Goal: Task Accomplishment & Management: Manage account settings

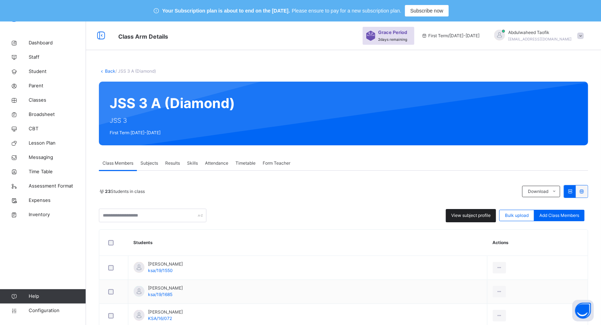
click at [488, 214] on span "View subject profile" at bounding box center [470, 216] width 39 height 6
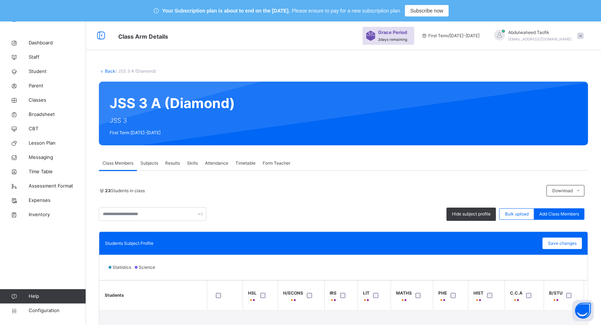
click at [387, 260] on div "Statistics Science" at bounding box center [343, 267] width 489 height 25
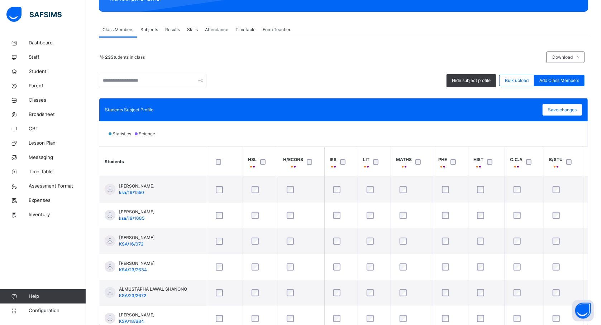
click at [506, 174] on th "C.C.A" at bounding box center [524, 162] width 39 height 30
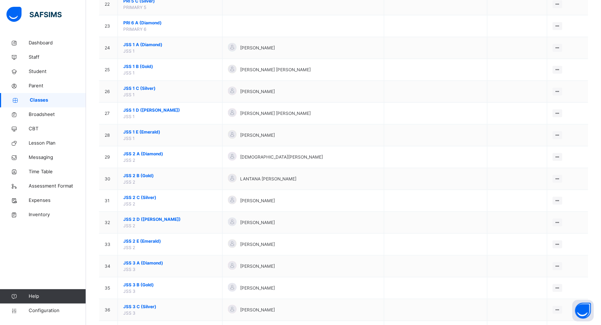
scroll to position [574, 0]
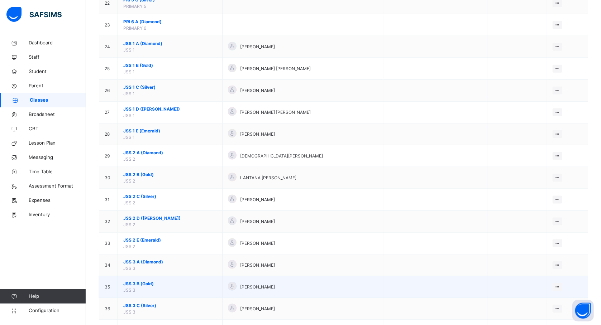
click at [139, 287] on span "JSS 3 B (Gold)" at bounding box center [170, 284] width 94 height 6
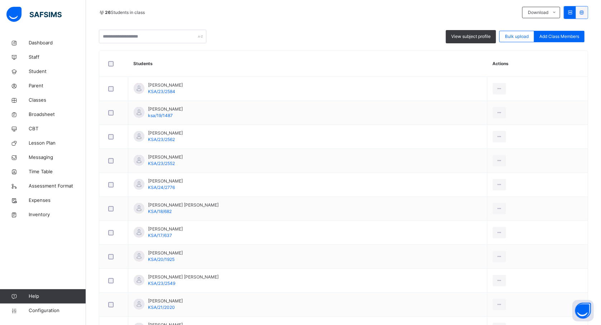
scroll to position [153, 0]
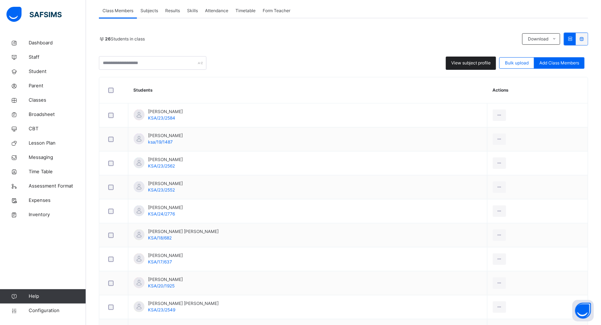
click at [468, 62] on span "View subject profile" at bounding box center [470, 63] width 39 height 6
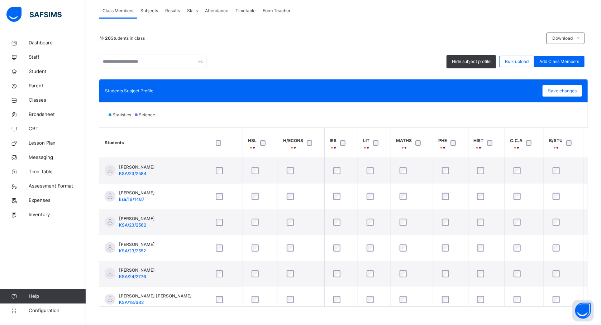
click at [508, 157] on th "C.C.A" at bounding box center [524, 143] width 39 height 30
click at [504, 157] on th "HIST" at bounding box center [486, 143] width 37 height 30
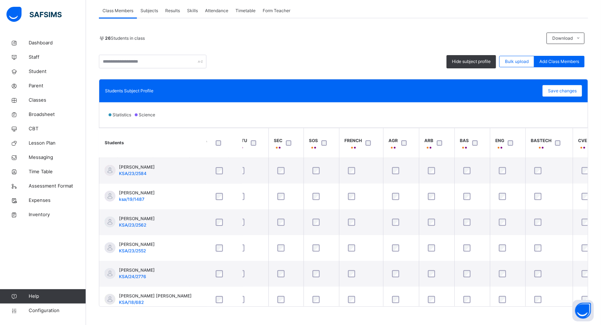
scroll to position [0, 325]
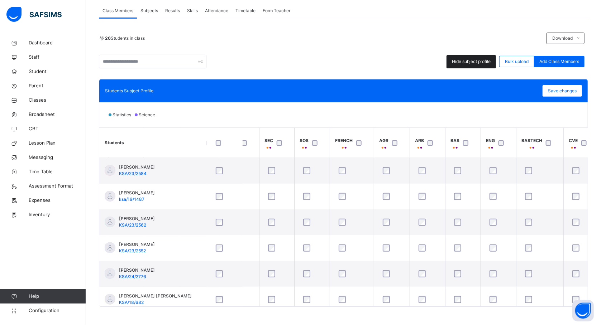
click at [467, 57] on div "Hide subject profile" at bounding box center [471, 61] width 49 height 13
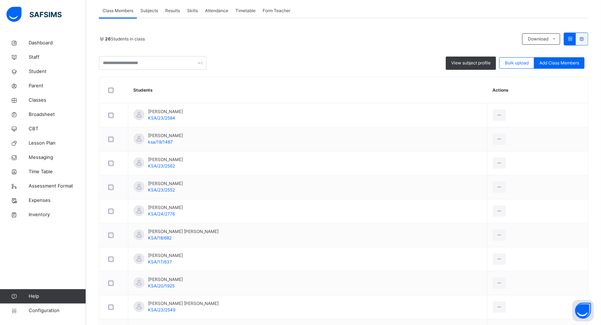
click at [147, 14] on div "Subjects" at bounding box center [149, 11] width 25 height 14
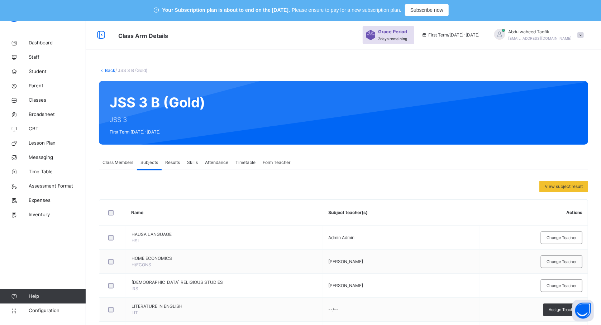
scroll to position [0, 0]
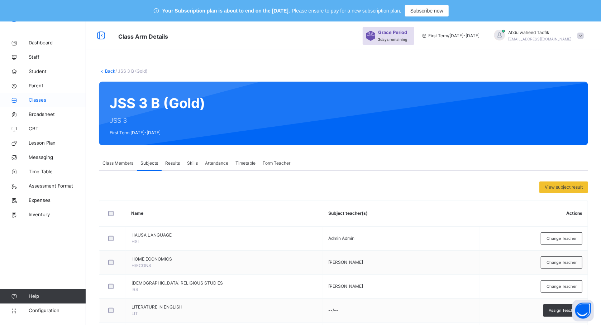
click at [42, 101] on span "Classes" at bounding box center [57, 100] width 57 height 7
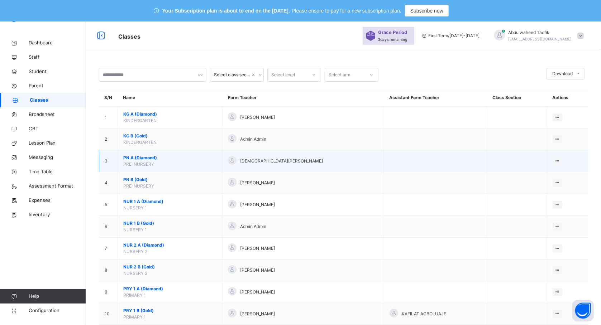
click at [167, 158] on span "PN A (Diamond)" at bounding box center [170, 158] width 94 height 6
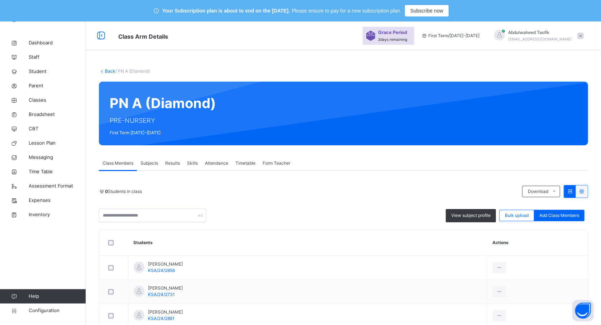
click at [147, 162] on span "Subjects" at bounding box center [150, 163] width 18 height 6
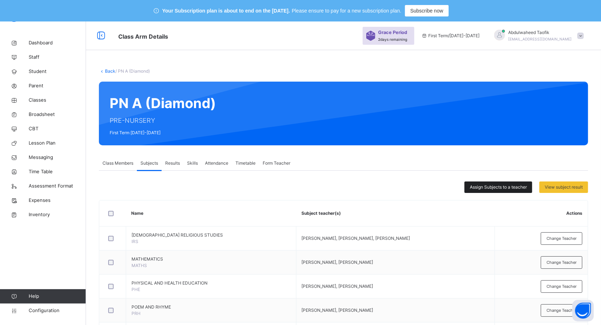
click at [488, 190] on span "Assign Subjects to a teacher" at bounding box center [498, 187] width 57 height 6
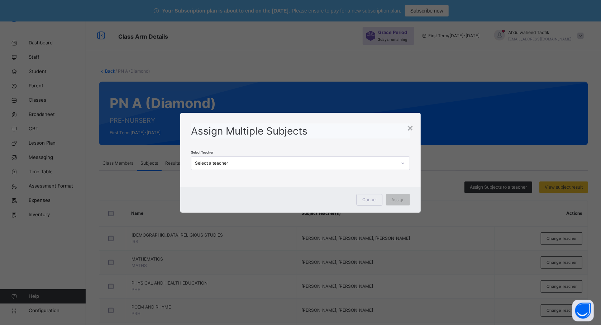
click at [369, 161] on div "Select a teacher" at bounding box center [296, 163] width 202 height 6
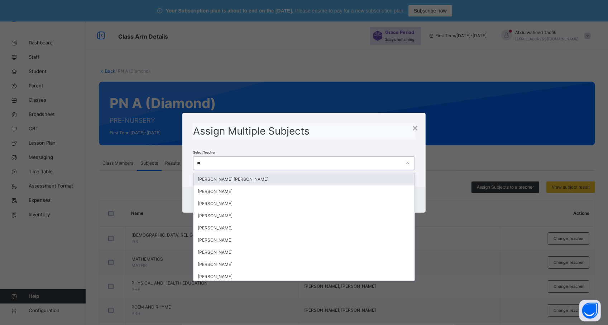
type input "***"
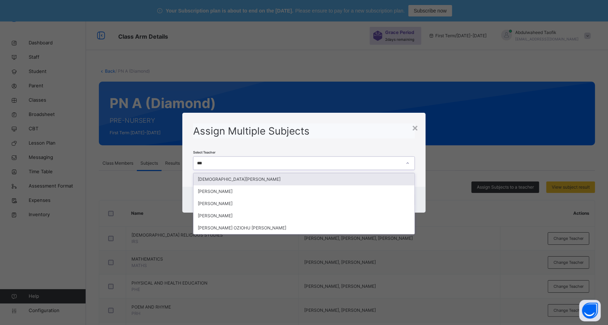
click at [356, 179] on div "[DEMOGRAPHIC_DATA][PERSON_NAME]" at bounding box center [304, 179] width 221 height 12
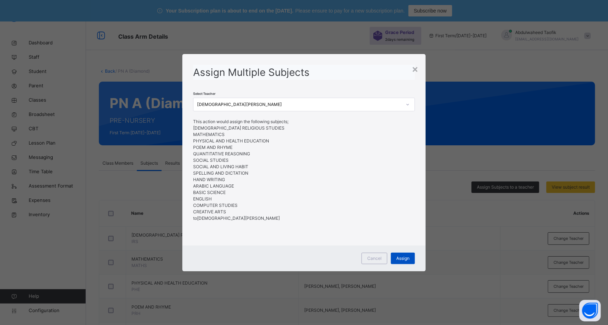
click at [402, 260] on span "Assign" at bounding box center [402, 259] width 13 height 6
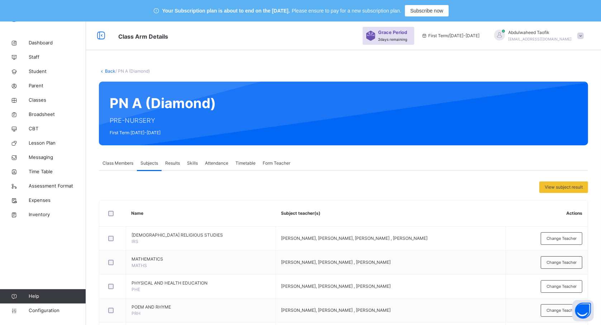
click at [402, 260] on td "[PERSON_NAME], [PERSON_NAME] , [PERSON_NAME]" at bounding box center [391, 263] width 230 height 24
click at [40, 101] on span "Classes" at bounding box center [57, 100] width 57 height 7
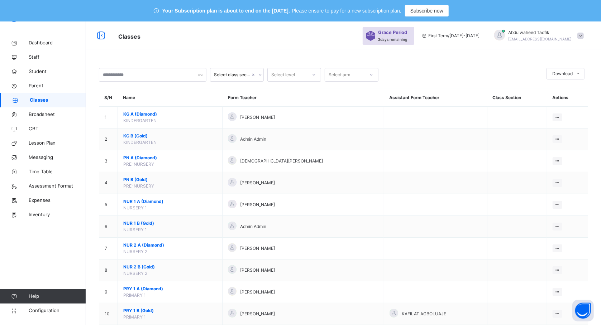
click at [384, 276] on td at bounding box center [435, 271] width 103 height 22
click at [430, 78] on div at bounding box center [462, 75] width 161 height 14
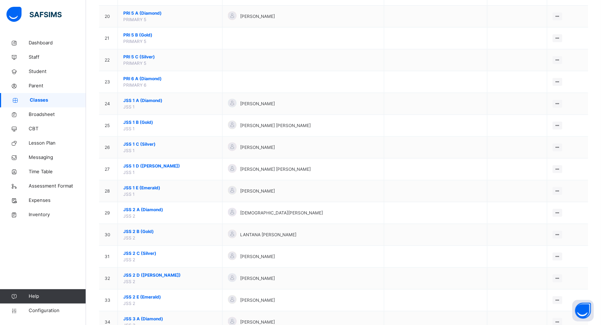
scroll to position [516, 0]
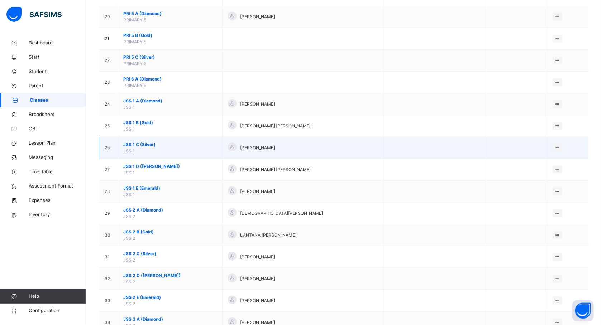
click at [151, 148] on span "JSS 1 C (Silver)" at bounding box center [170, 145] width 94 height 6
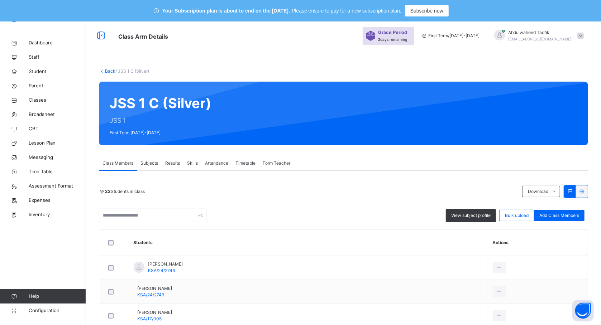
click at [155, 162] on span "Subjects" at bounding box center [150, 163] width 18 height 6
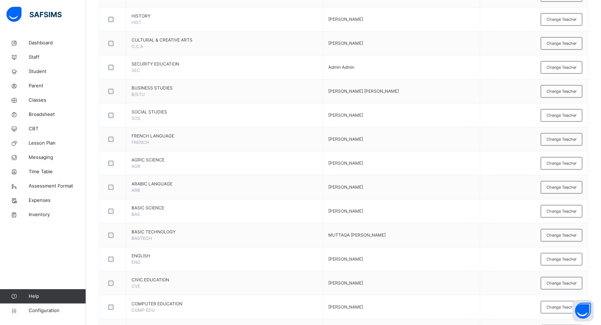
scroll to position [376, 0]
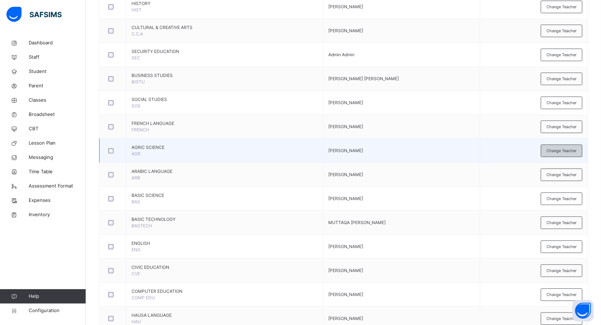
click at [560, 151] on span "Change Teacher" at bounding box center [562, 151] width 30 height 6
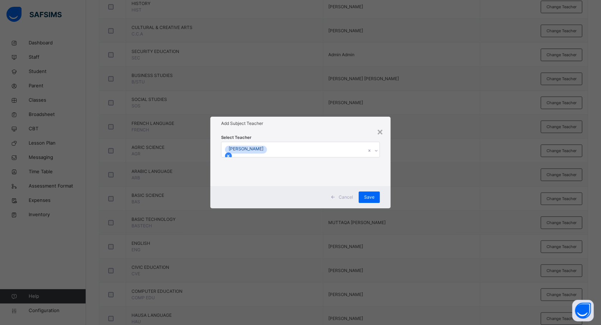
click at [231, 154] on icon at bounding box center [228, 156] width 5 height 5
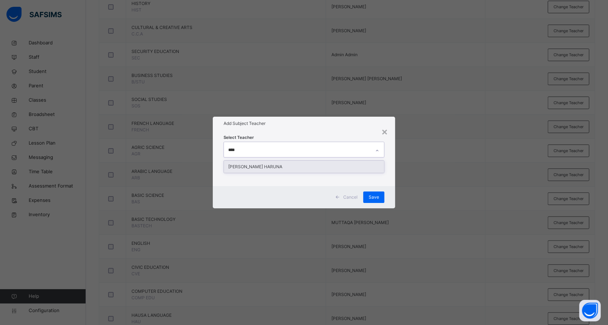
type input "*****"
click at [261, 162] on div "[PERSON_NAME] HARUNA" at bounding box center [304, 167] width 160 height 12
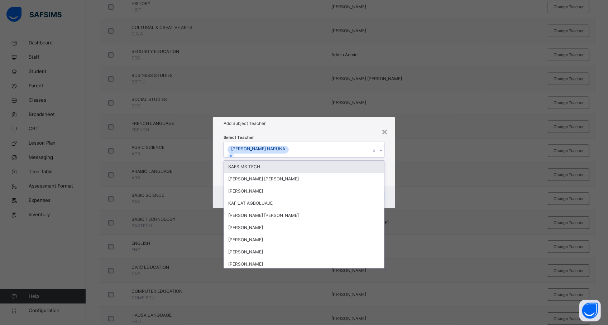
click at [469, 214] on div "× Add Subject Teacher Select Teacher option [PERSON_NAME] HARUNA, selected. opt…" at bounding box center [304, 162] width 608 height 325
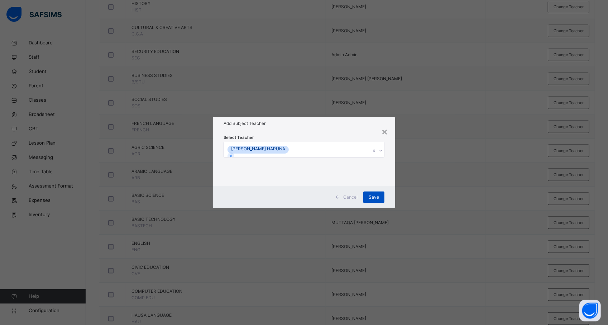
click at [374, 192] on div "Save" at bounding box center [373, 197] width 21 height 11
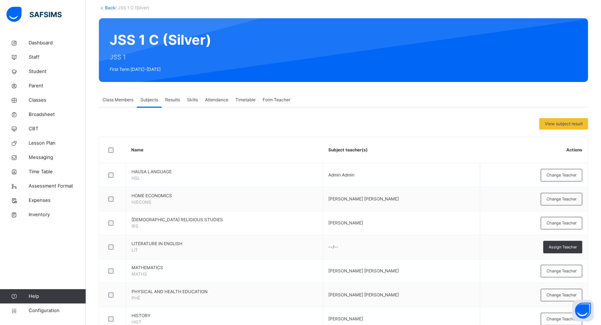
scroll to position [0, 0]
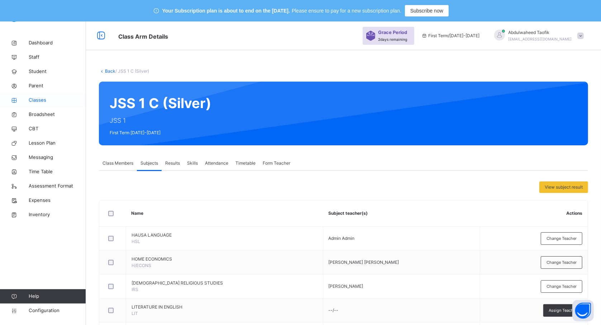
click at [43, 102] on span "Classes" at bounding box center [57, 100] width 57 height 7
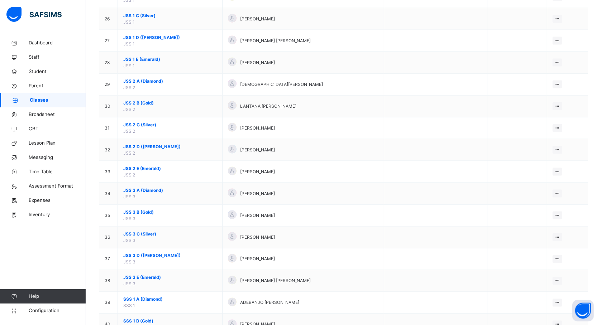
scroll to position [647, 0]
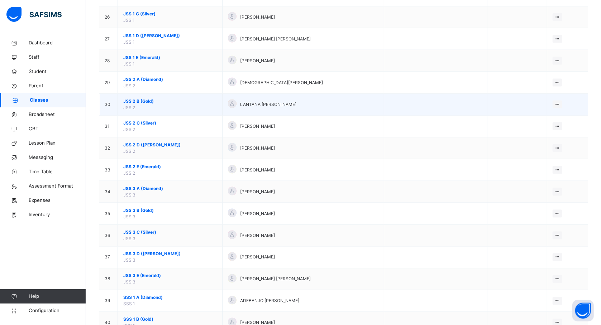
click at [151, 105] on span "JSS 2 B (Gold)" at bounding box center [170, 101] width 94 height 6
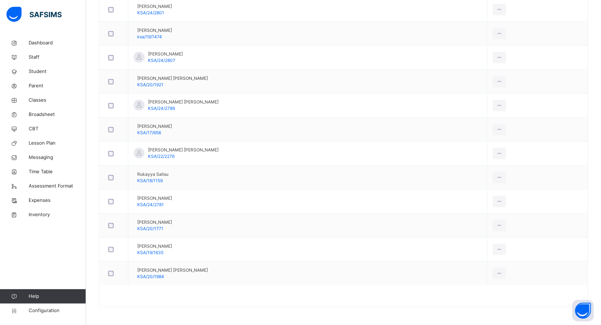
scroll to position [294, 0]
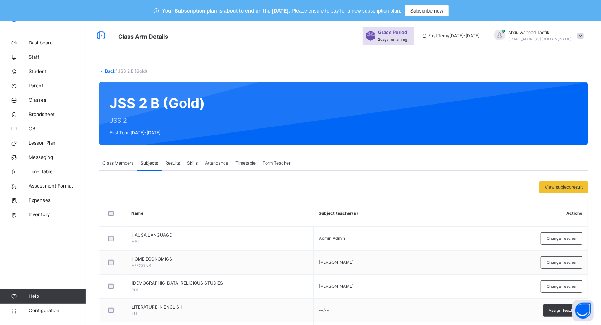
scroll to position [370, 0]
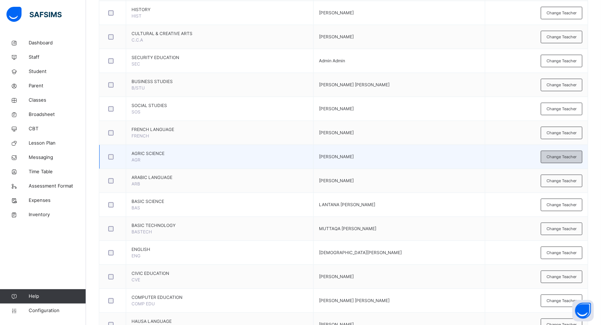
click at [557, 162] on div "Change Teacher" at bounding box center [562, 157] width 42 height 13
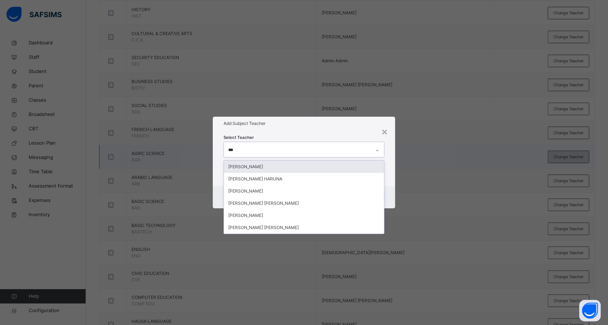
type input "****"
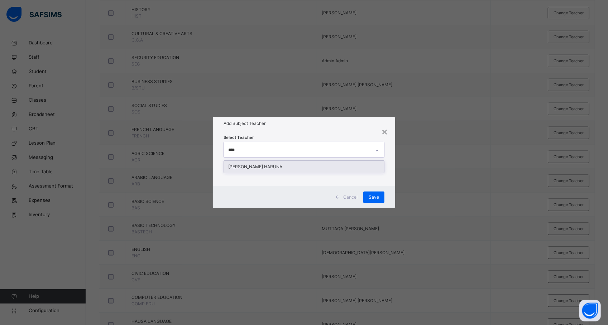
click at [267, 164] on div "[PERSON_NAME] HARUNA" at bounding box center [304, 167] width 160 height 12
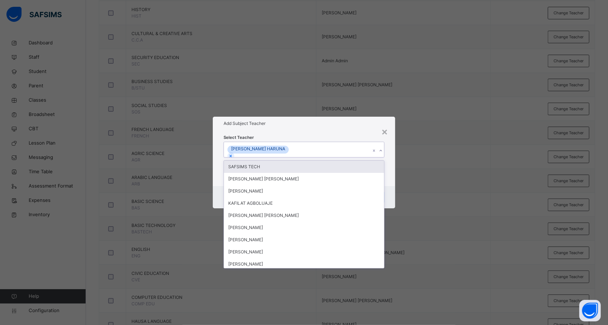
click at [510, 229] on div "× Add Subject Teacher Select Teacher option [PERSON_NAME] HARUNA, selected. opt…" at bounding box center [304, 162] width 608 height 325
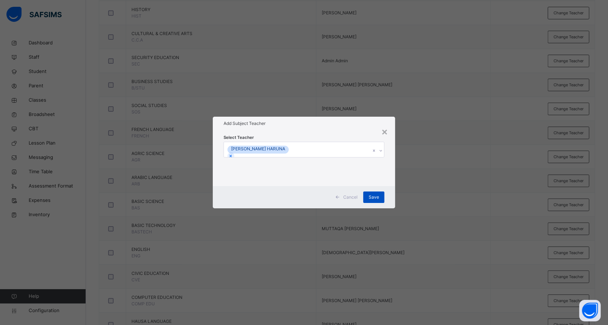
click at [377, 192] on div "Save" at bounding box center [373, 197] width 21 height 11
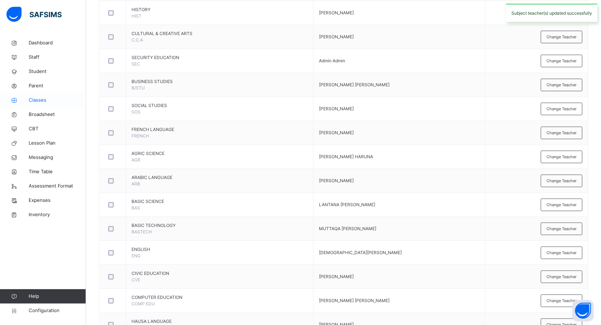
click at [46, 107] on link "Classes" at bounding box center [43, 100] width 86 height 14
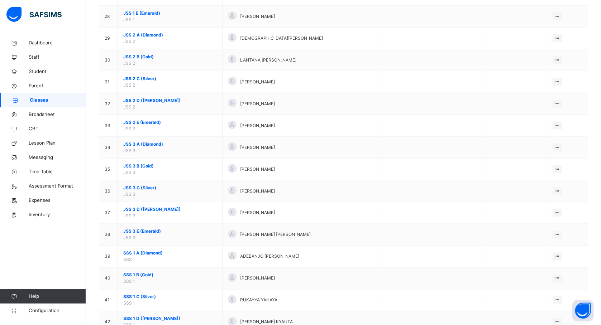
scroll to position [687, 0]
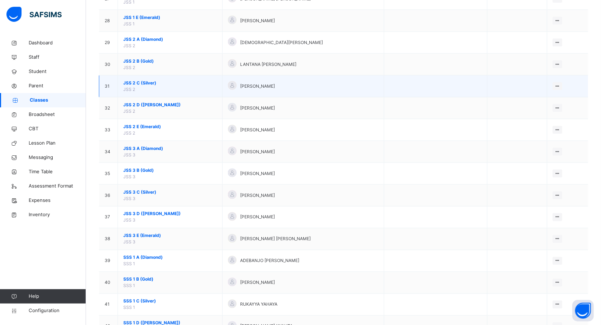
click at [143, 86] on span "JSS 2 C (Silver)" at bounding box center [170, 83] width 94 height 6
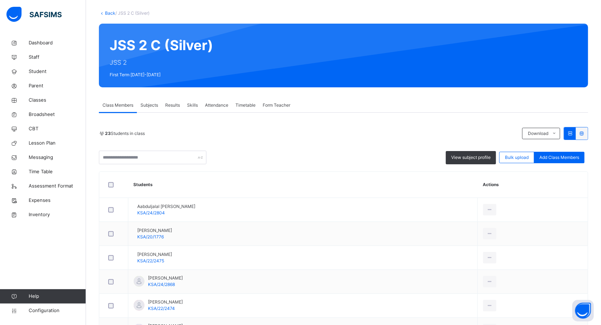
scroll to position [46, 0]
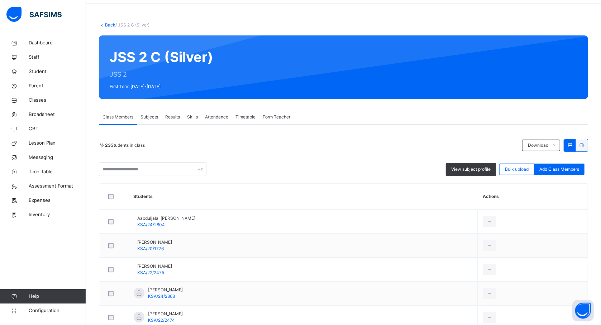
click at [153, 115] on span "Subjects" at bounding box center [150, 117] width 18 height 6
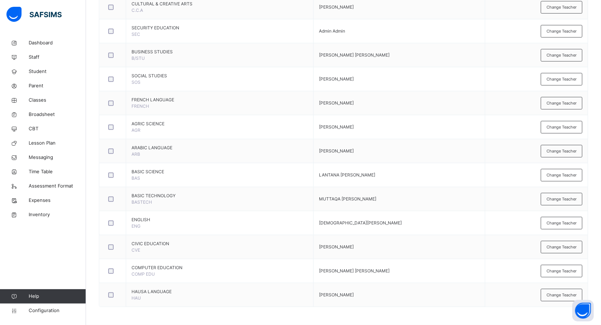
scroll to position [365, 0]
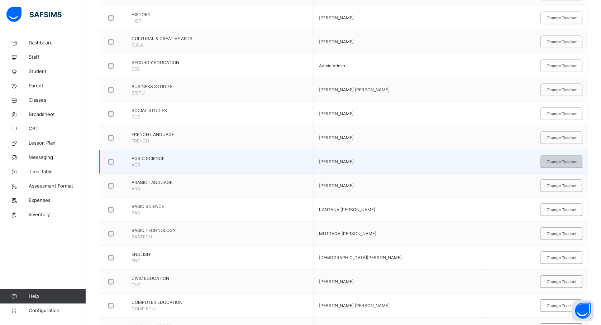
click at [555, 164] on span "Change Teacher" at bounding box center [562, 162] width 30 height 6
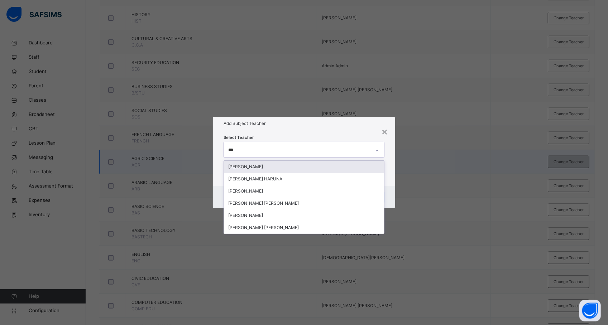
type input "****"
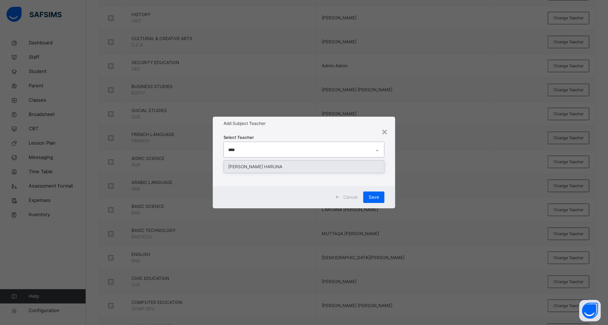
click at [262, 170] on div "[PERSON_NAME] HARUNA" at bounding box center [304, 167] width 160 height 12
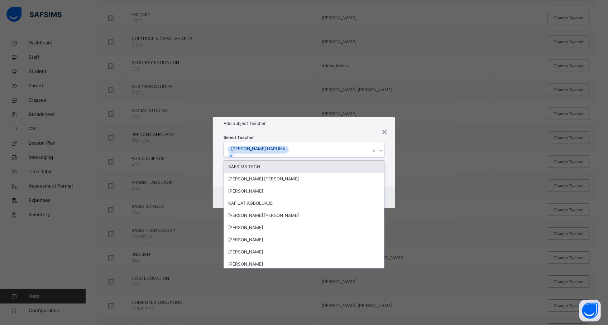
click at [470, 193] on div "× Add Subject Teacher Select Teacher option [PERSON_NAME] HARUNA, selected. opt…" at bounding box center [304, 162] width 608 height 325
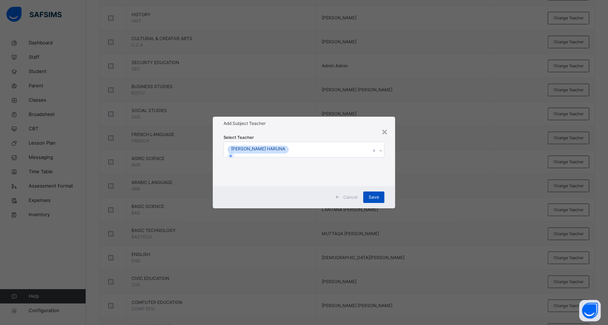
click at [375, 193] on div "Save" at bounding box center [373, 197] width 21 height 11
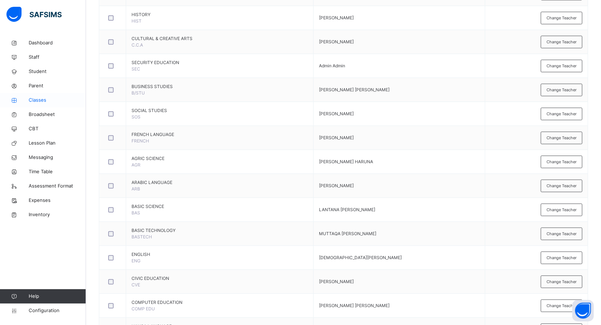
click at [38, 99] on span "Classes" at bounding box center [57, 100] width 57 height 7
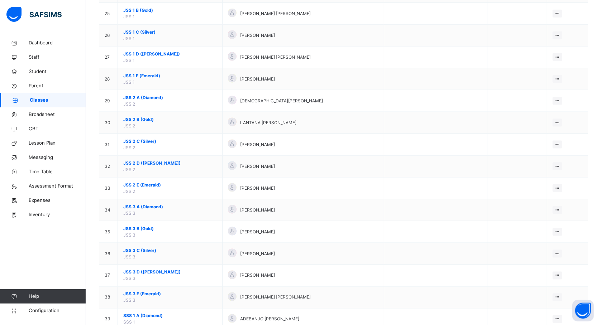
scroll to position [622, 0]
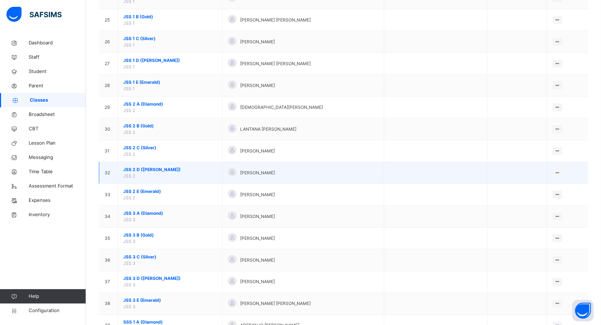
click at [144, 173] on span "JSS 2 D (Ruby)" at bounding box center [170, 170] width 94 height 6
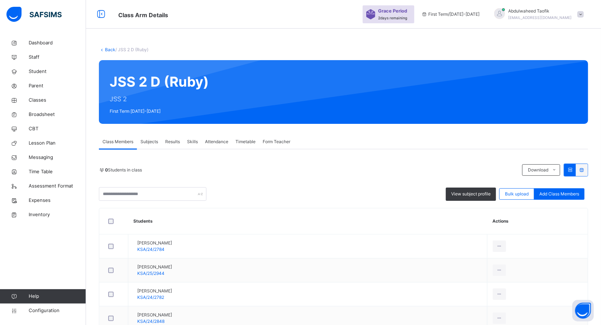
scroll to position [429, 0]
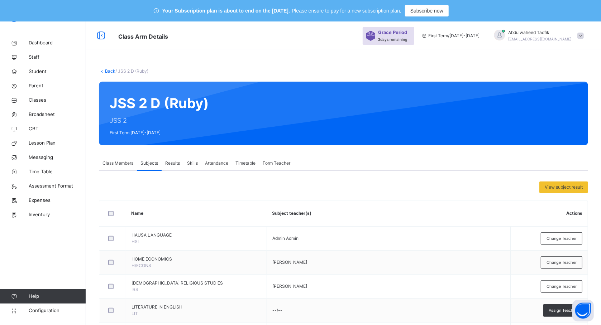
scroll to position [304, 0]
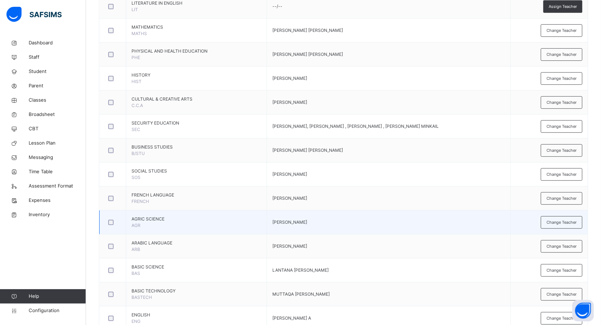
click at [146, 220] on span "AGRIC SCIENCE" at bounding box center [197, 219] width 130 height 6
click at [571, 223] on span "Change Teacher" at bounding box center [562, 223] width 30 height 6
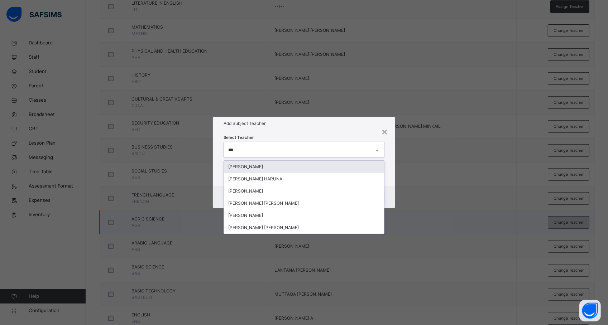
type input "****"
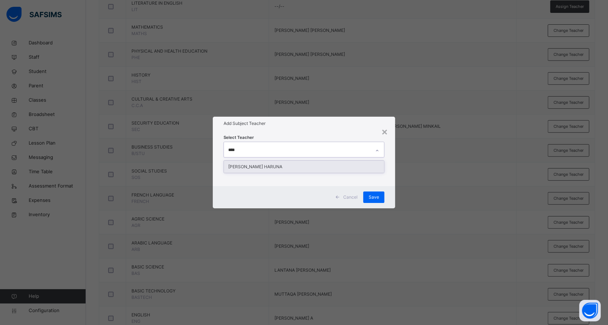
click at [266, 168] on div "[PERSON_NAME] HARUNA" at bounding box center [304, 167] width 160 height 12
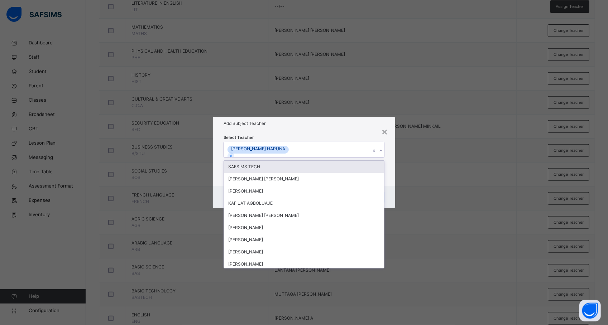
click at [487, 196] on div "× Add Subject Teacher Select Teacher option [PERSON_NAME] HARUNA, selected. opt…" at bounding box center [304, 162] width 608 height 325
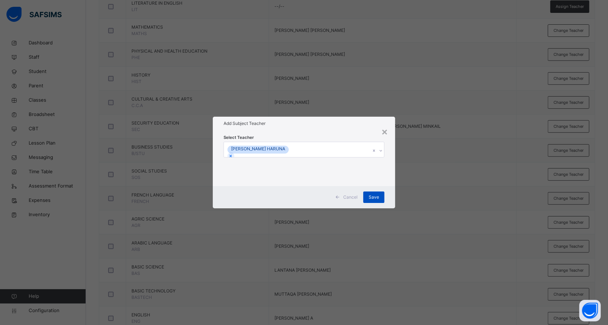
click at [377, 192] on div "Save" at bounding box center [373, 197] width 21 height 11
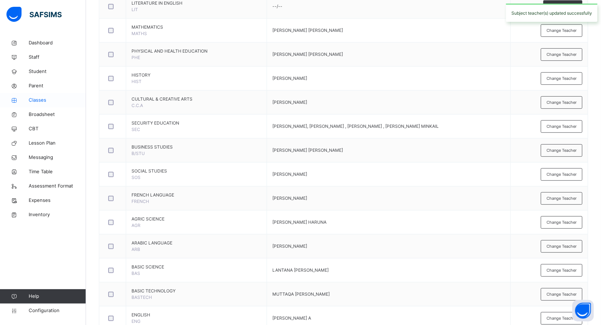
click at [40, 105] on link "Classes" at bounding box center [43, 100] width 86 height 14
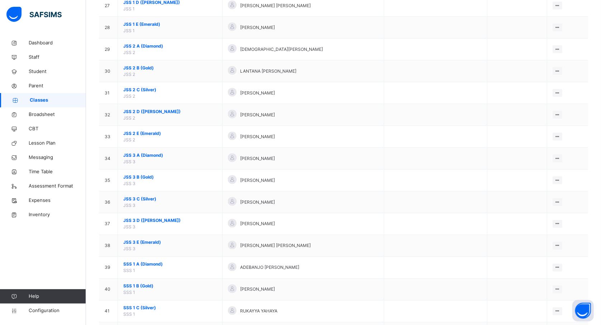
scroll to position [688, 0]
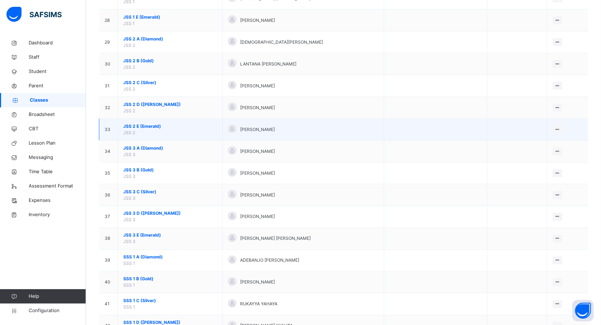
click at [142, 129] on span "JSS 2 E (Emerald)" at bounding box center [170, 126] width 94 height 6
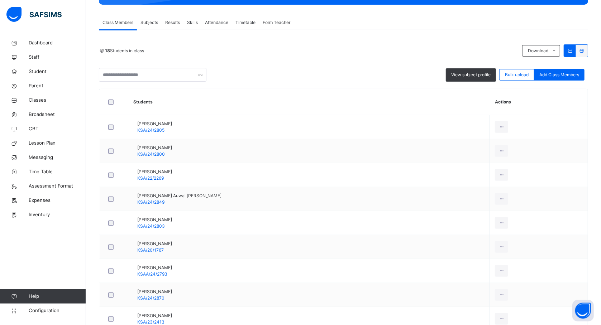
scroll to position [125, 0]
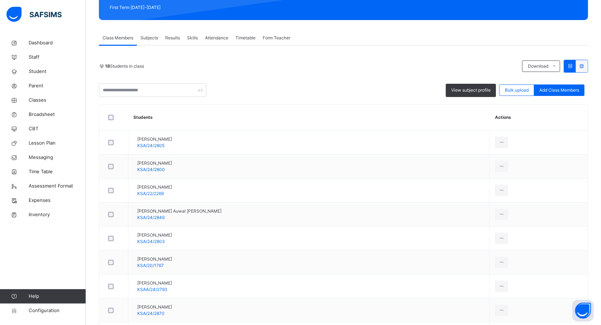
click at [152, 33] on div "Subjects" at bounding box center [149, 38] width 25 height 14
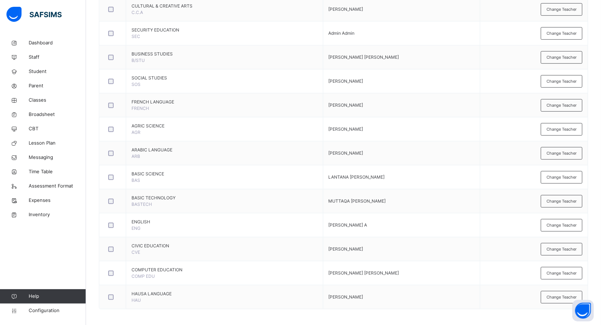
scroll to position [401, 0]
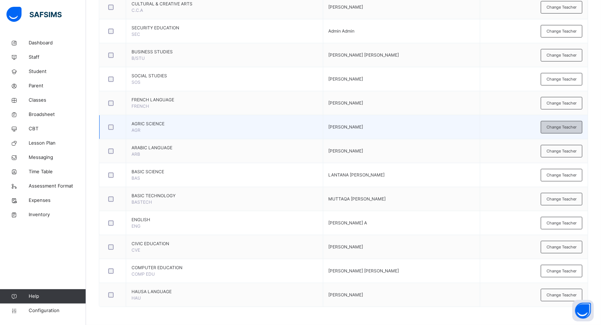
click at [570, 125] on span "Change Teacher" at bounding box center [562, 127] width 30 height 6
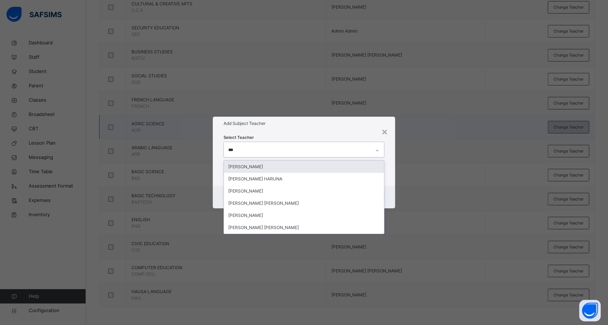
type input "****"
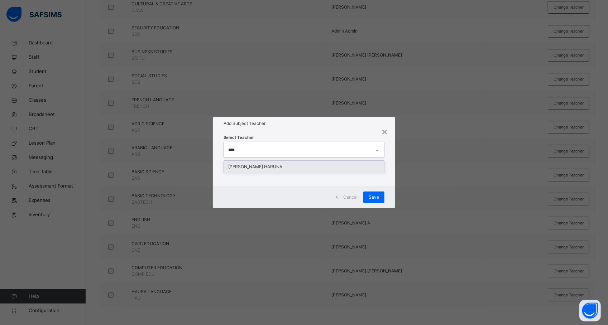
click at [267, 166] on div "[PERSON_NAME] HARUNA" at bounding box center [304, 167] width 160 height 12
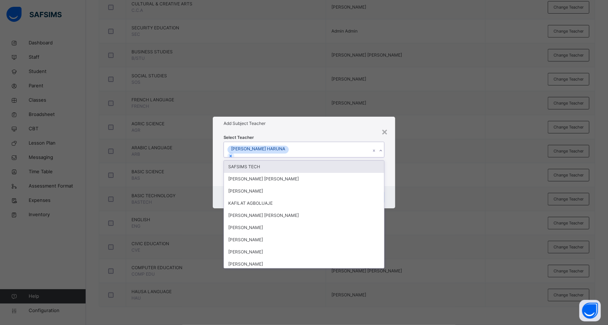
click at [525, 186] on div "× Add Subject Teacher Select Teacher option [PERSON_NAME] HARUNA, selected. opt…" at bounding box center [304, 162] width 608 height 325
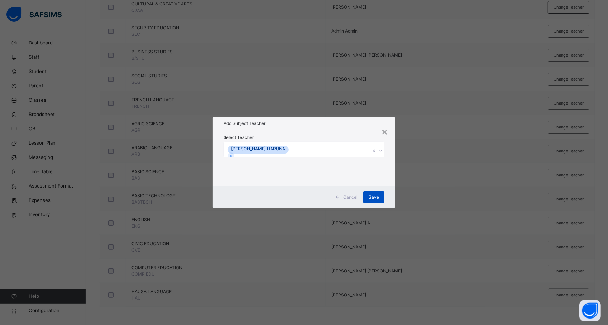
click at [371, 199] on span "Save" at bounding box center [374, 197] width 10 height 6
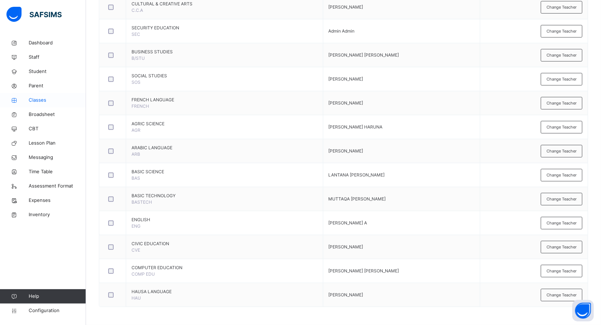
click at [44, 100] on span "Classes" at bounding box center [57, 100] width 57 height 7
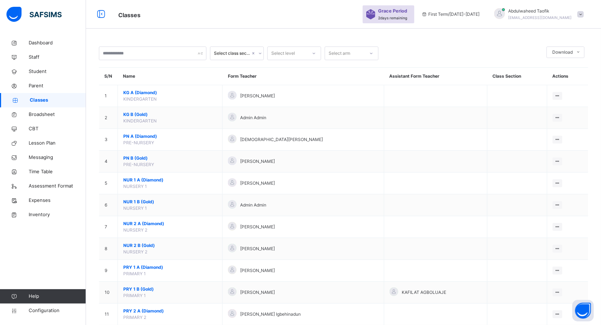
scroll to position [401, 0]
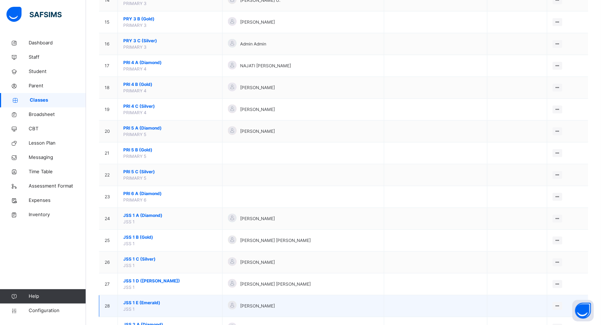
click at [138, 304] on span "JSS 1 E (Emerald)" at bounding box center [170, 303] width 94 height 6
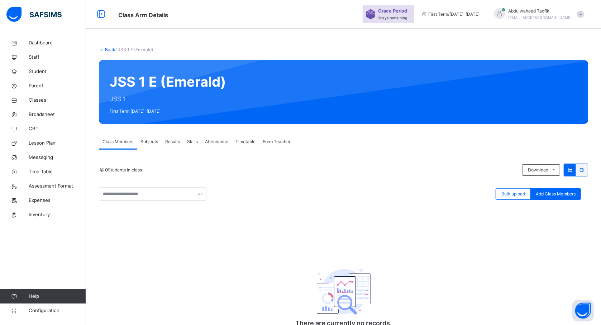
scroll to position [65, 0]
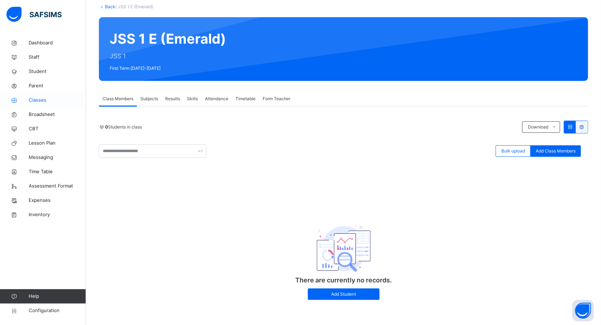
click at [39, 99] on span "Classes" at bounding box center [57, 100] width 57 height 7
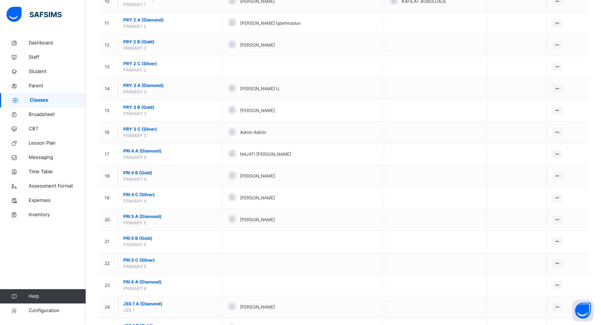
scroll to position [316, 0]
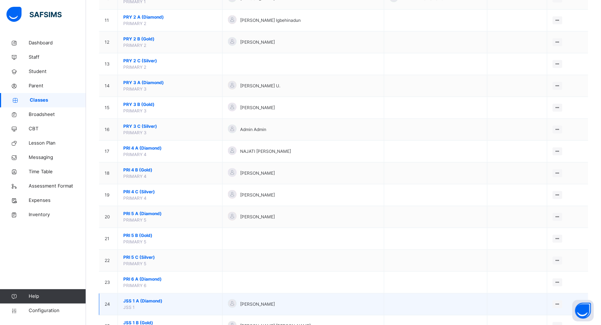
click at [151, 303] on span "JSS 1 A (Diamond)" at bounding box center [170, 301] width 94 height 6
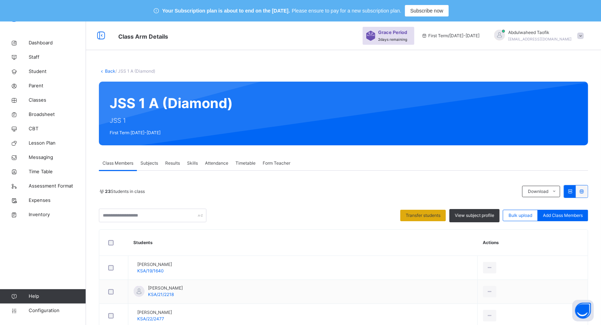
click at [424, 219] on span "Transfer students" at bounding box center [423, 216] width 35 height 6
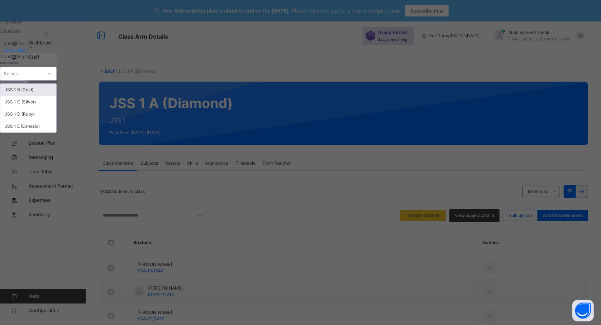
click at [52, 77] on icon at bounding box center [49, 73] width 4 height 7
click at [56, 133] on div "JSS 1 E (Emerald)" at bounding box center [28, 126] width 56 height 12
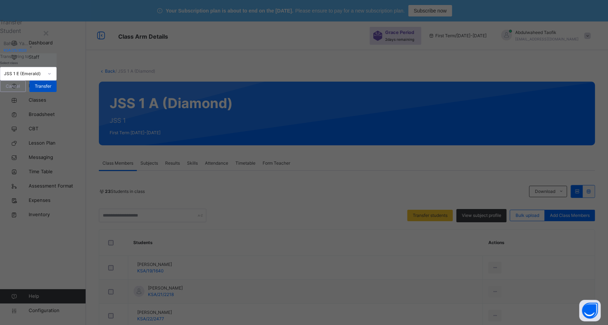
click at [51, 90] on span "Transfer" at bounding box center [43, 86] width 16 height 6
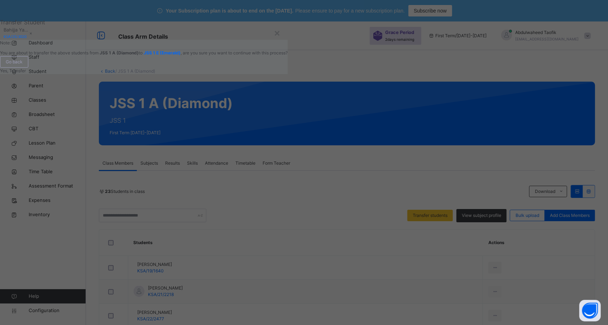
click at [26, 73] on span "Yes, Transfer" at bounding box center [13, 70] width 26 height 5
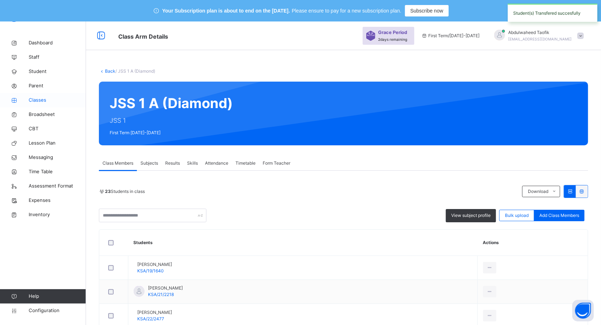
click at [36, 99] on span "Classes" at bounding box center [57, 100] width 57 height 7
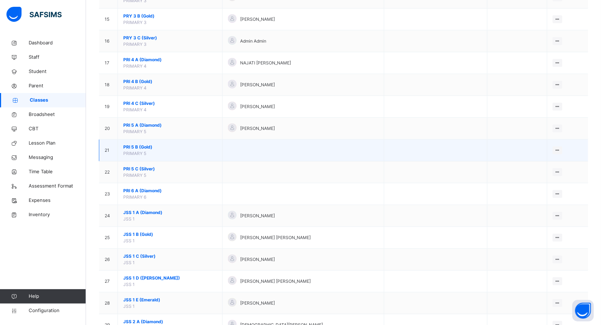
scroll to position [403, 0]
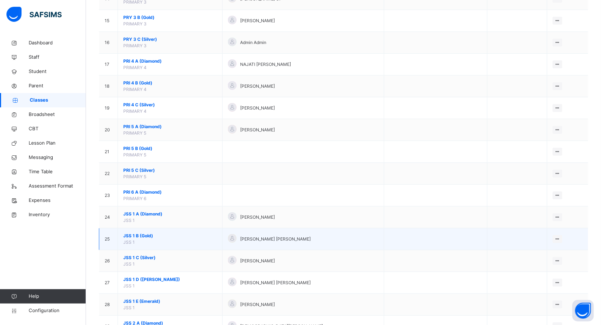
click at [139, 239] on span "JSS 1 B (Gold)" at bounding box center [170, 236] width 94 height 6
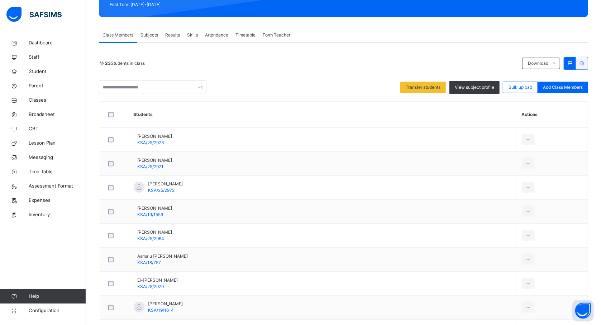
scroll to position [22, 0]
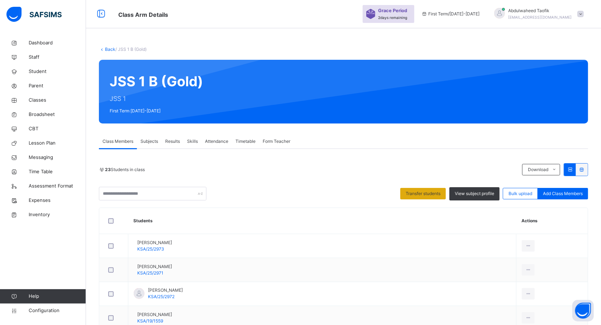
click at [428, 194] on span "Transfer students" at bounding box center [423, 194] width 35 height 6
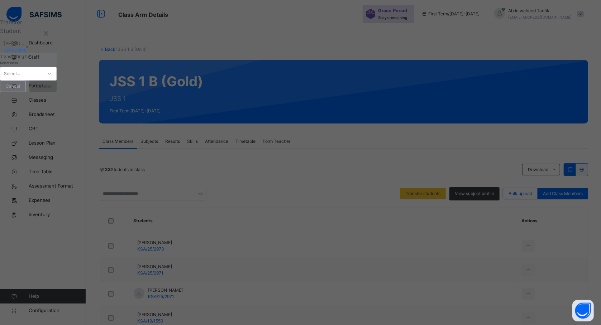
click at [52, 77] on icon at bounding box center [49, 73] width 4 height 7
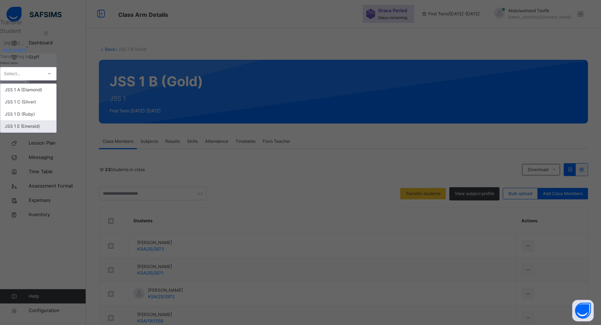
click at [56, 133] on div "JSS 1 E (Emerald)" at bounding box center [28, 126] width 56 height 12
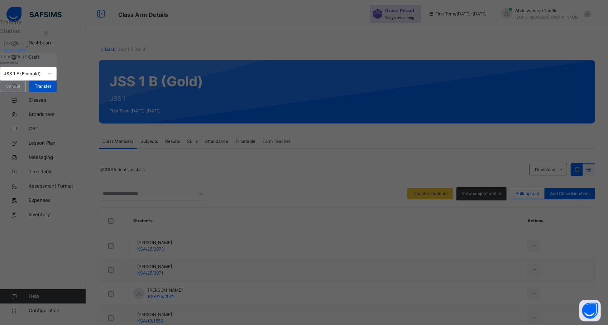
click at [51, 90] on span "Transfer" at bounding box center [43, 86] width 16 height 6
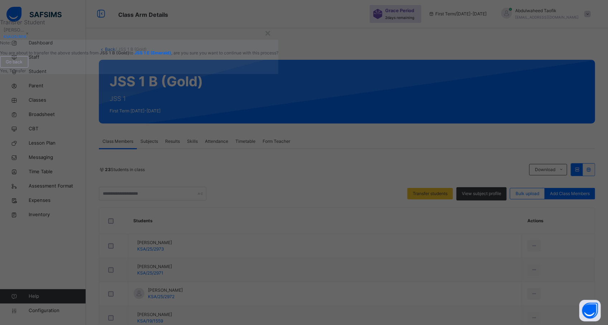
click at [26, 73] on span "Yes, Transfer" at bounding box center [13, 70] width 26 height 5
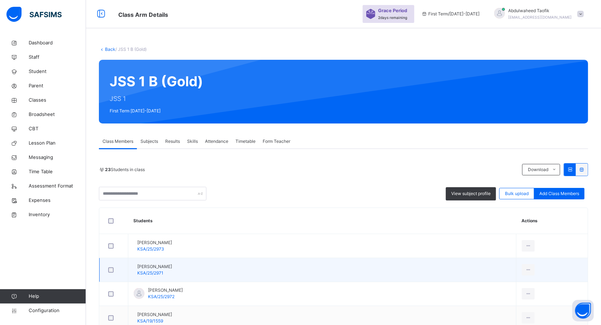
click at [213, 262] on td "[PERSON_NAME] KSA/25/2971" at bounding box center [322, 270] width 388 height 24
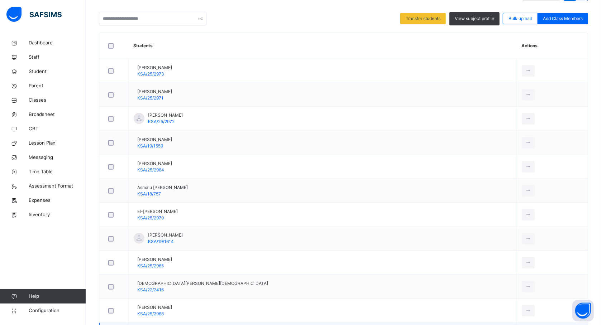
scroll to position [137, 0]
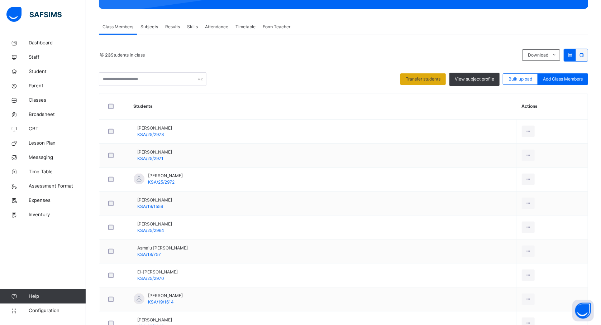
click at [426, 80] on span "Transfer students" at bounding box center [423, 79] width 35 height 6
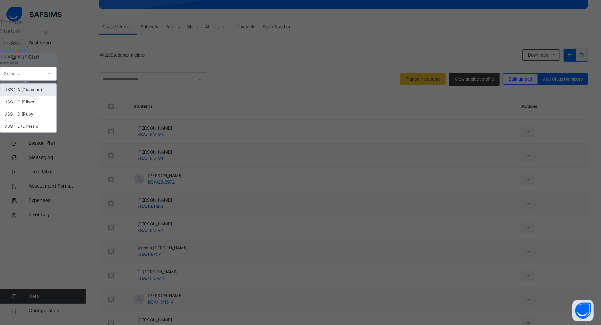
click at [56, 80] on div at bounding box center [49, 73] width 12 height 11
click at [56, 133] on div "JSS 1 E (Emerald)" at bounding box center [28, 126] width 56 height 12
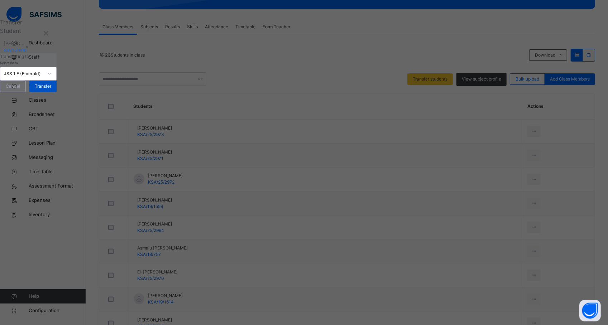
click at [51, 90] on span "Transfer" at bounding box center [43, 86] width 16 height 6
click at [26, 73] on span "Yes, Transfer" at bounding box center [13, 70] width 26 height 5
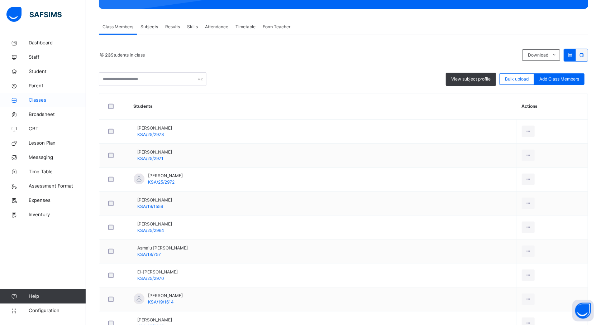
click at [37, 100] on span "Classes" at bounding box center [57, 100] width 57 height 7
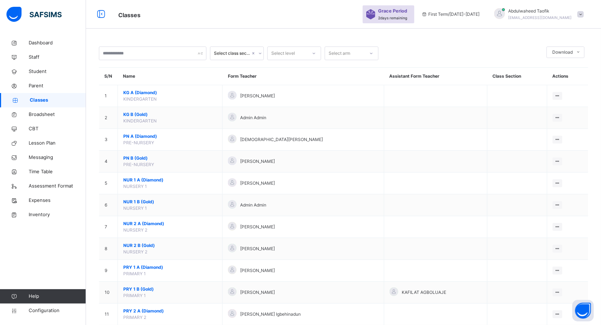
scroll to position [137, 0]
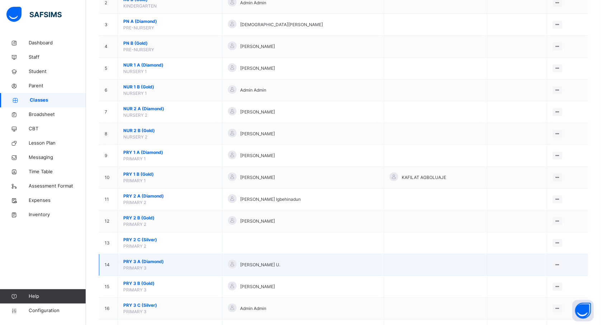
click at [403, 267] on td at bounding box center [435, 266] width 103 height 22
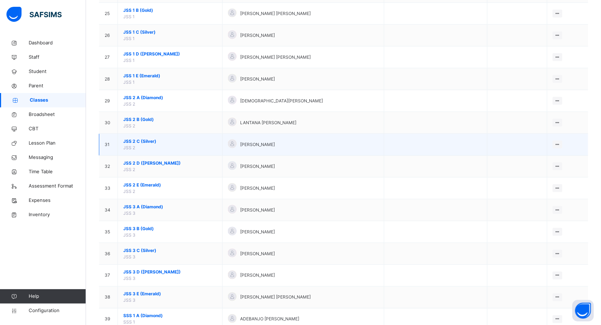
scroll to position [627, 0]
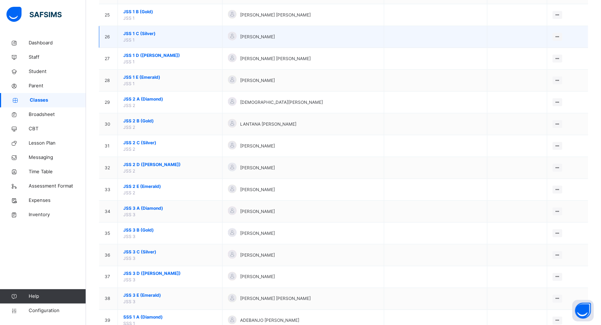
click at [146, 35] on span "JSS 1 C (Silver)" at bounding box center [170, 33] width 94 height 6
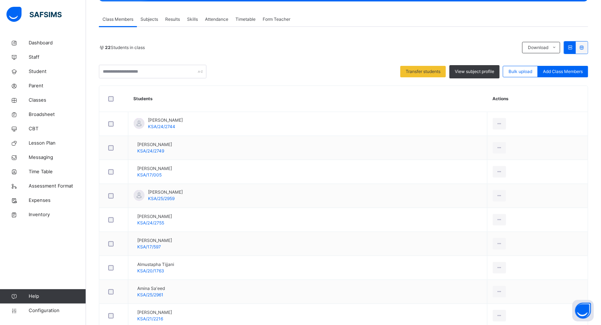
scroll to position [119, 0]
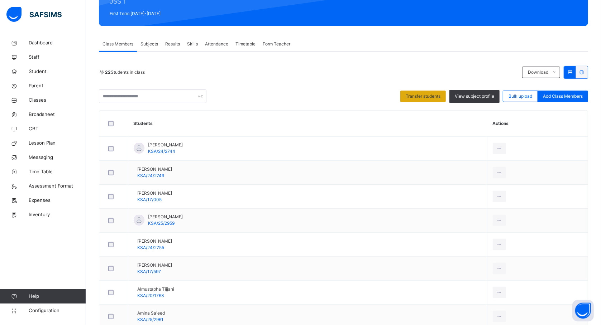
click at [420, 91] on div "Transfer students" at bounding box center [423, 96] width 46 height 11
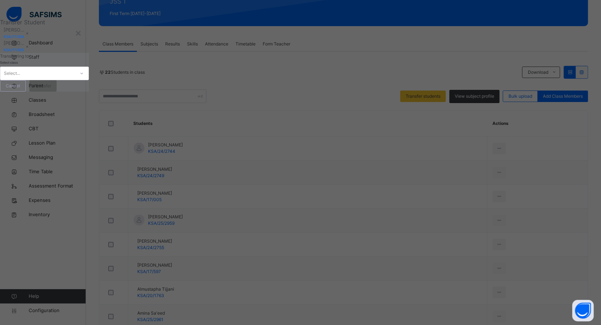
click at [84, 77] on icon at bounding box center [82, 73] width 4 height 7
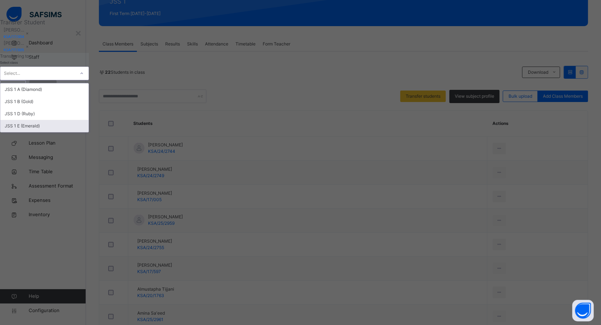
click at [89, 132] on div "JSS 1 E (Emerald)" at bounding box center [44, 126] width 88 height 12
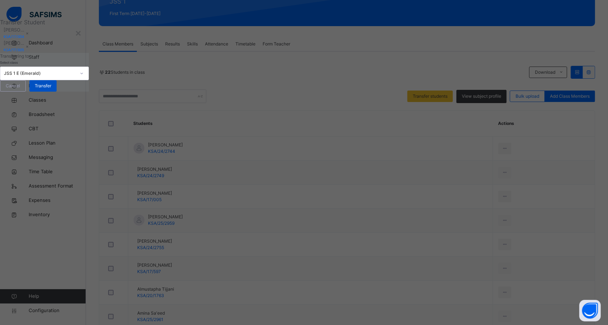
click at [51, 89] on span "Transfer" at bounding box center [43, 86] width 16 height 6
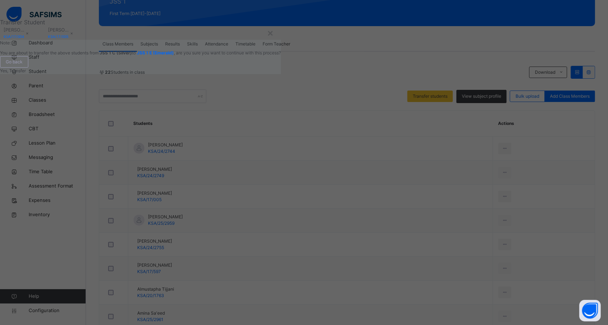
click at [26, 73] on span "Yes, Transfer" at bounding box center [13, 70] width 26 height 5
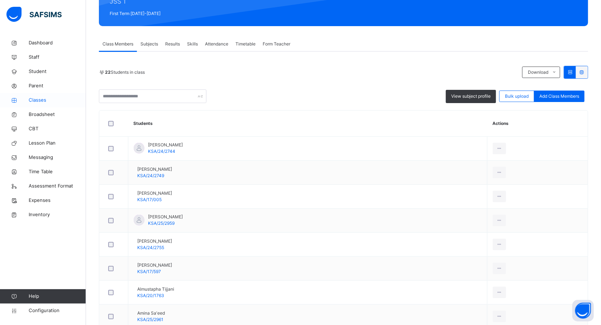
click at [37, 99] on span "Classes" at bounding box center [57, 100] width 57 height 7
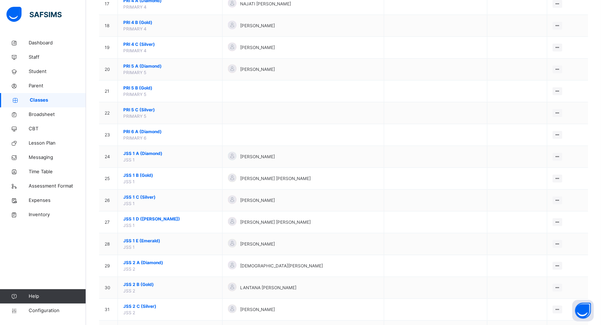
scroll to position [482, 0]
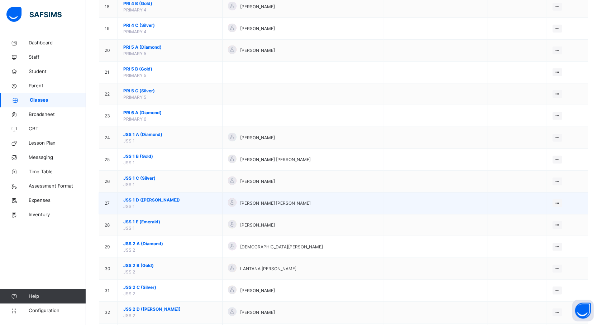
click at [148, 204] on span "JSS 1 D (Ruby)" at bounding box center [170, 200] width 94 height 6
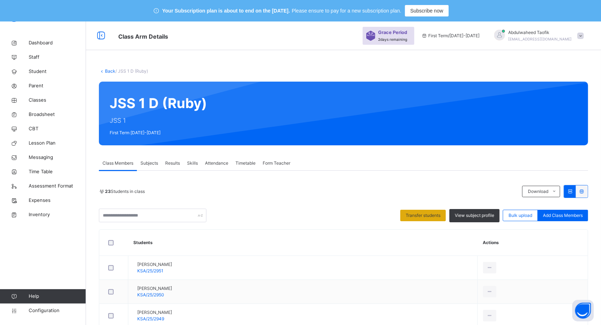
click at [432, 212] on div "Transfer students" at bounding box center [423, 215] width 46 height 11
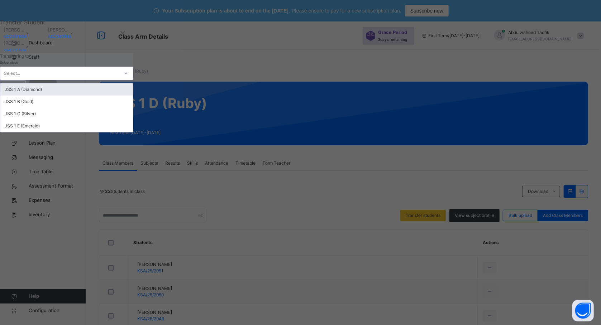
click at [132, 79] on div at bounding box center [126, 73] width 12 height 11
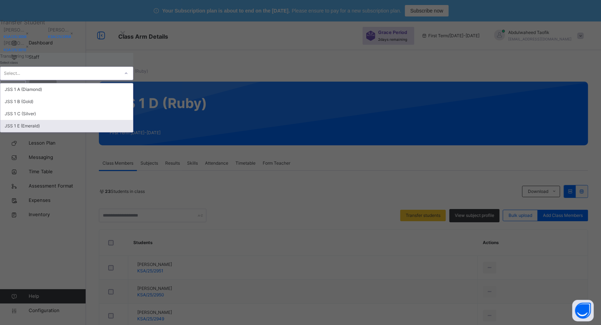
click at [133, 132] on div "JSS 1 E (Emerald)" at bounding box center [66, 126] width 133 height 12
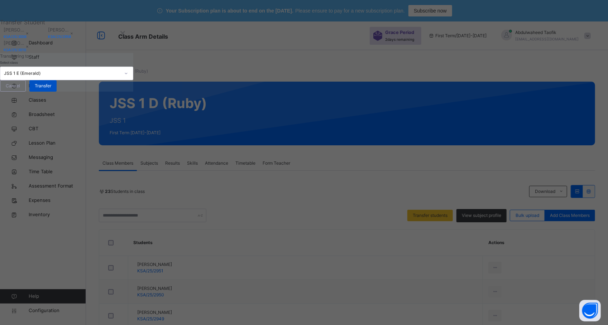
click at [51, 89] on span "Transfer" at bounding box center [43, 86] width 16 height 6
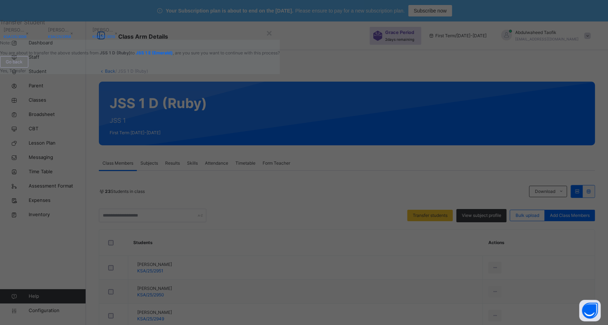
click at [26, 73] on span "Yes, Transfer" at bounding box center [13, 70] width 26 height 5
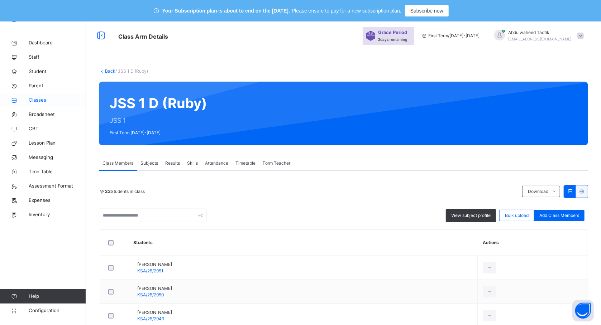
click at [38, 98] on span "Classes" at bounding box center [57, 100] width 57 height 7
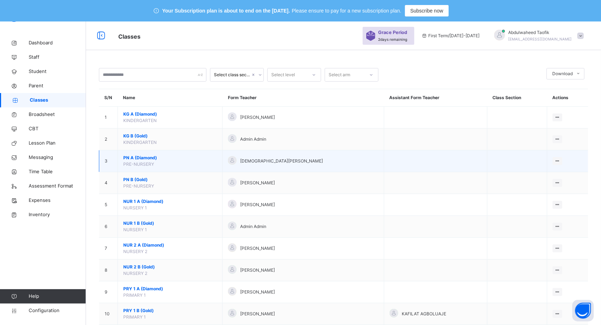
click at [148, 160] on span "PN A (Diamond)" at bounding box center [170, 158] width 94 height 6
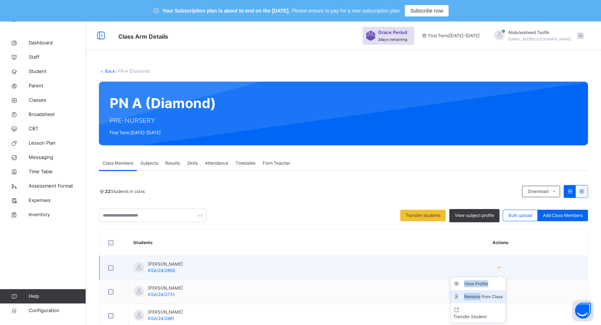
drag, startPoint x: 495, startPoint y: 269, endPoint x: 476, endPoint y: 297, distance: 33.9
click at [493, 274] on div "View Profile Remove from Class Transfer Student" at bounding box center [499, 267] width 13 height 11
click at [476, 297] on div "Remove from Class" at bounding box center [483, 297] width 39 height 7
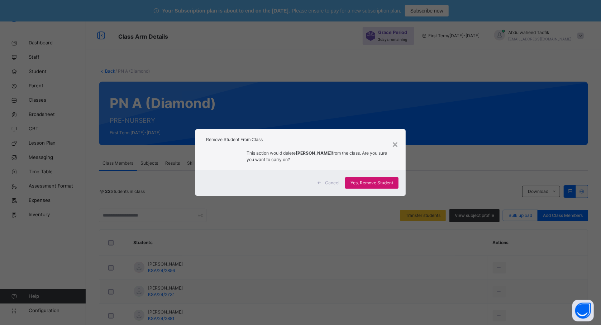
click at [362, 180] on span "Yes, Remove Student" at bounding box center [372, 183] width 43 height 6
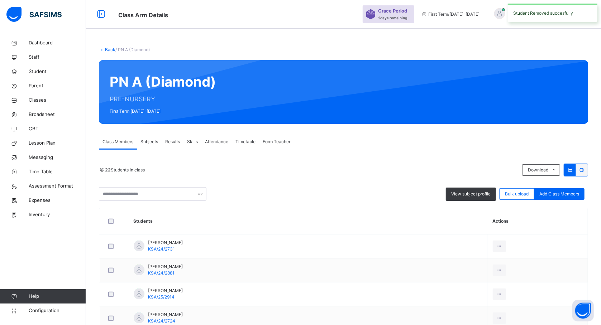
scroll to position [110, 0]
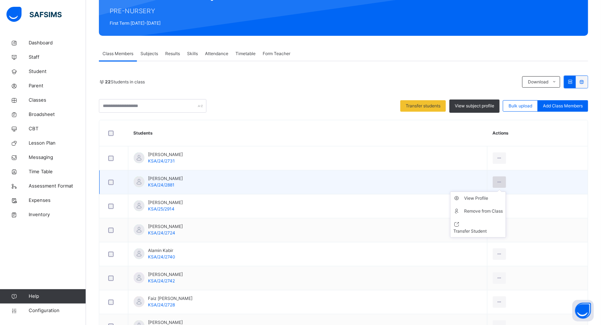
click at [497, 182] on icon at bounding box center [499, 182] width 6 height 6
click at [480, 212] on div "Remove from Class" at bounding box center [483, 211] width 39 height 7
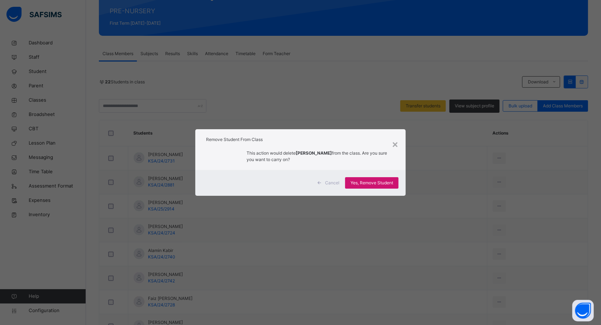
click at [381, 183] on span "Yes, Remove Student" at bounding box center [372, 183] width 43 height 6
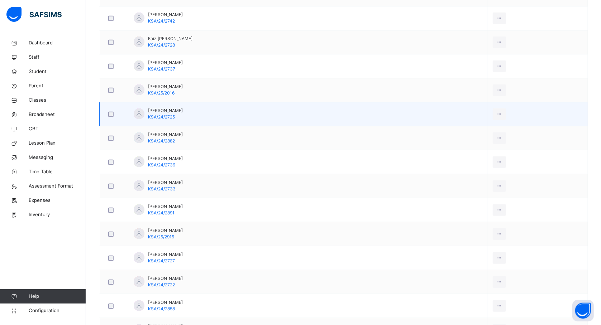
scroll to position [358, 0]
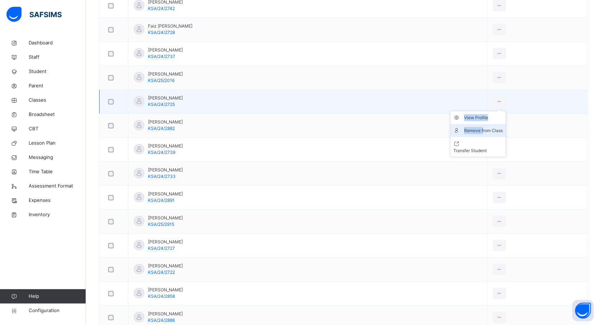
drag, startPoint x: 498, startPoint y: 104, endPoint x: 478, endPoint y: 132, distance: 34.2
click at [493, 108] on div "View Profile Remove from Class Transfer Student" at bounding box center [499, 101] width 13 height 11
click at [478, 132] on div "Remove from Class" at bounding box center [483, 130] width 39 height 7
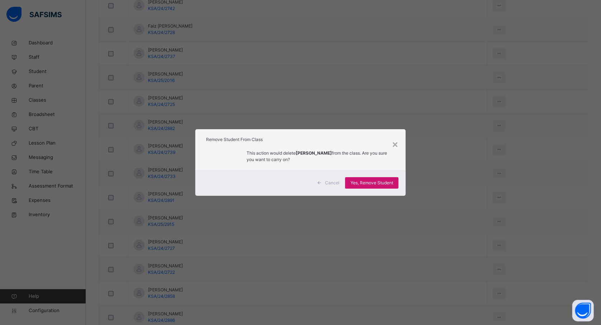
click at [384, 182] on span "Yes, Remove Student" at bounding box center [372, 183] width 43 height 6
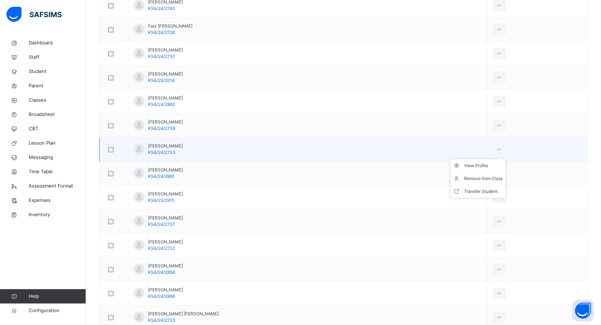
click at [495, 159] on ul "View Profile Remove from Class Transfer Student" at bounding box center [478, 178] width 56 height 39
click at [482, 180] on div "Remove from Class" at bounding box center [483, 178] width 39 height 7
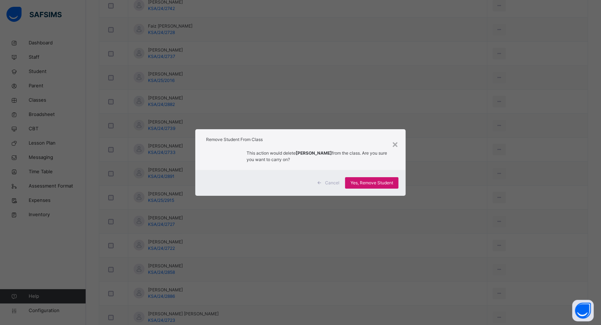
click at [386, 181] on span "Yes, Remove Student" at bounding box center [372, 183] width 43 height 6
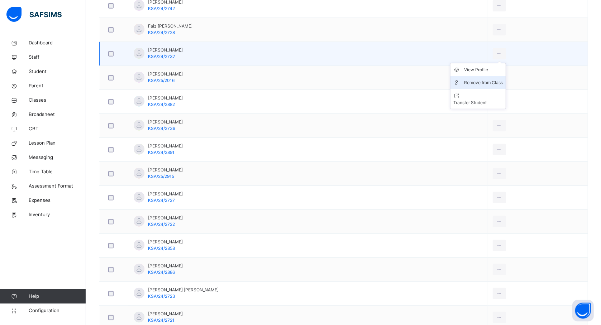
click at [484, 82] on div "Remove from Class" at bounding box center [483, 82] width 39 height 7
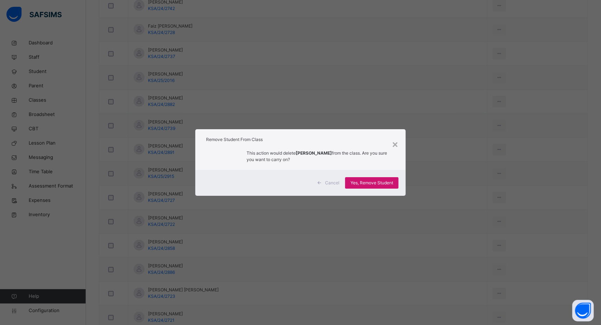
click at [385, 177] on div "Yes, Remove Student" at bounding box center [371, 182] width 53 height 11
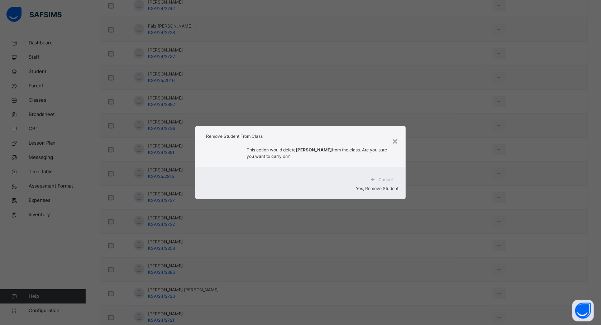
click at [380, 186] on div "Yes, Remove Student" at bounding box center [301, 189] width 196 height 6
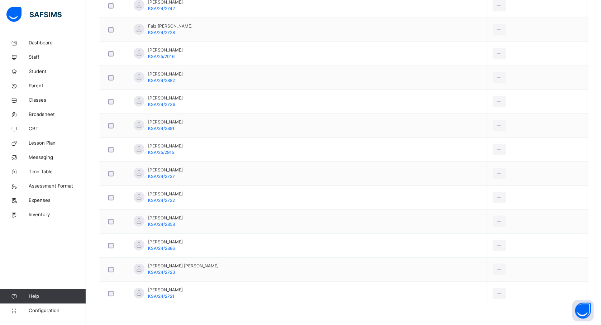
click at [380, 182] on td "[PERSON_NAME] KSA/24/2727" at bounding box center [307, 174] width 359 height 24
click at [41, 102] on span "Classes" at bounding box center [57, 100] width 57 height 7
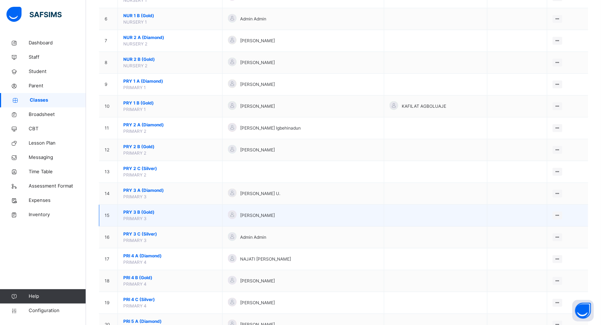
scroll to position [205, 0]
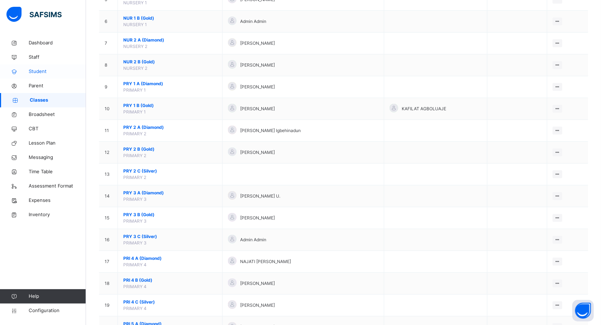
click at [41, 72] on span "Student" at bounding box center [57, 71] width 57 height 7
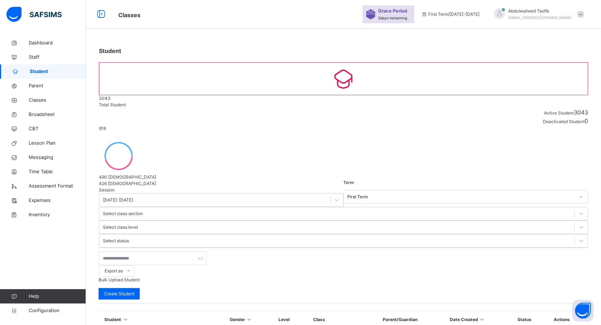
scroll to position [157, 0]
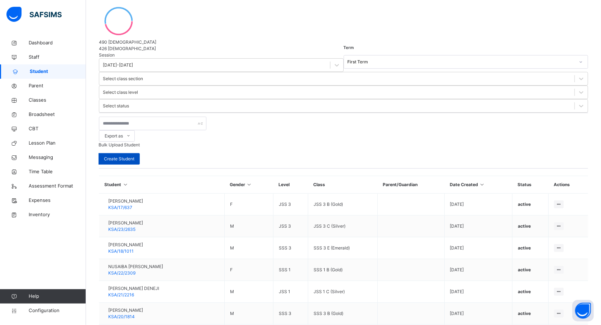
click at [134, 156] on span "Create Student" at bounding box center [119, 159] width 30 height 6
select select "**"
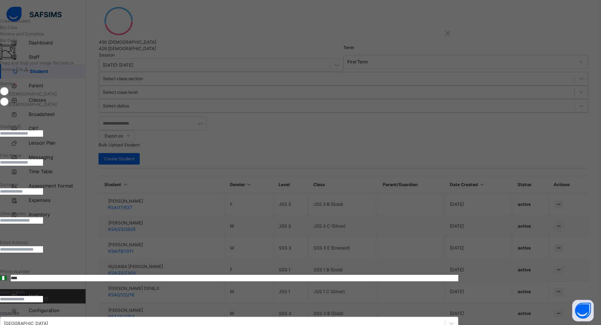
click at [43, 137] on input "text" at bounding box center [21, 133] width 43 height 6
type input "**********"
click at [43, 166] on input "text" at bounding box center [21, 163] width 43 height 6
type input "********"
click at [43, 189] on input "text" at bounding box center [21, 192] width 43 height 6
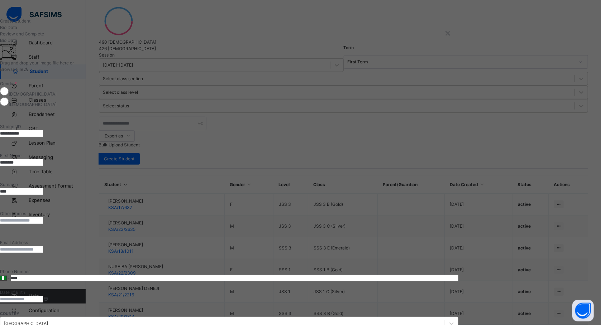
type input "****"
click at [43, 218] on input "text" at bounding box center [21, 221] width 43 height 6
type input "********"
click at [43, 296] on input at bounding box center [21, 299] width 43 height 6
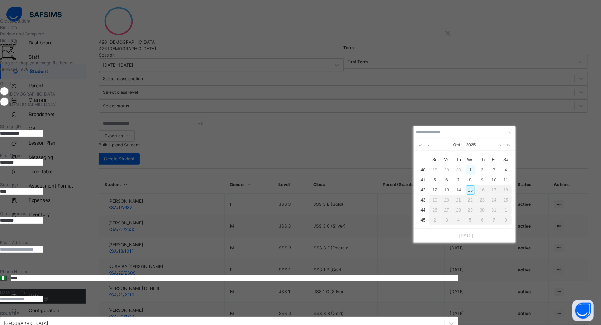
click at [469, 174] on div "1" at bounding box center [470, 170] width 9 height 9
type input "**********"
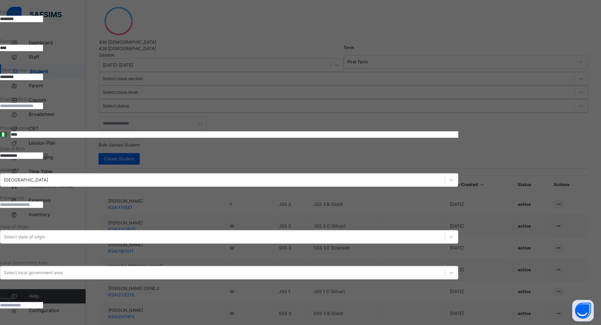
scroll to position [224, 0]
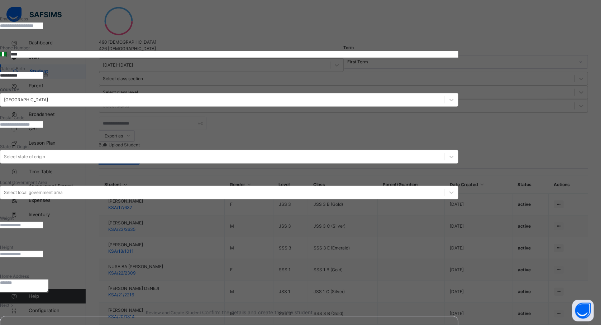
click at [15, 303] on span at bounding box center [12, 305] width 6 height 5
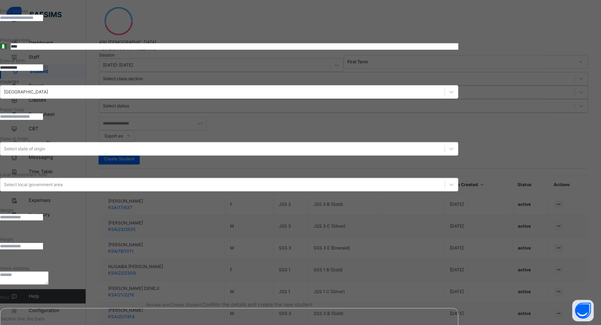
scroll to position [69, 0]
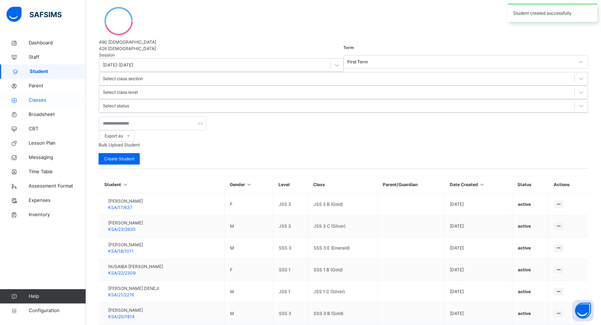
click at [43, 104] on link "Classes" at bounding box center [43, 100] width 86 height 14
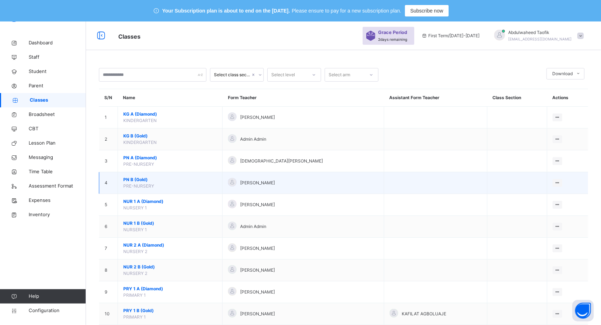
click at [144, 182] on span "PN B (Gold)" at bounding box center [170, 180] width 94 height 6
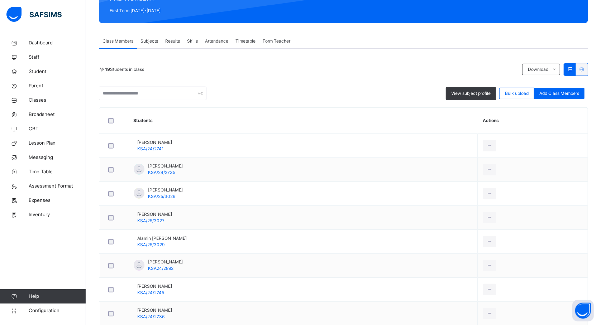
scroll to position [125, 0]
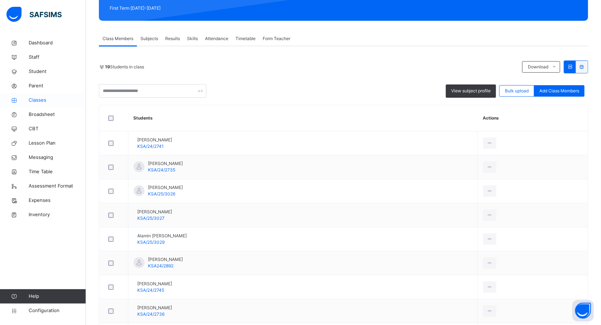
click at [37, 101] on span "Classes" at bounding box center [57, 100] width 57 height 7
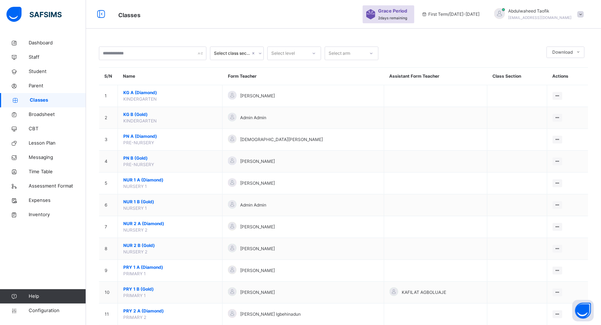
scroll to position [125, 0]
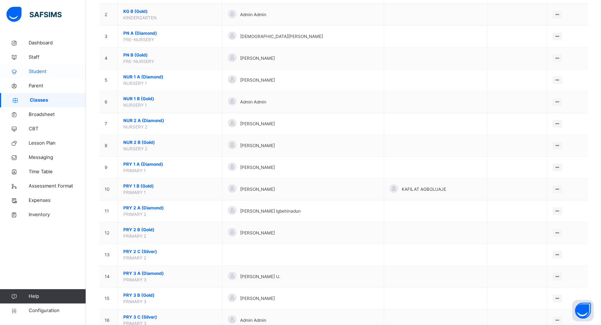
click at [36, 72] on span "Student" at bounding box center [57, 71] width 57 height 7
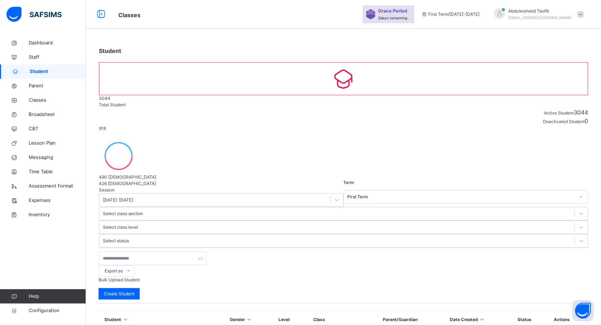
scroll to position [125, 0]
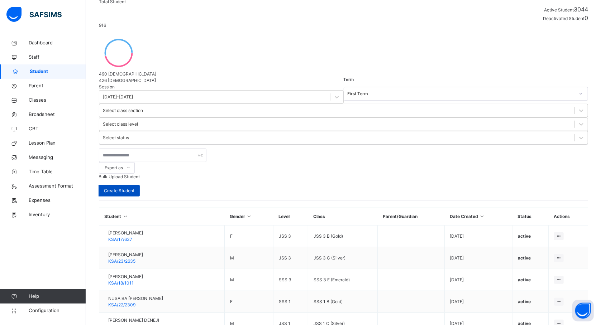
click at [134, 188] on span "Create Student" at bounding box center [119, 191] width 30 height 6
select select "**"
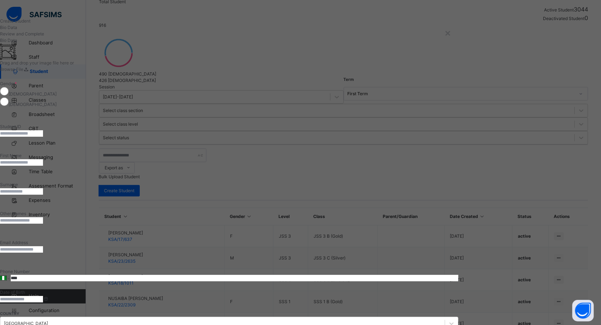
click at [43, 137] on input "text" at bounding box center [21, 133] width 43 height 6
type input "**********"
click at [43, 166] on input "text" at bounding box center [21, 163] width 43 height 6
type input "*******"
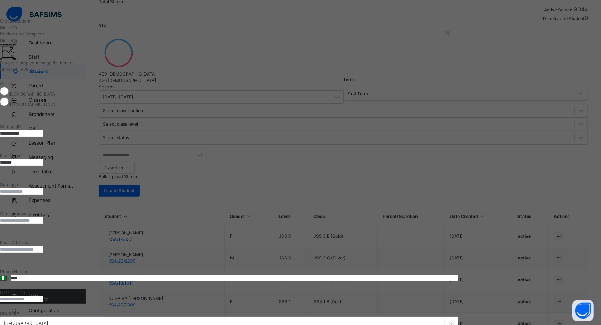
click at [43, 189] on input "text" at bounding box center [21, 192] width 43 height 6
type input "******"
click at [43, 218] on input "text" at bounding box center [21, 221] width 43 height 6
type input "*******"
click at [43, 296] on input at bounding box center [21, 299] width 43 height 6
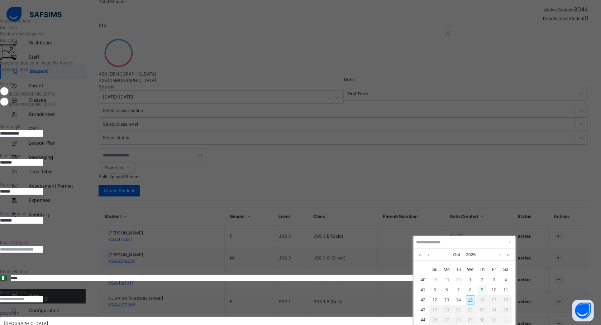
click at [484, 288] on div "9" at bounding box center [482, 290] width 9 height 9
type input "**********"
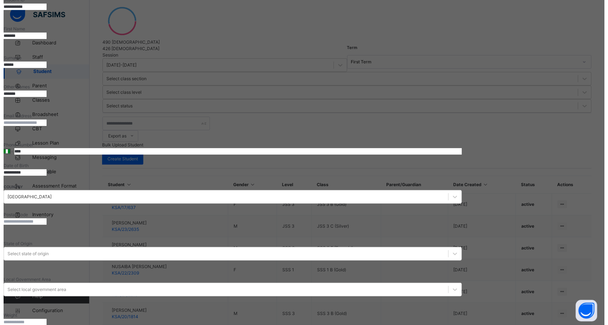
scroll to position [224, 0]
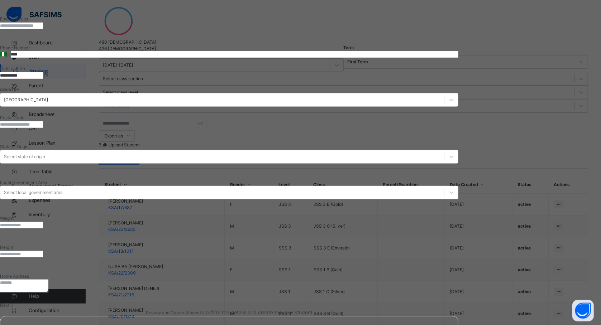
click at [15, 303] on icon at bounding box center [12, 305] width 6 height 5
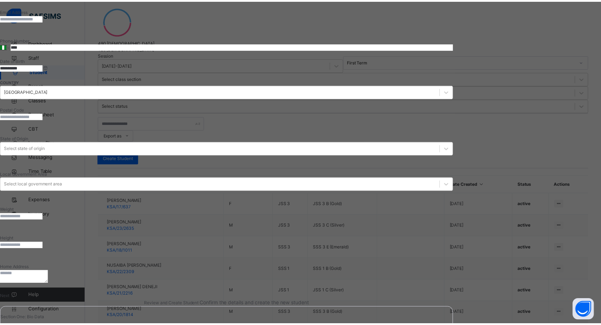
scroll to position [69, 0]
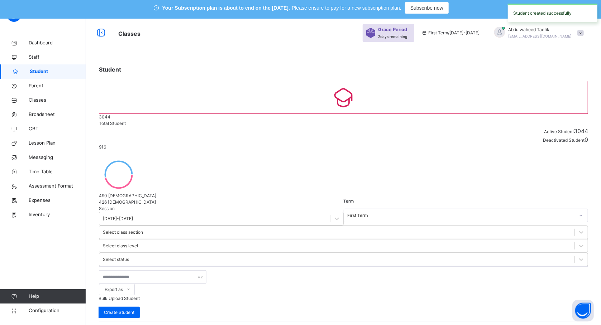
scroll to position [0, 0]
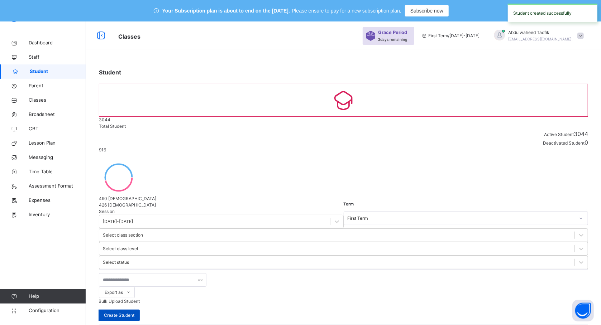
click at [134, 313] on span "Create Student" at bounding box center [119, 316] width 30 height 6
select select "**"
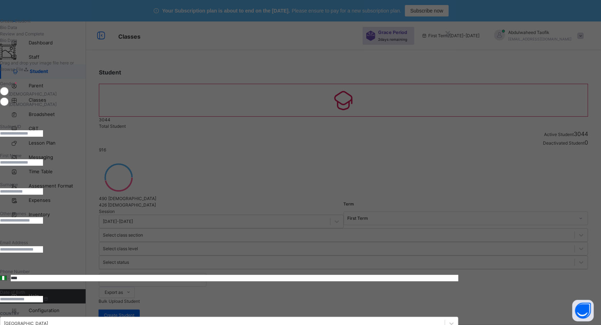
click at [43, 137] on input "text" at bounding box center [21, 133] width 43 height 6
type input "**********"
click at [43, 166] on input "text" at bounding box center [21, 163] width 43 height 6
type input "******"
click at [43, 189] on input "text" at bounding box center [21, 192] width 43 height 6
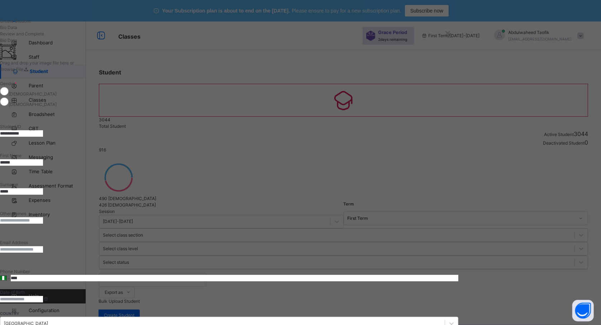
type input "*****"
click at [43, 218] on input "text" at bounding box center [21, 221] width 43 height 6
type input "*"
click at [451, 32] on div "×" at bounding box center [447, 32] width 7 height 15
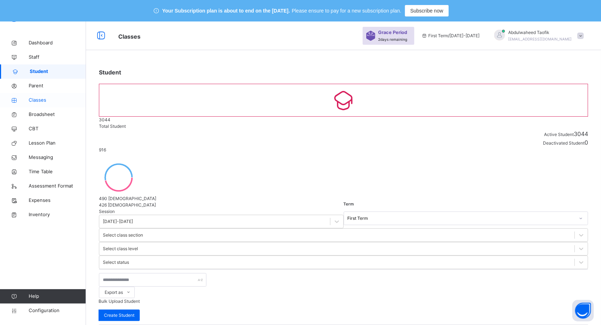
click at [42, 100] on span "Classes" at bounding box center [57, 100] width 57 height 7
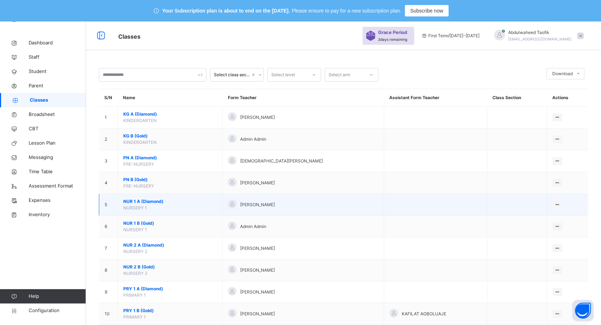
click at [141, 204] on span "NUR 1 A (Diamond)" at bounding box center [170, 202] width 94 height 6
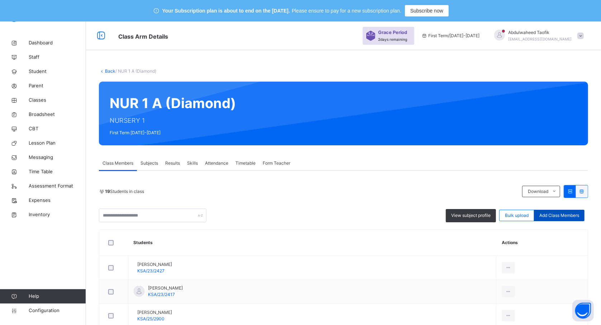
click at [562, 217] on span "Add Class Members" at bounding box center [559, 216] width 40 height 6
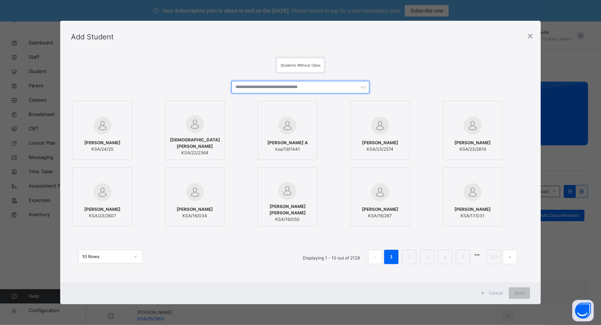
click at [313, 87] on input "text" at bounding box center [301, 87] width 138 height 13
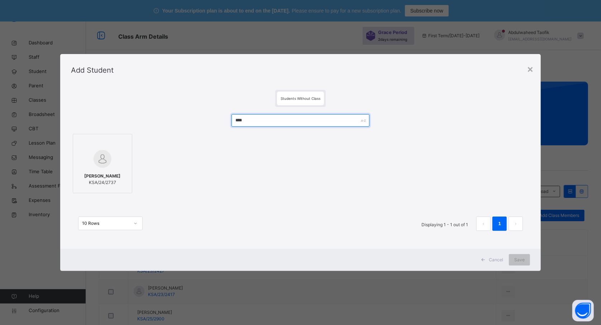
type input "****"
click at [110, 171] on div "[PERSON_NAME] KSA/24/2737" at bounding box center [103, 180] width 52 height 20
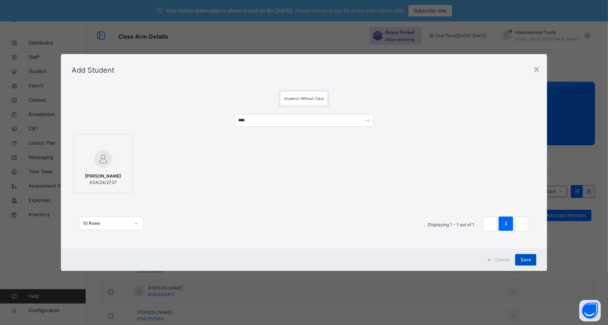
click at [521, 258] on span "Save" at bounding box center [526, 260] width 10 height 6
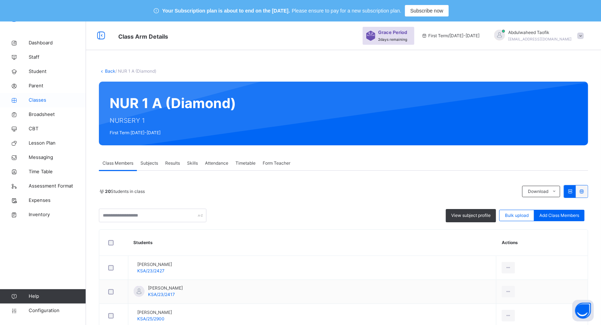
click at [41, 102] on span "Classes" at bounding box center [57, 100] width 57 height 7
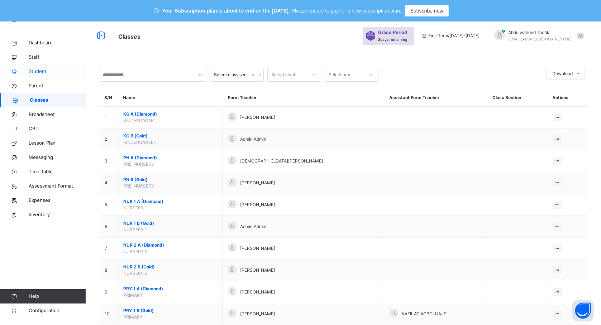
click at [38, 72] on span "Student" at bounding box center [57, 71] width 57 height 7
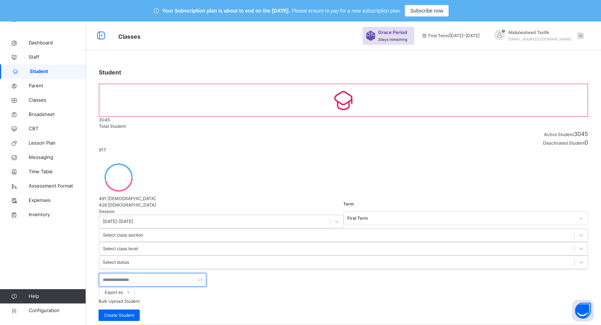
click at [118, 274] on input "text" at bounding box center [153, 281] width 108 height 14
type input "****"
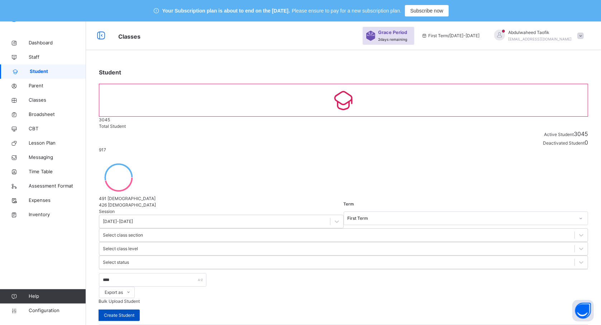
click at [134, 313] on span "Create Student" at bounding box center [119, 316] width 30 height 6
select select "**"
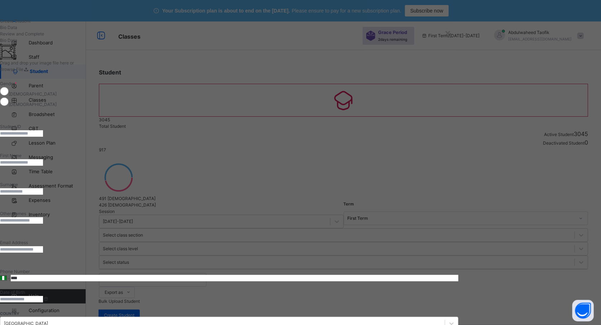
click at [43, 137] on input "text" at bounding box center [21, 133] width 43 height 6
click at [43, 137] on input "******" at bounding box center [21, 133] width 43 height 6
type input "**********"
click at [43, 166] on input "text" at bounding box center [21, 163] width 43 height 6
type input "******"
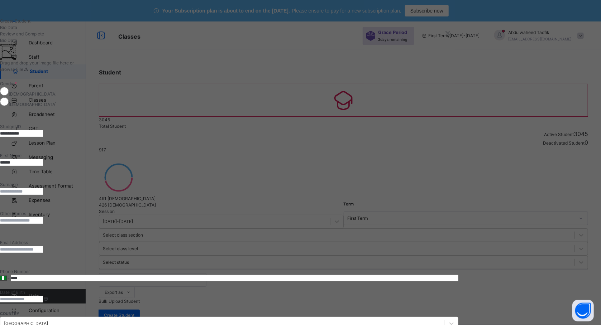
click at [43, 189] on input "text" at bounding box center [21, 192] width 43 height 6
type input "*****"
click at [43, 218] on input "text" at bounding box center [21, 221] width 43 height 6
type input "******"
click at [43, 296] on input at bounding box center [21, 299] width 43 height 6
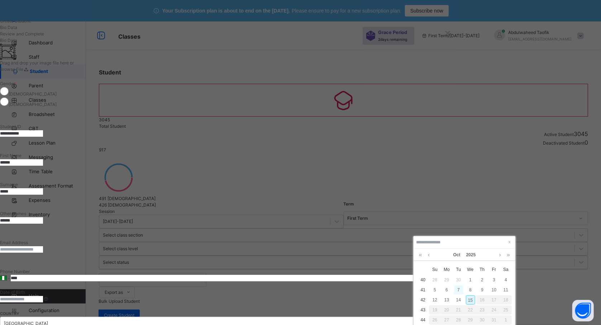
click at [455, 289] on div "7" at bounding box center [458, 290] width 9 height 9
type input "**********"
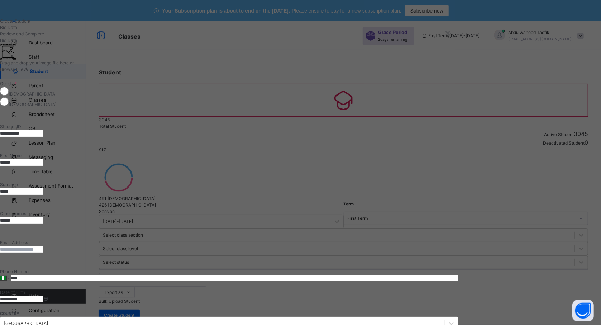
scroll to position [224, 0]
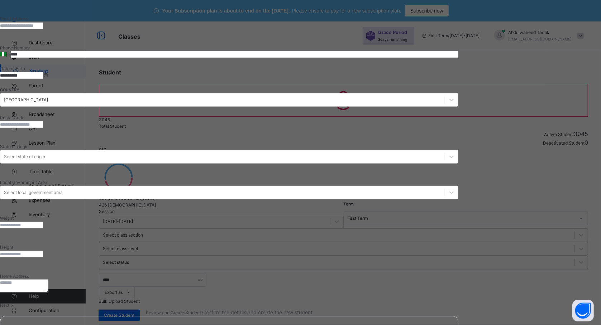
click at [458, 303] on div "Next" at bounding box center [229, 306] width 458 height 6
click at [9, 303] on span "Next" at bounding box center [4, 305] width 9 height 5
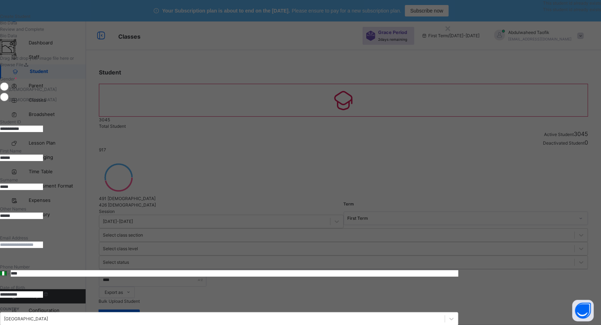
scroll to position [0, 0]
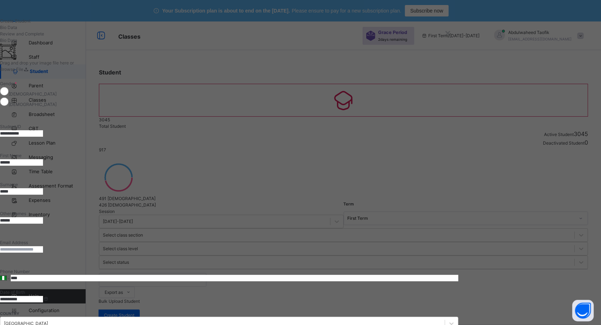
click at [43, 137] on input "**********" at bounding box center [21, 133] width 43 height 6
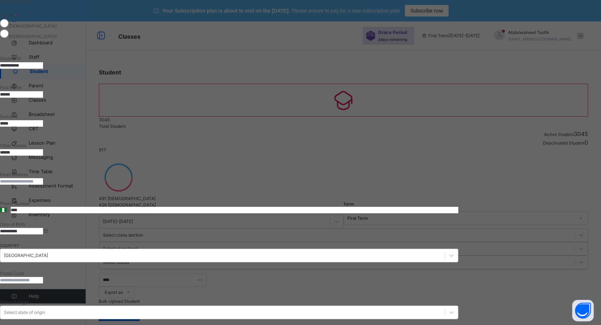
type input "**********"
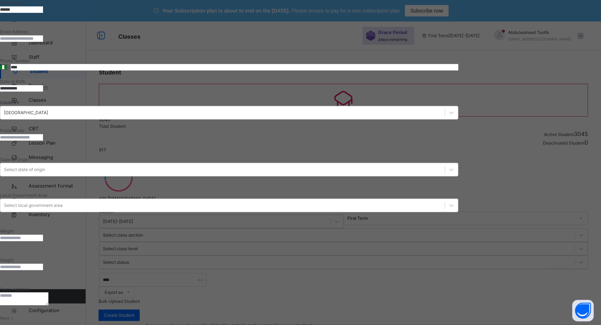
scroll to position [224, 0]
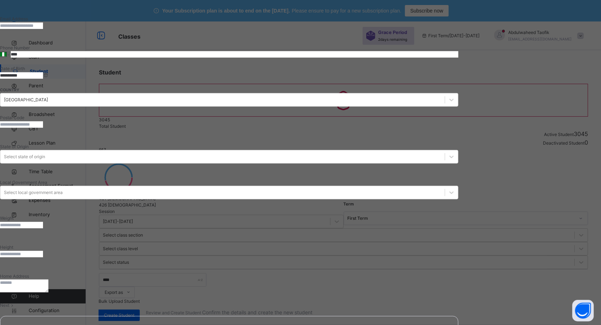
click at [458, 303] on div "Next" at bounding box center [229, 306] width 458 height 6
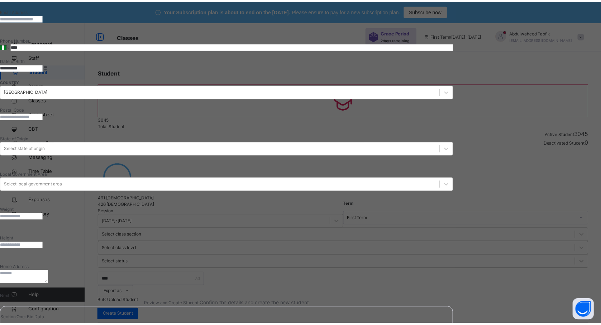
scroll to position [69, 0]
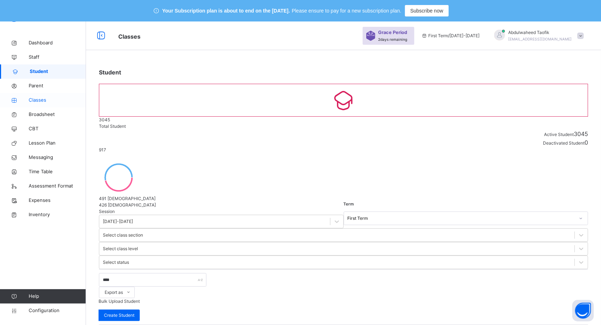
click at [42, 101] on span "Classes" at bounding box center [57, 100] width 57 height 7
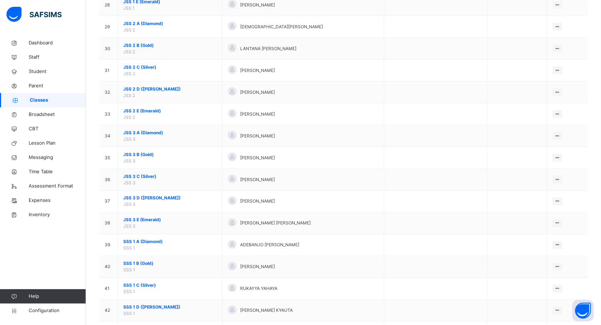
scroll to position [704, 0]
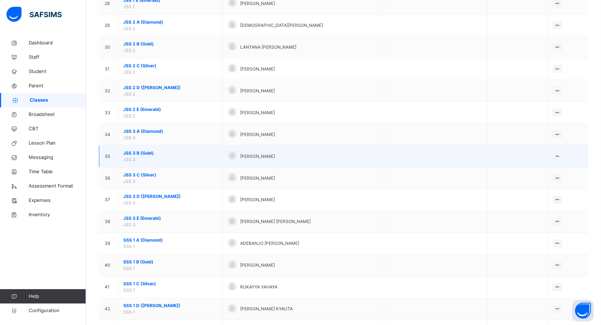
click at [139, 161] on td "JSS 3 B (Gold) JSS 3" at bounding box center [170, 157] width 105 height 22
click at [143, 157] on span "JSS 3 B (Gold)" at bounding box center [170, 153] width 94 height 6
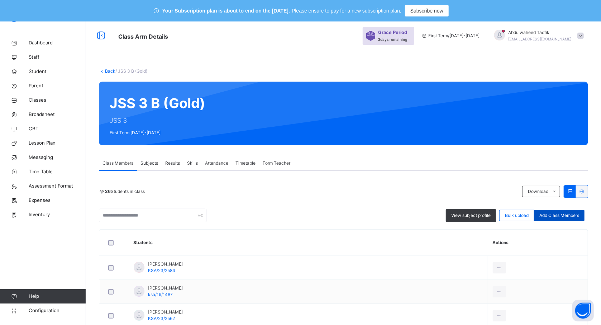
click at [564, 220] on div "Add Class Members" at bounding box center [559, 215] width 51 height 11
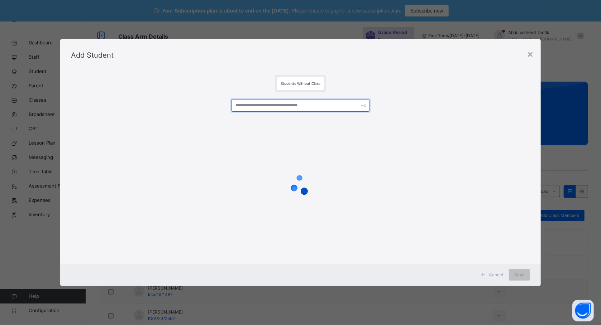
click at [341, 104] on input "text" at bounding box center [301, 105] width 138 height 13
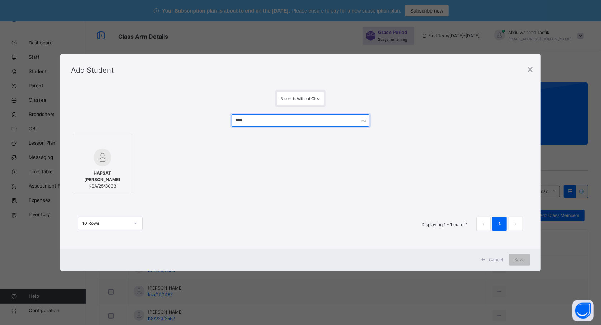
type input "****"
click at [96, 183] on span "KSA/25/3033" at bounding box center [103, 186] width 52 height 6
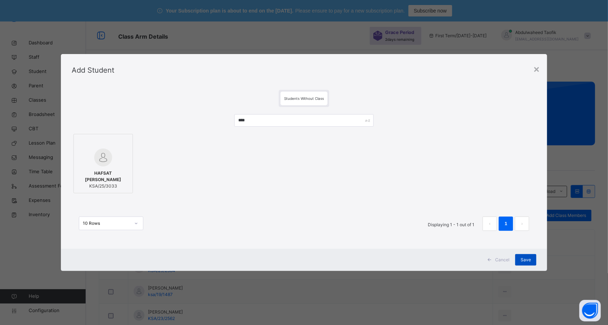
click at [521, 258] on span "Save" at bounding box center [526, 260] width 10 height 6
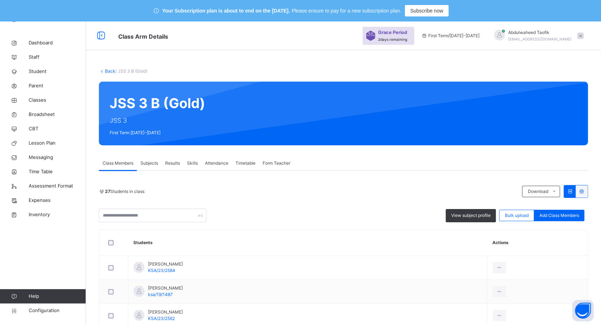
click at [588, 241] on th "Actions" at bounding box center [538, 243] width 100 height 26
click at [588, 238] on th "Actions" at bounding box center [538, 243] width 100 height 26
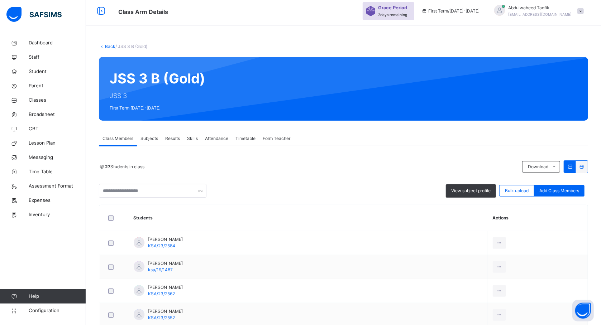
scroll to position [19, 0]
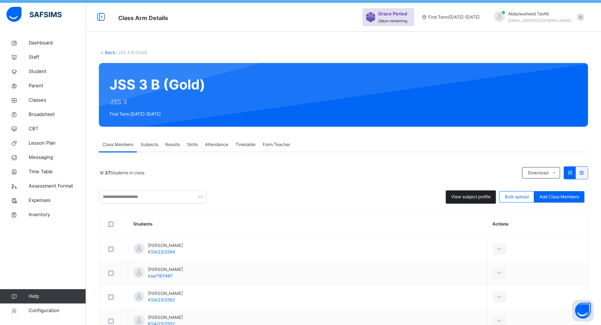
click at [474, 199] on span "View subject profile" at bounding box center [470, 197] width 39 height 6
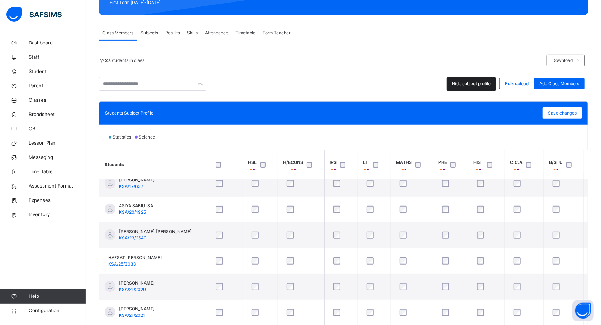
scroll to position [165, 0]
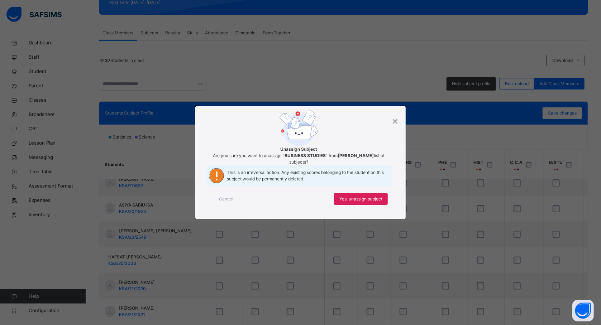
click at [254, 258] on div "× Unassign Subject Are you sure you want to unassign “ BUSINESS STUDIES ” from …" at bounding box center [300, 162] width 601 height 325
click at [255, 265] on div "× Unassign Subject Are you sure you want to unassign “ BUSINESS STUDIES ” from …" at bounding box center [300, 162] width 601 height 325
click at [368, 205] on div "Yes, unassign subject" at bounding box center [361, 199] width 54 height 11
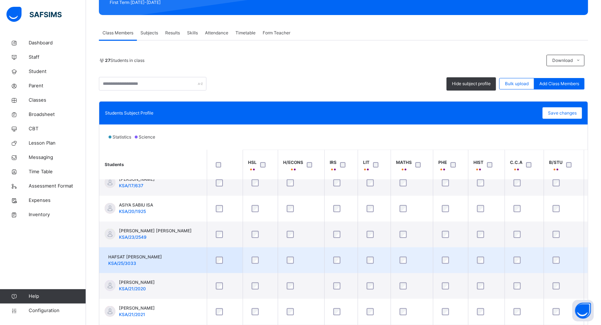
click at [264, 259] on div at bounding box center [260, 260] width 20 height 7
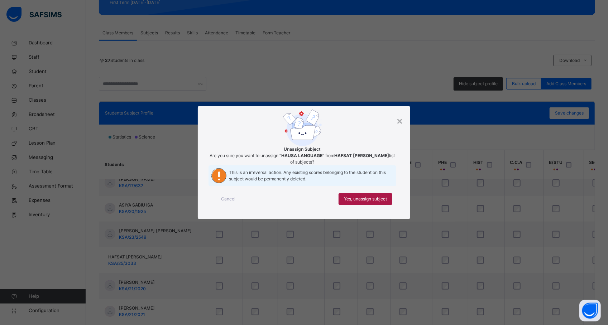
click at [374, 203] on span "Yes, unassign subject" at bounding box center [365, 199] width 43 height 6
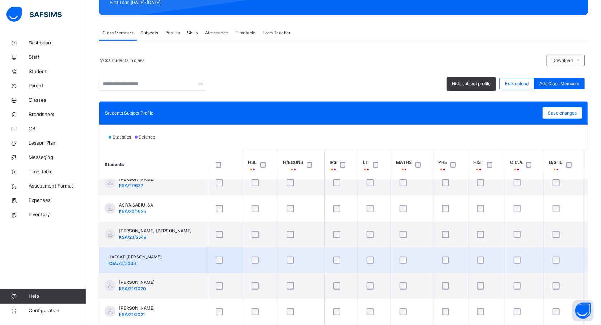
click at [366, 255] on div at bounding box center [374, 260] width 22 height 15
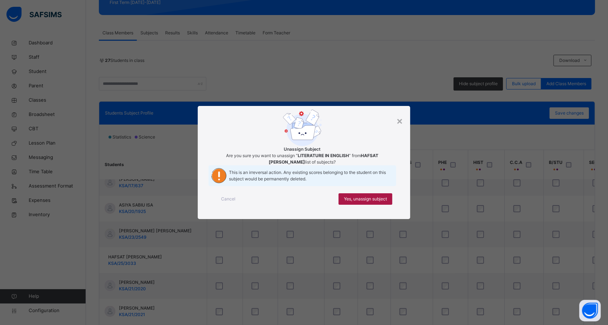
click at [376, 205] on div "Yes, unassign subject" at bounding box center [366, 199] width 54 height 11
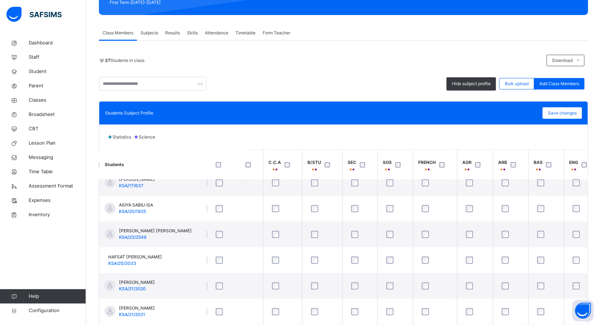
scroll to position [165, 244]
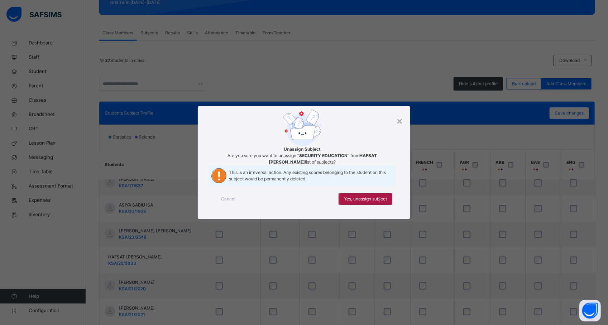
click at [370, 203] on span "Yes, unassign subject" at bounding box center [365, 199] width 43 height 6
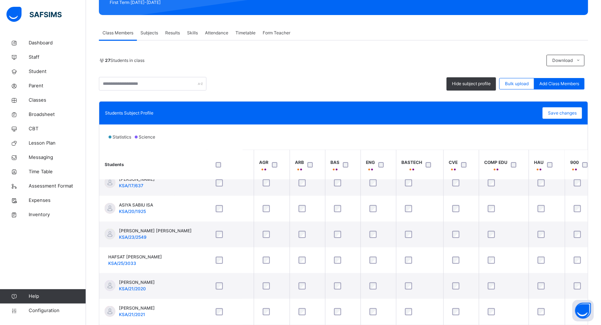
scroll to position [165, 455]
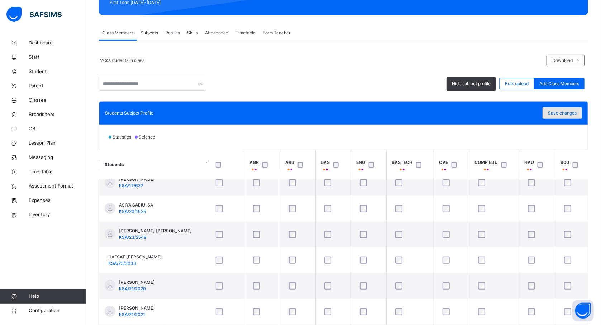
click at [563, 114] on span "Save changes" at bounding box center [562, 113] width 29 height 6
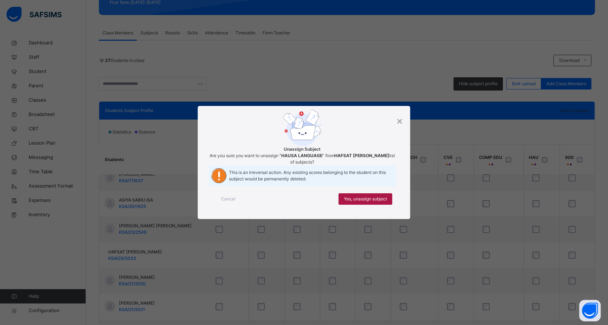
click at [373, 203] on span "Yes, unassign subject" at bounding box center [365, 199] width 43 height 6
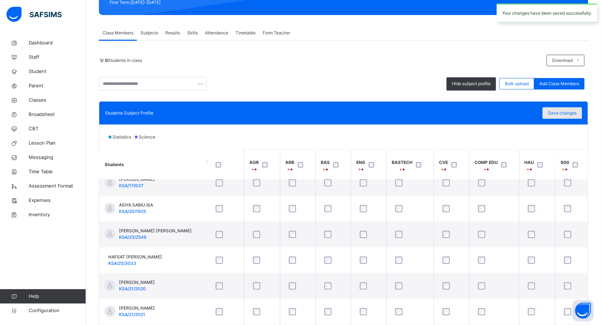
click at [571, 111] on span "Save changes" at bounding box center [562, 113] width 29 height 6
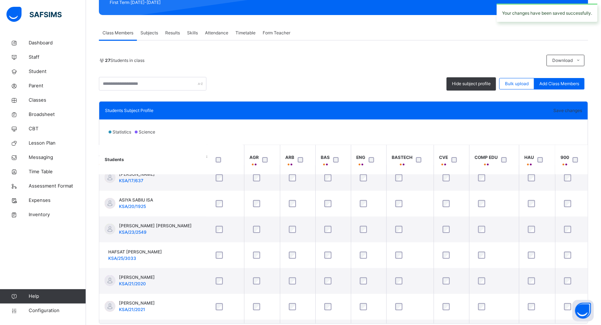
click at [569, 113] on div "Save changes" at bounding box center [567, 111] width 29 height 6
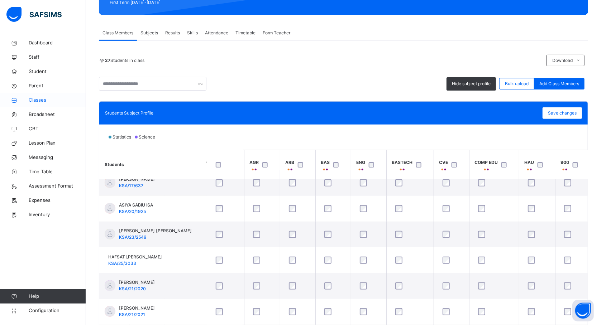
click at [39, 104] on span "Classes" at bounding box center [57, 100] width 57 height 7
click at [39, 100] on span "Classes" at bounding box center [57, 100] width 57 height 7
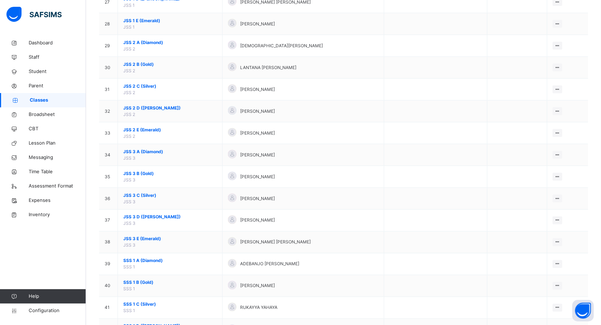
scroll to position [679, 0]
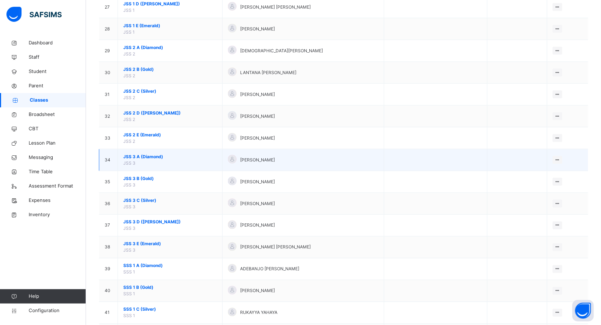
click at [148, 160] on span "JSS 3 A (Diamond)" at bounding box center [170, 157] width 94 height 6
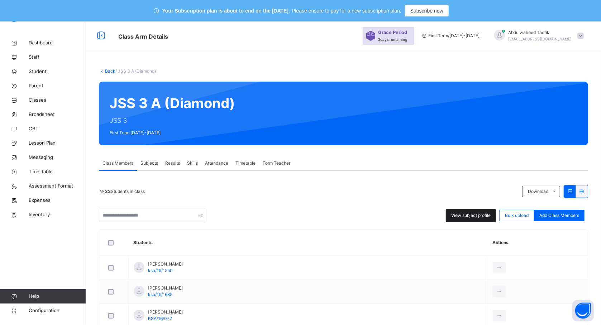
click at [475, 214] on span "View subject profile" at bounding box center [470, 216] width 39 height 6
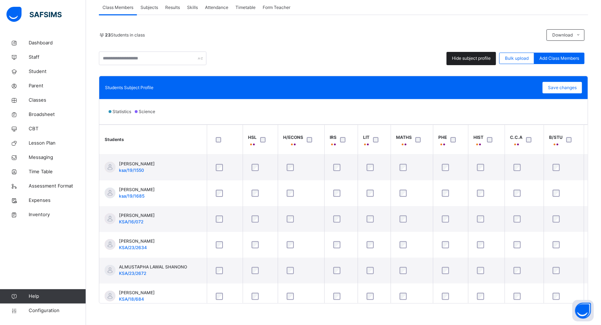
scroll to position [0, 251]
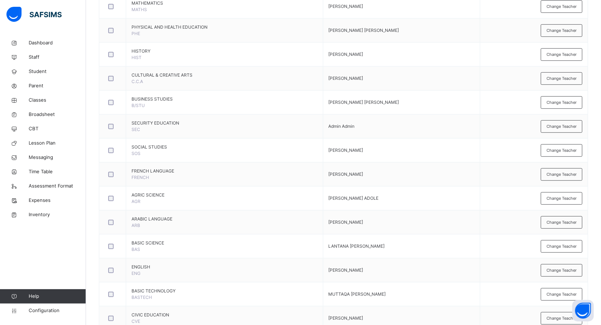
scroll to position [336, 0]
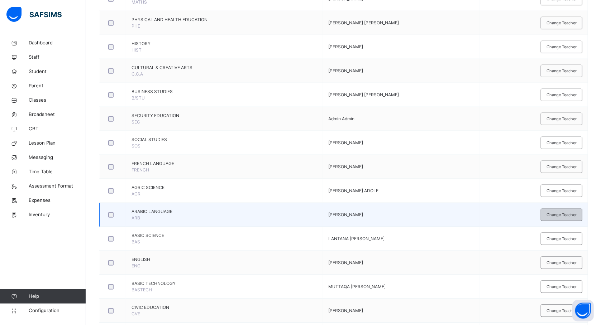
click at [570, 217] on span "Change Teacher" at bounding box center [562, 215] width 30 height 6
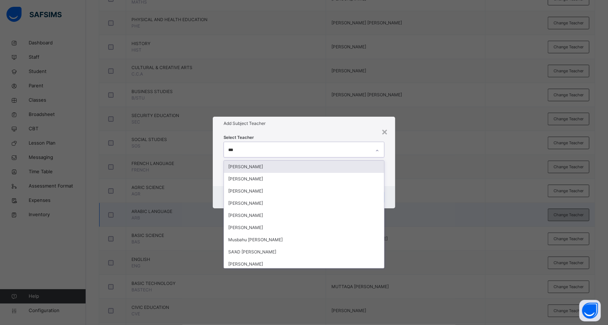
type input "****"
click at [277, 181] on div "[PERSON_NAME]" at bounding box center [304, 179] width 160 height 12
click at [472, 143] on div "× Add Subject Teacher Select Teacher option AHMAD A. SULAIMAN, selected. option…" at bounding box center [304, 162] width 608 height 325
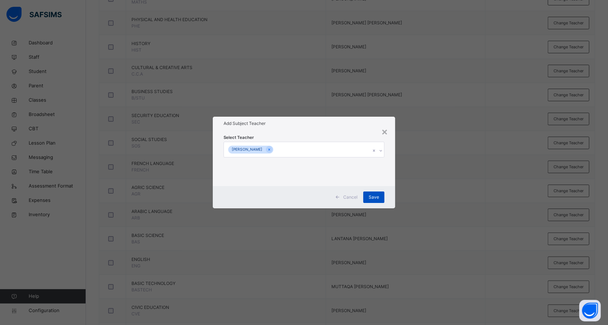
click at [384, 193] on div "Save" at bounding box center [373, 197] width 21 height 11
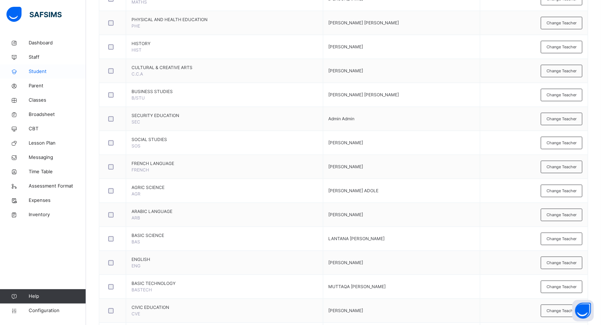
click at [45, 73] on span "Student" at bounding box center [57, 71] width 57 height 7
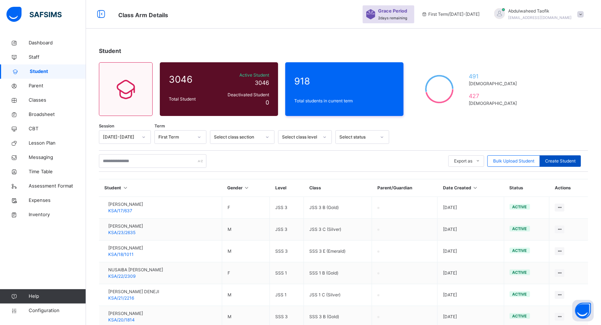
scroll to position [157, 0]
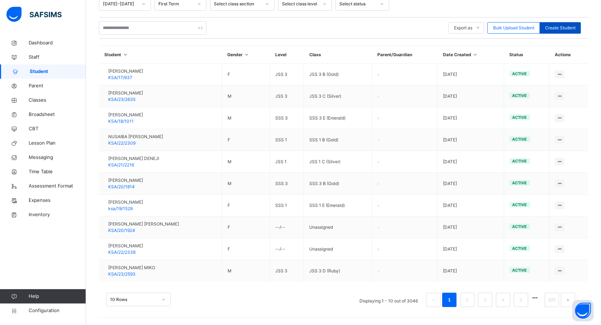
click at [560, 27] on span "Create Student" at bounding box center [560, 28] width 30 height 6
select select "**"
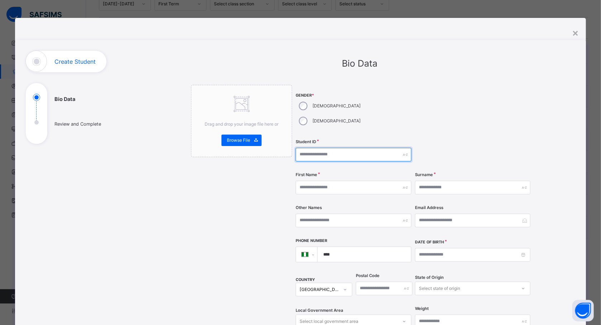
click at [326, 148] on input "text" at bounding box center [353, 155] width 115 height 14
type input "**********"
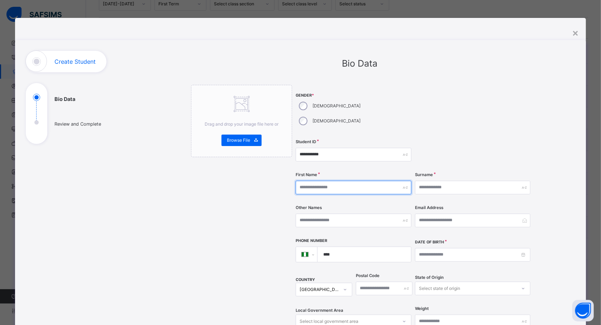
click at [337, 181] on input "text" at bounding box center [353, 188] width 115 height 14
type input "*****"
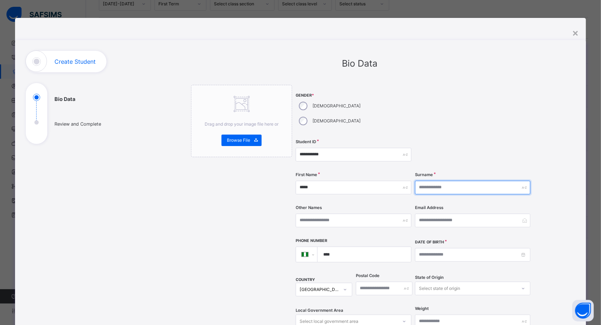
click at [436, 181] on input "text" at bounding box center [472, 188] width 115 height 14
type input "******"
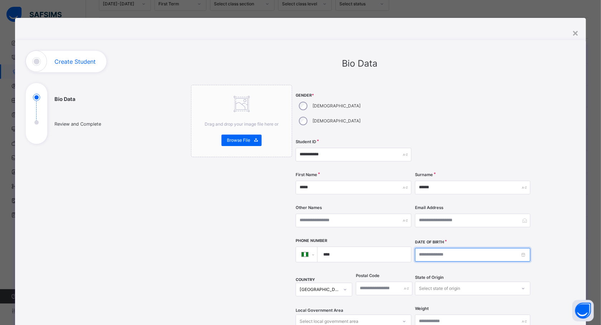
click at [448, 248] on input at bounding box center [472, 255] width 115 height 14
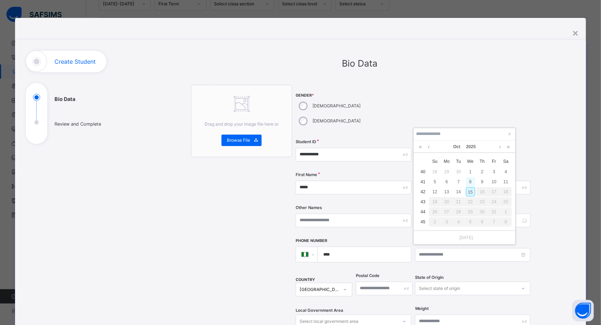
click at [472, 180] on div "8" at bounding box center [470, 181] width 9 height 9
type input "**********"
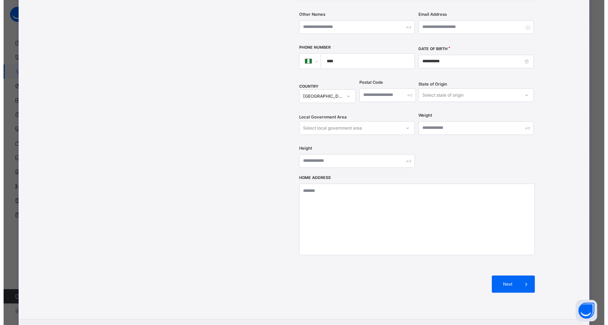
scroll to position [224, 0]
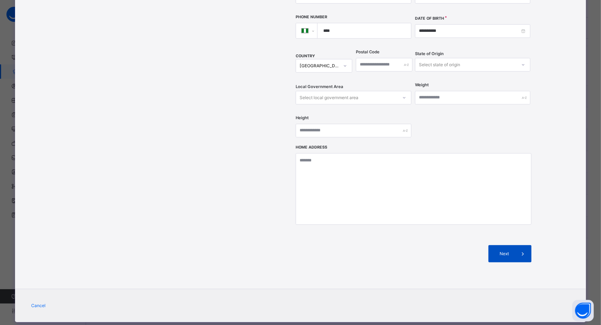
click at [506, 246] on div "Next" at bounding box center [510, 254] width 43 height 17
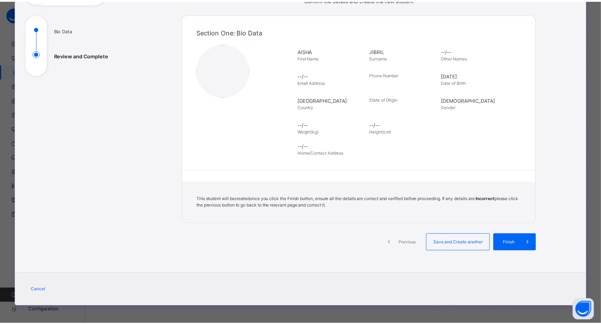
scroll to position [69, 0]
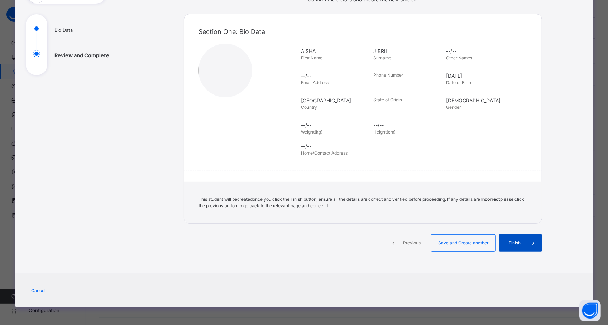
click at [525, 244] on span at bounding box center [533, 243] width 17 height 17
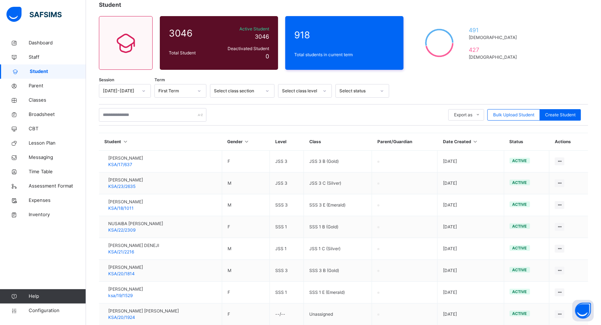
scroll to position [0, 0]
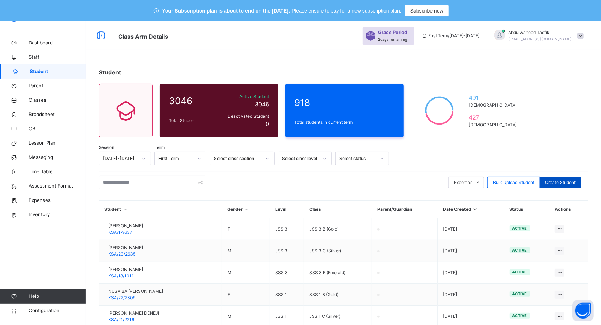
click at [567, 184] on span "Create Student" at bounding box center [560, 183] width 30 height 6
select select "**"
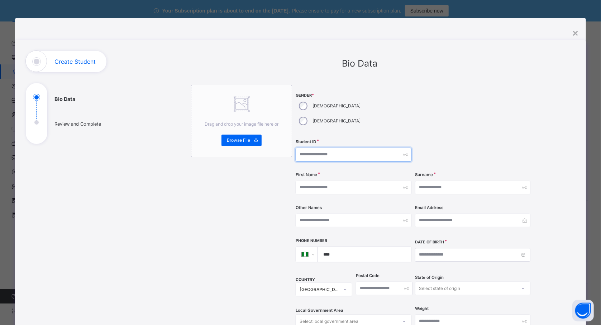
click at [327, 148] on input "text" at bounding box center [353, 155] width 115 height 14
type input "**********"
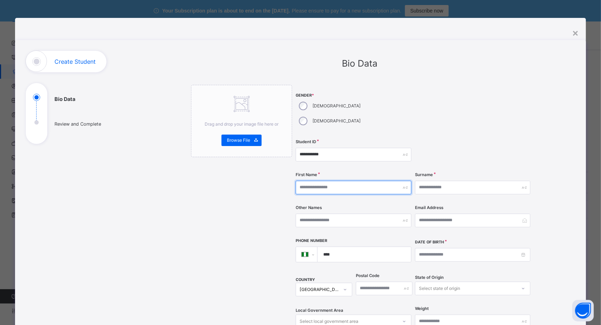
click at [358, 181] on input "text" at bounding box center [353, 188] width 115 height 14
type input "*****"
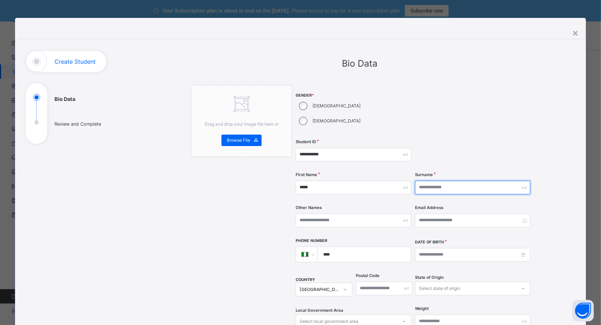
click at [452, 181] on input "text" at bounding box center [472, 188] width 115 height 14
type input "****"
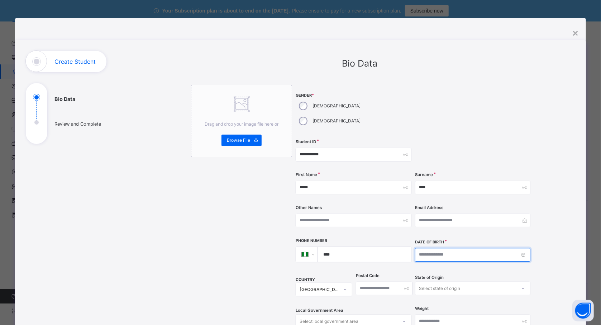
click at [438, 248] on input at bounding box center [472, 255] width 115 height 14
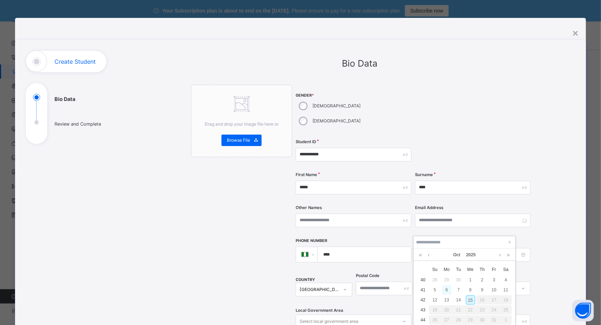
click at [447, 290] on div "6" at bounding box center [446, 290] width 9 height 9
type input "**********"
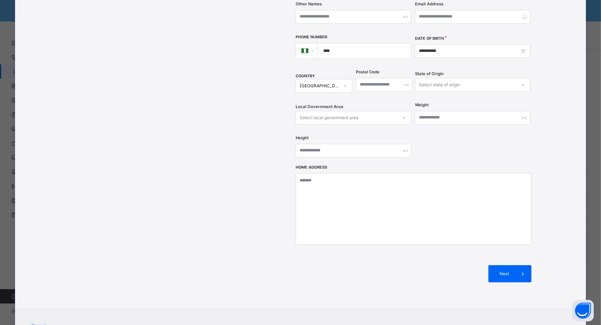
scroll to position [224, 0]
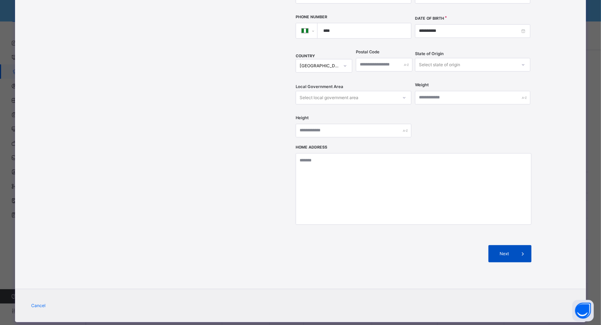
click at [520, 246] on span at bounding box center [522, 254] width 17 height 17
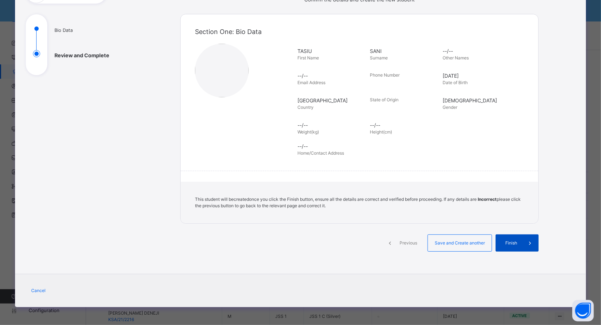
click at [511, 241] on span "Finish" at bounding box center [511, 243] width 20 height 6
click at [513, 242] on span "Finish" at bounding box center [511, 243] width 20 height 6
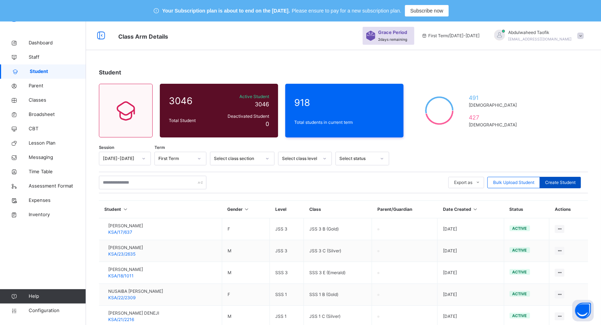
click at [567, 185] on span "Create Student" at bounding box center [560, 183] width 30 height 6
select select "**"
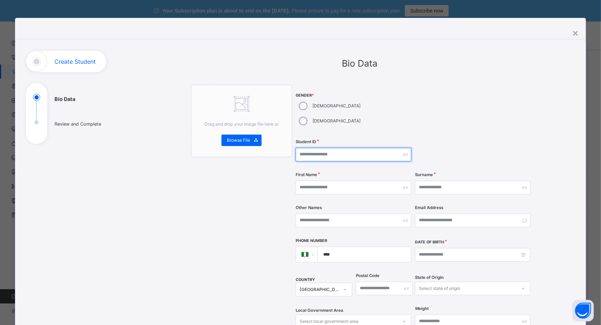
click at [319, 148] on input "text" at bounding box center [353, 155] width 115 height 14
type input "*"
click at [305, 148] on input "text" at bounding box center [353, 155] width 115 height 14
type input "**********"
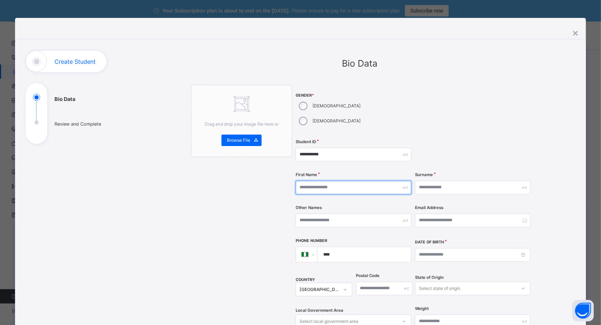
click at [316, 181] on input "text" at bounding box center [353, 188] width 115 height 14
type input "*******"
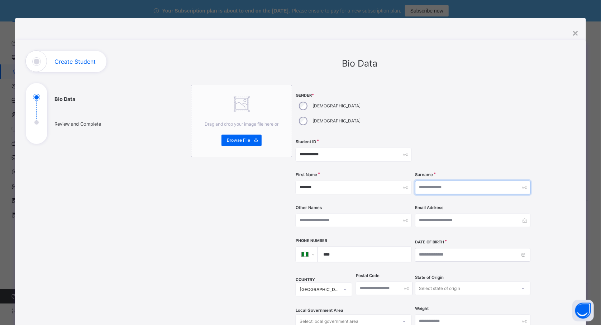
click at [461, 181] on input "text" at bounding box center [472, 188] width 115 height 14
type input "**********"
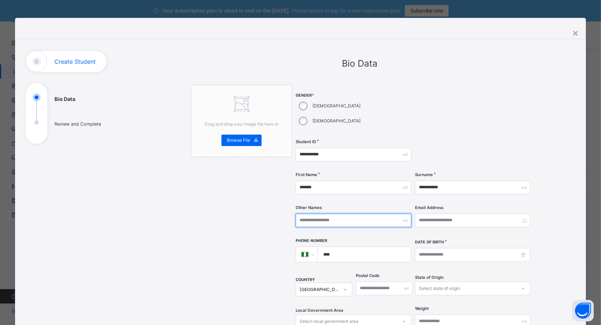
click at [369, 214] on input "text" at bounding box center [353, 221] width 115 height 14
type input "*******"
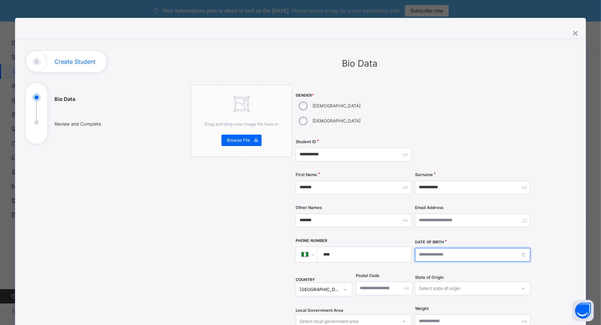
click at [455, 248] on input at bounding box center [472, 255] width 115 height 14
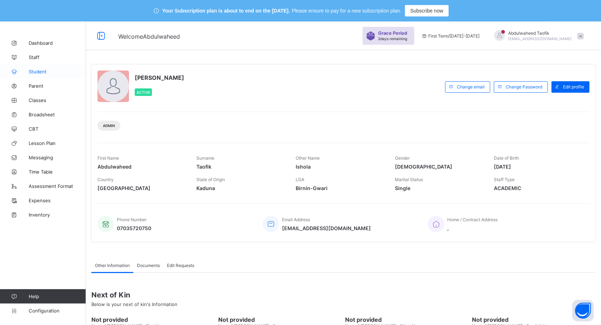
click at [38, 69] on span "Student" at bounding box center [57, 72] width 57 height 6
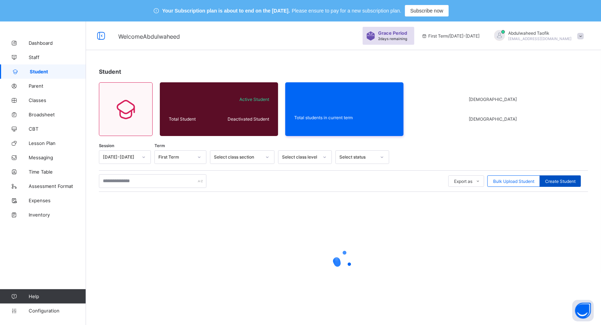
click at [560, 181] on span "Create Student" at bounding box center [560, 181] width 30 height 5
select select "**"
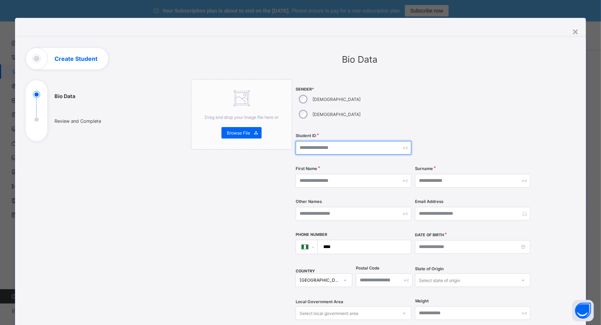
click at [310, 141] on input "text" at bounding box center [353, 148] width 115 height 14
type input "**********"
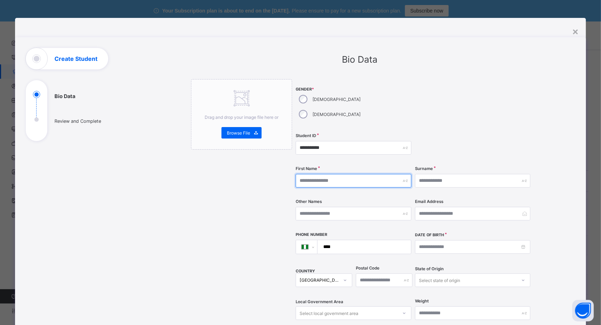
click at [313, 174] on input "text" at bounding box center [353, 181] width 115 height 14
type input "*******"
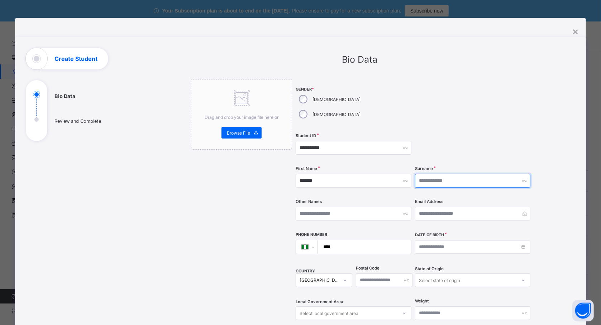
click at [442, 174] on input "text" at bounding box center [472, 181] width 115 height 14
type input "****"
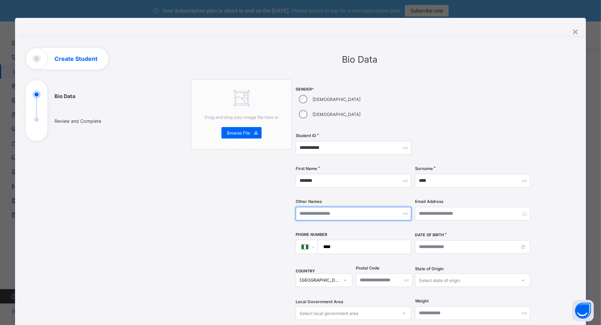
click at [363, 207] on input "text" at bounding box center [353, 214] width 115 height 14
type input "*******"
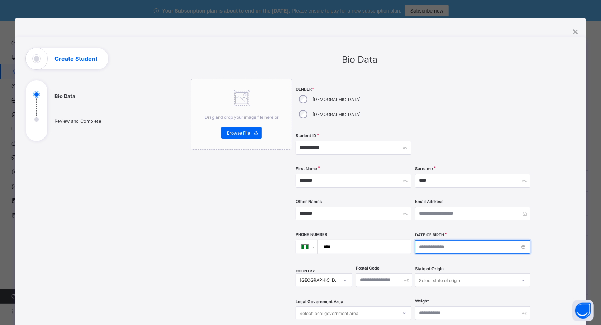
click at [445, 241] on input at bounding box center [472, 248] width 115 height 14
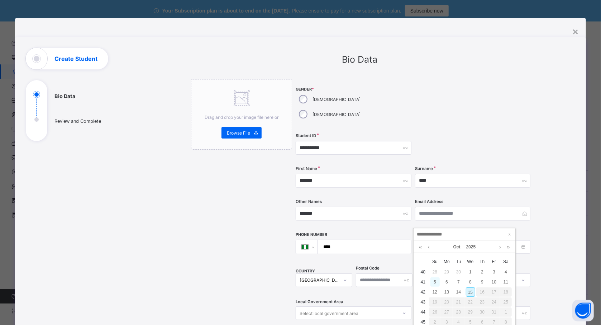
click at [433, 281] on div "5" at bounding box center [435, 282] width 9 height 9
type input "**********"
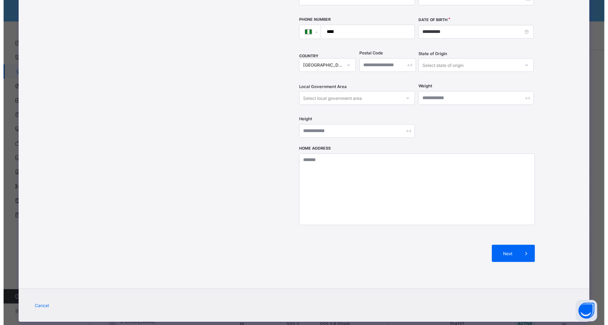
scroll to position [102, 0]
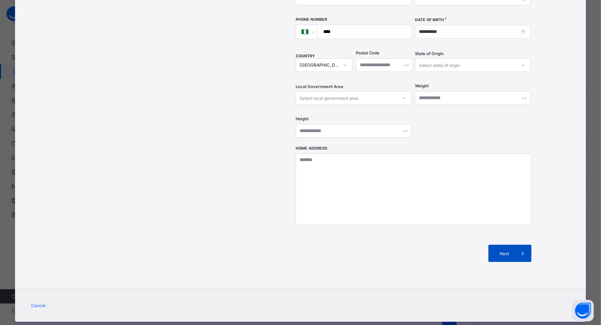
click at [498, 251] on span "Next" at bounding box center [504, 253] width 20 height 5
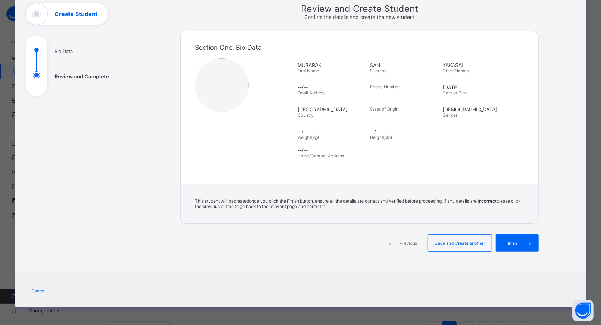
scroll to position [45, 0]
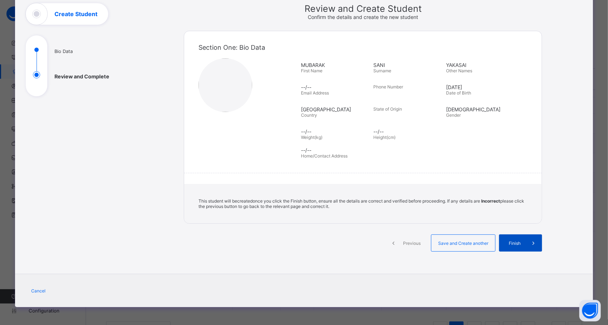
click at [508, 243] on span "Finish" at bounding box center [515, 243] width 20 height 5
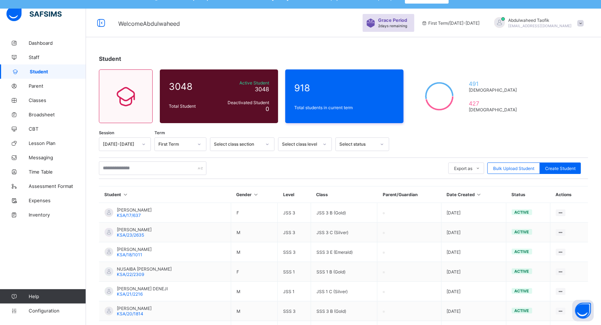
scroll to position [0, 0]
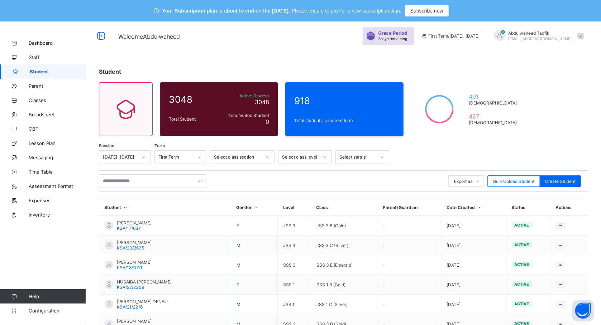
click at [506, 243] on td "[DATE]" at bounding box center [473, 246] width 65 height 20
click at [42, 102] on span "Classes" at bounding box center [57, 101] width 57 height 6
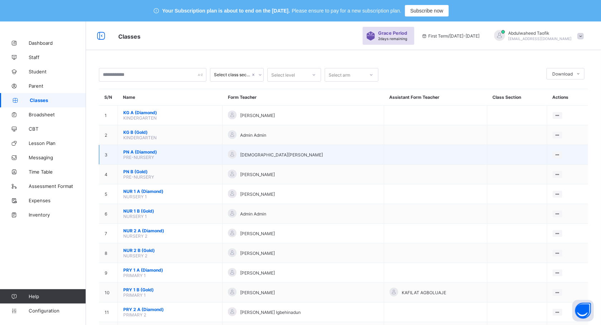
click at [148, 153] on span "PN A (Diamond)" at bounding box center [170, 151] width 94 height 5
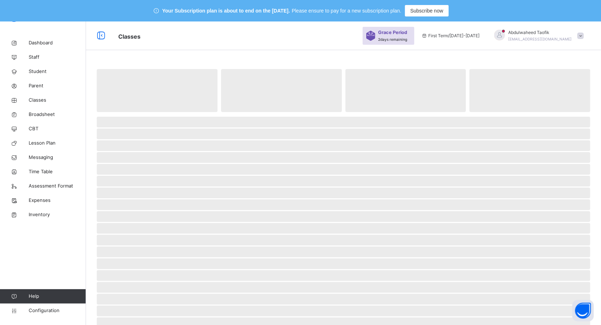
click at [148, 153] on span "‌" at bounding box center [344, 157] width 494 height 11
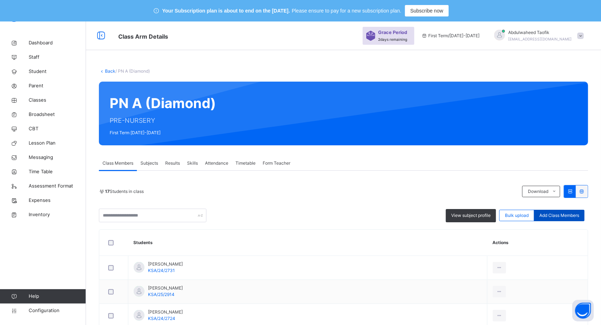
click at [566, 217] on span "Add Class Members" at bounding box center [559, 216] width 40 height 6
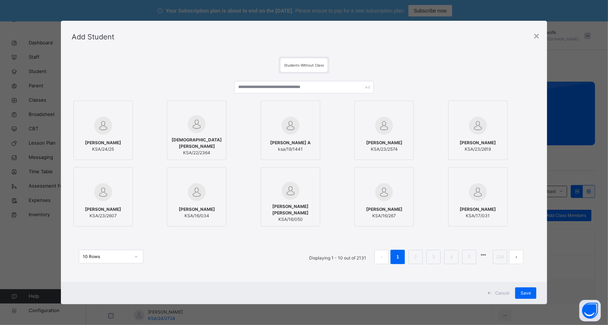
click at [296, 108] on div at bounding box center [291, 110] width 52 height 11
click at [273, 85] on input "text" at bounding box center [303, 87] width 139 height 13
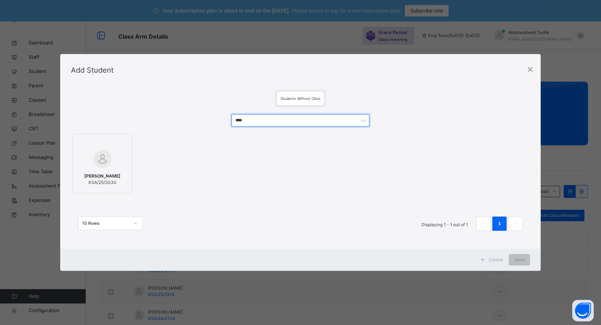
type input "****"
click at [103, 164] on img at bounding box center [103, 159] width 18 height 18
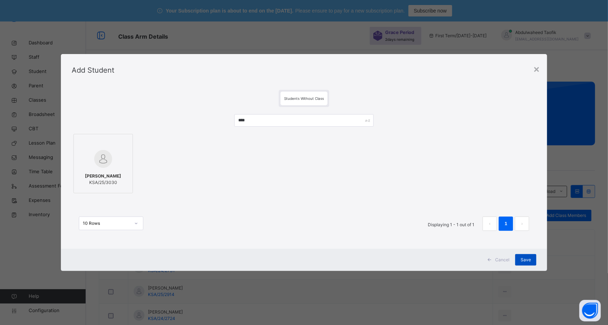
click at [522, 259] on span "Save" at bounding box center [526, 260] width 10 height 6
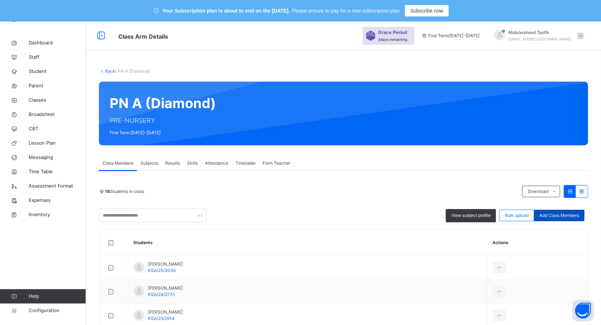
click at [564, 215] on span "Add Class Members" at bounding box center [559, 216] width 40 height 6
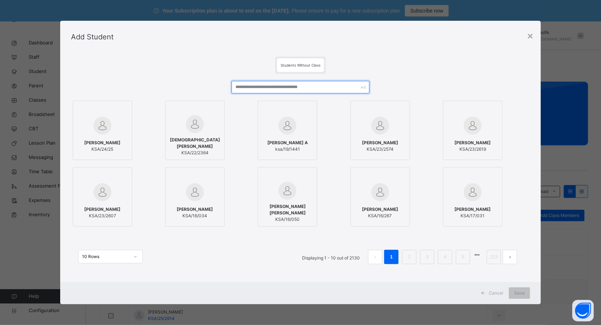
click at [320, 88] on input "text" at bounding box center [301, 87] width 138 height 13
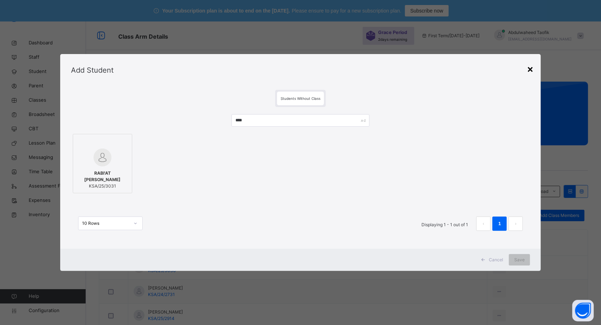
click at [533, 63] on div "×" at bounding box center [530, 68] width 7 height 15
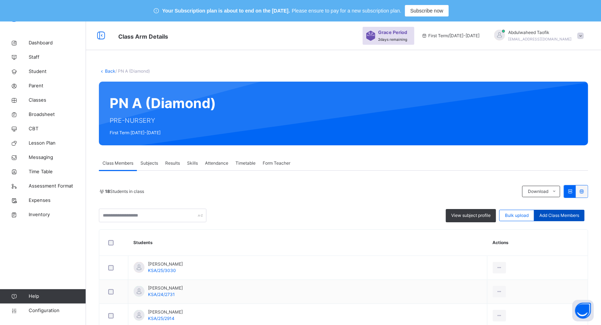
click at [572, 214] on span "Add Class Members" at bounding box center [559, 216] width 40 height 6
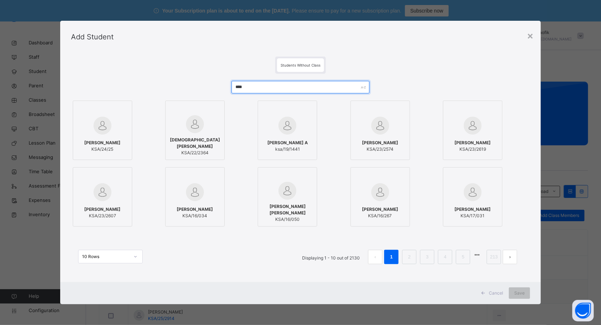
click at [260, 85] on input "****" at bounding box center [301, 87] width 138 height 13
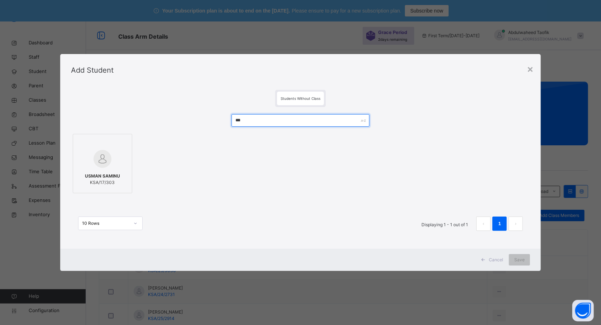
type input "****"
click at [107, 181] on span "RABI'AT BASHIR MAIFADA" at bounding box center [103, 176] width 52 height 13
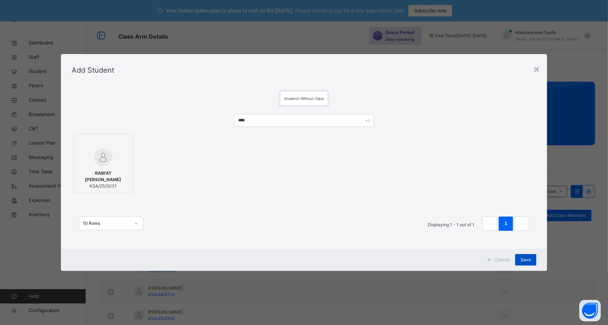
click at [527, 260] on span "Save" at bounding box center [526, 260] width 10 height 6
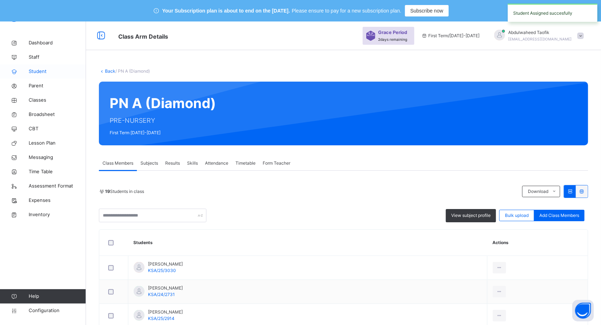
click at [39, 70] on span "Student" at bounding box center [57, 71] width 57 height 7
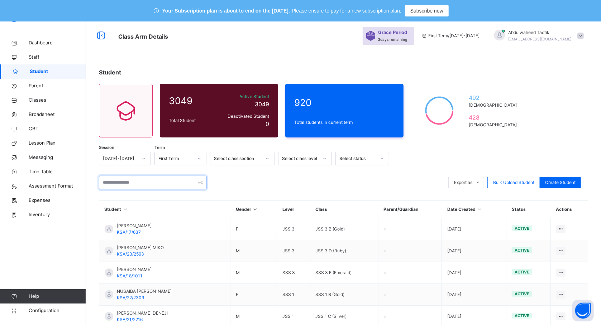
click at [175, 181] on input "text" at bounding box center [153, 183] width 108 height 14
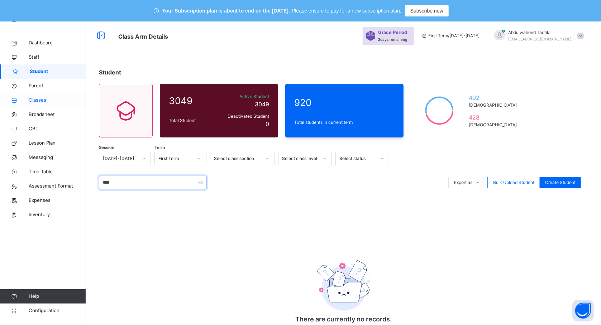
type input "****"
click at [40, 101] on span "Classes" at bounding box center [57, 100] width 57 height 7
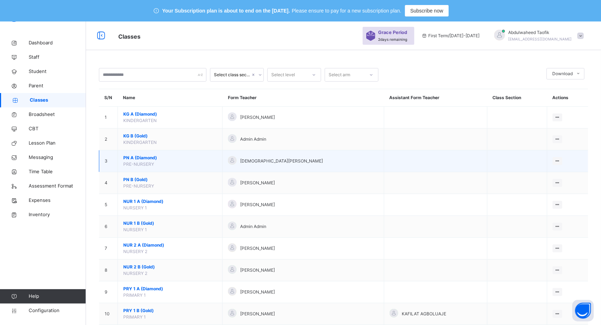
click at [145, 162] on span "PRE-NURSERY" at bounding box center [138, 164] width 31 height 5
click at [155, 157] on span "PN A (Diamond)" at bounding box center [170, 158] width 94 height 6
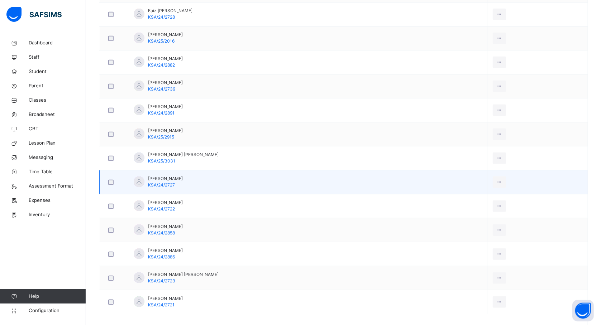
scroll to position [401, 0]
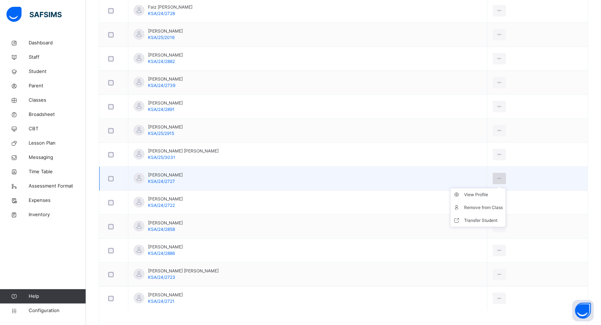
click at [497, 176] on div at bounding box center [499, 178] width 13 height 11
click at [481, 208] on div "Remove from Class" at bounding box center [483, 207] width 39 height 7
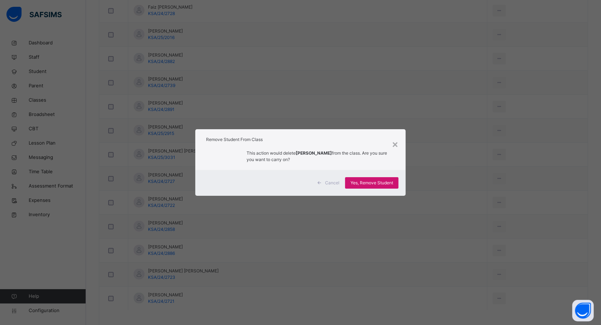
click at [365, 180] on span "Yes, Remove Student" at bounding box center [372, 183] width 43 height 6
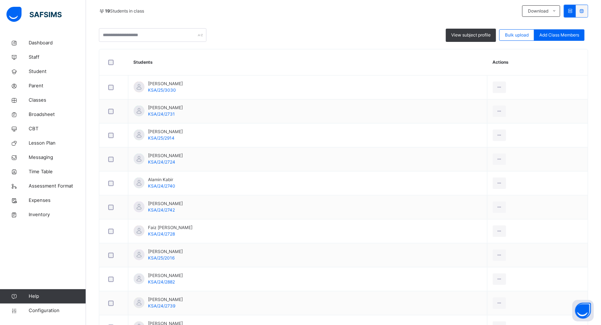
scroll to position [0, 0]
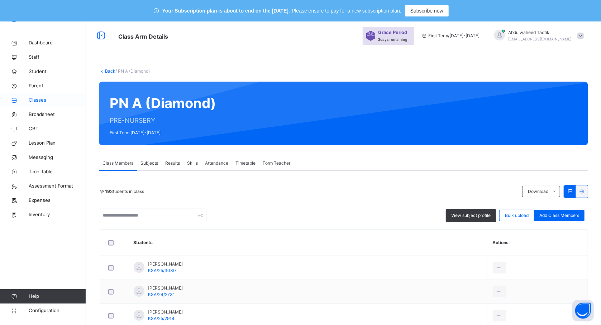
click at [39, 99] on span "Classes" at bounding box center [57, 100] width 57 height 7
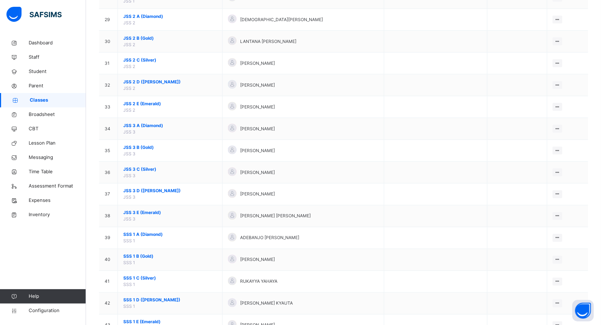
scroll to position [688, 0]
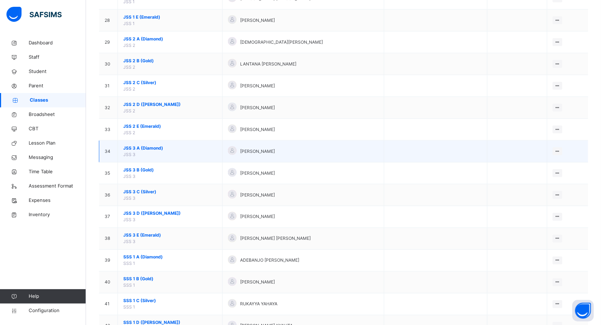
click at [155, 152] on span "JSS 3 A (Diamond)" at bounding box center [170, 148] width 94 height 6
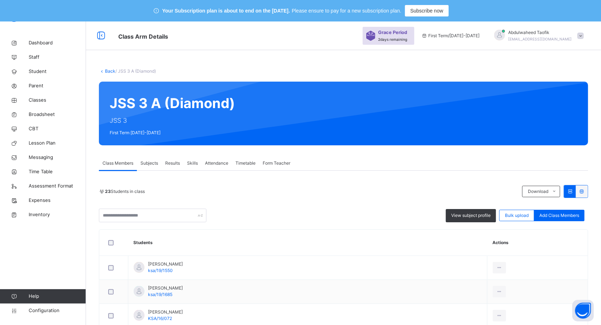
click at [152, 162] on span "Subjects" at bounding box center [150, 163] width 18 height 6
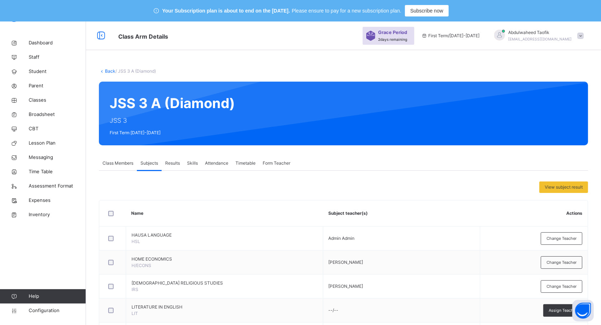
click at [263, 220] on th "Name" at bounding box center [224, 214] width 197 height 26
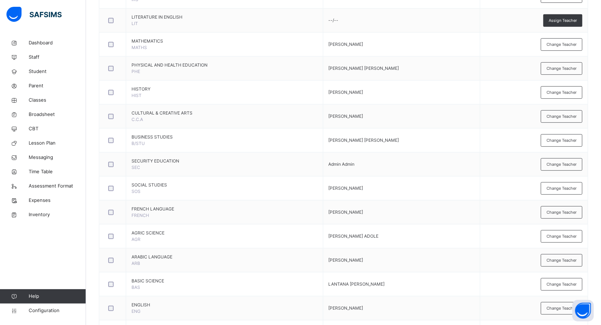
scroll to position [363, 0]
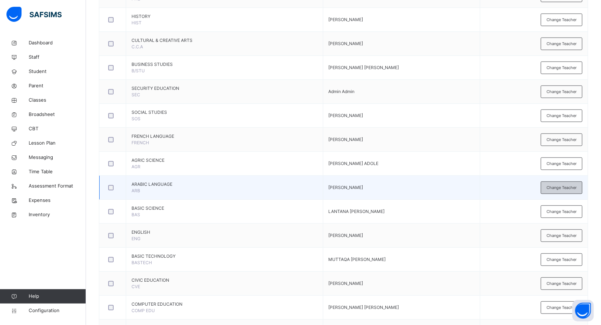
click at [561, 186] on span "Change Teacher" at bounding box center [562, 188] width 30 height 6
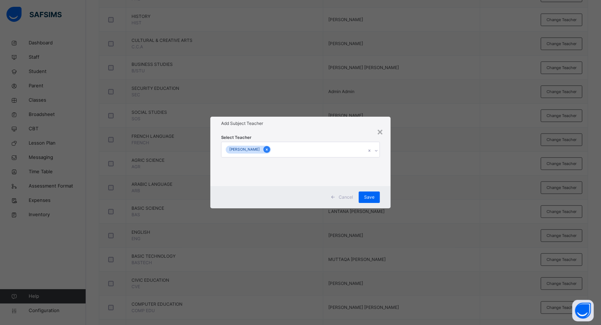
click at [268, 150] on icon at bounding box center [267, 150] width 2 height 2
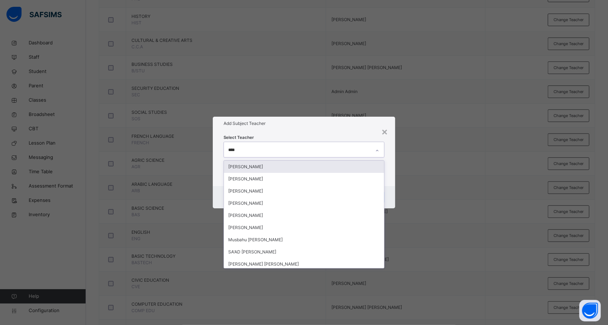
type input "*****"
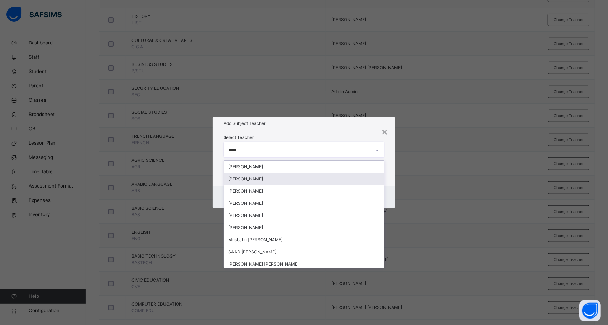
click at [266, 177] on div "[PERSON_NAME]" at bounding box center [304, 179] width 160 height 12
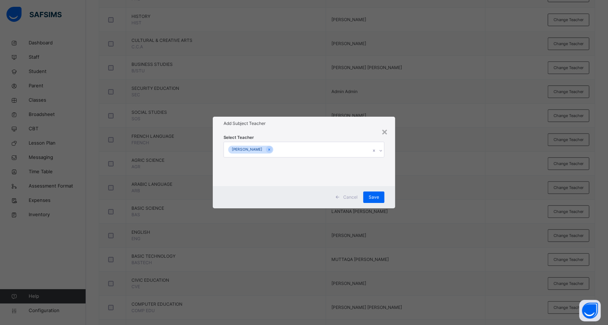
click at [412, 178] on div "× Add Subject Teacher Select Teacher AHMAD A. SULAIMAN Cancel Save" at bounding box center [304, 162] width 608 height 325
click at [374, 195] on span "Save" at bounding box center [374, 197] width 10 height 6
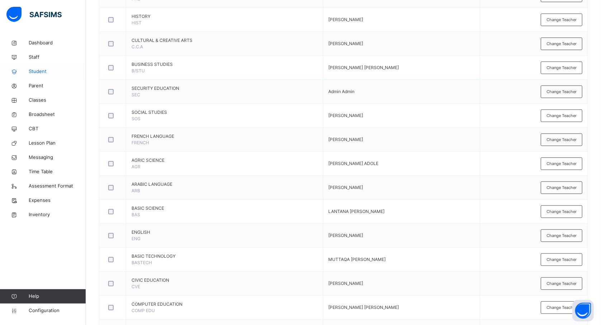
click at [37, 71] on span "Student" at bounding box center [57, 71] width 57 height 7
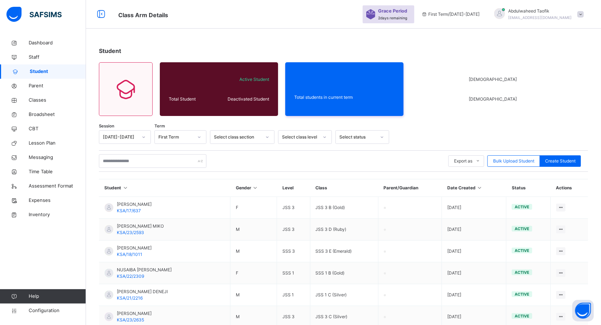
scroll to position [157, 0]
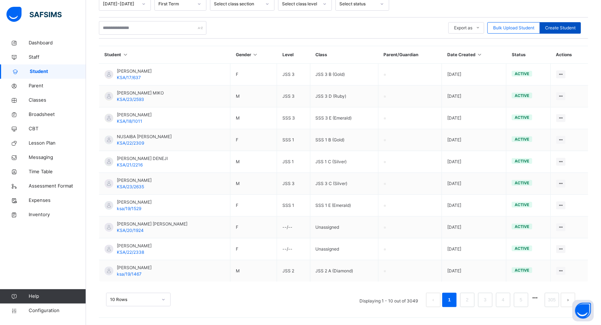
click at [568, 26] on span "Create Student" at bounding box center [560, 28] width 30 height 6
select select "**"
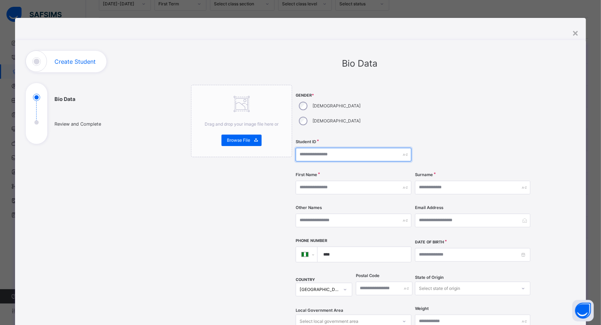
click at [313, 148] on input "text" at bounding box center [353, 155] width 115 height 14
type input "**********"
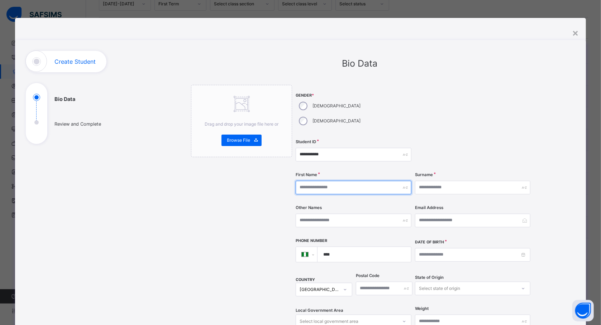
click at [317, 181] on input "text" at bounding box center [353, 188] width 115 height 14
type input "******"
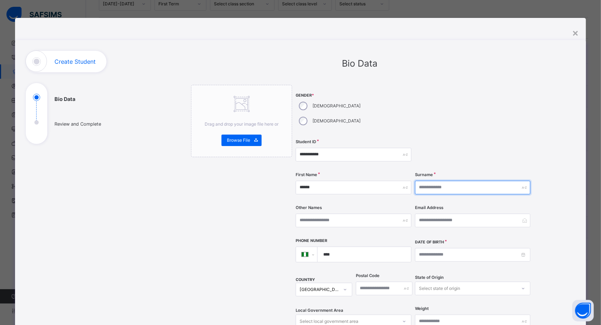
click at [456, 181] on input "text" at bounding box center [472, 188] width 115 height 14
type input "******"
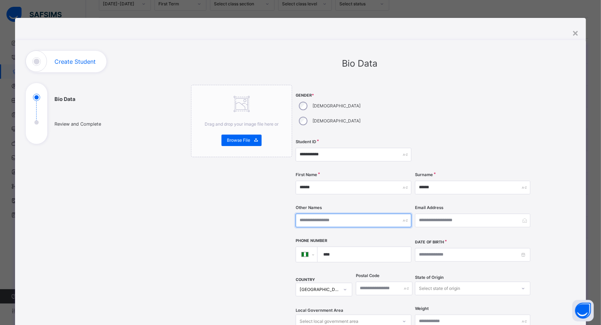
click at [381, 214] on input "text" at bounding box center [353, 221] width 115 height 14
type input "******"
click at [455, 248] on div "Date of Birth" at bounding box center [472, 255] width 115 height 32
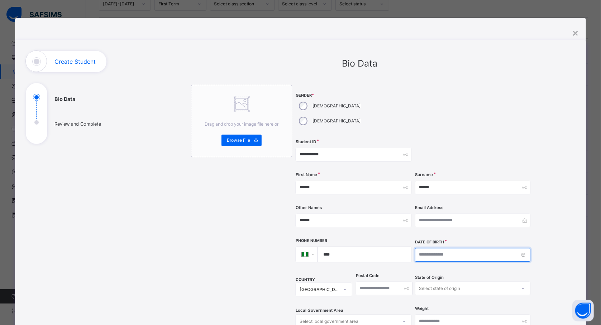
click at [447, 248] on input at bounding box center [472, 255] width 115 height 14
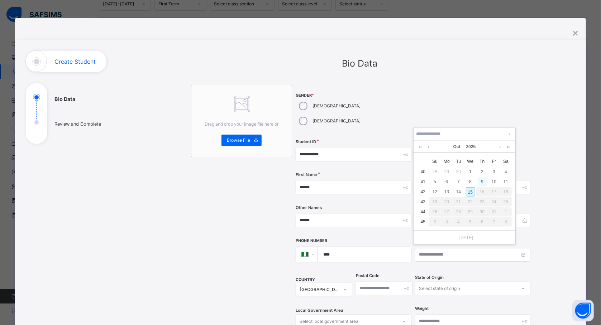
click at [482, 183] on div "9" at bounding box center [482, 181] width 9 height 9
type input "**********"
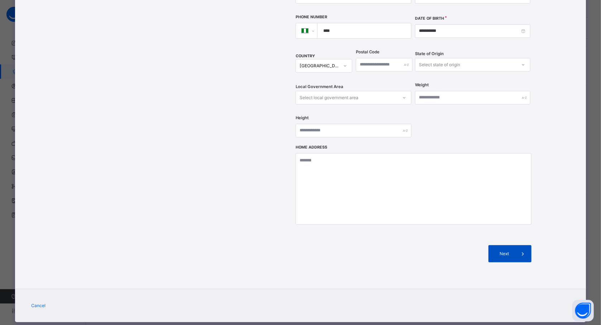
click at [494, 251] on span "Next" at bounding box center [504, 254] width 20 height 6
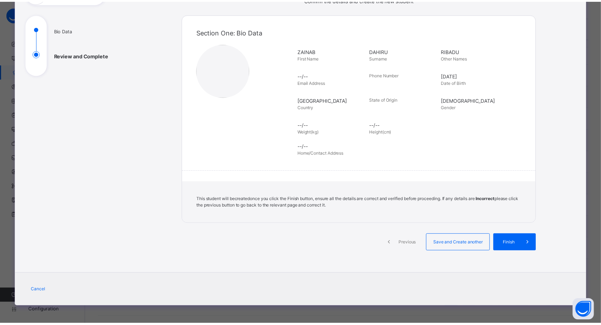
scroll to position [69, 0]
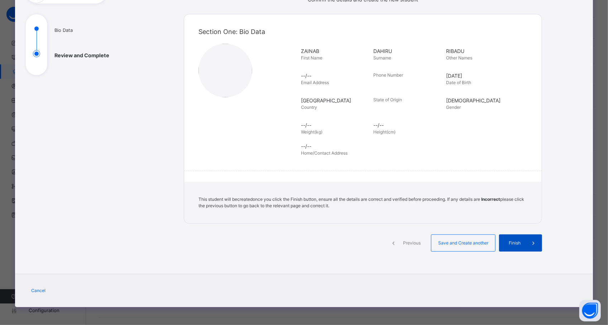
click at [525, 242] on span at bounding box center [533, 243] width 17 height 17
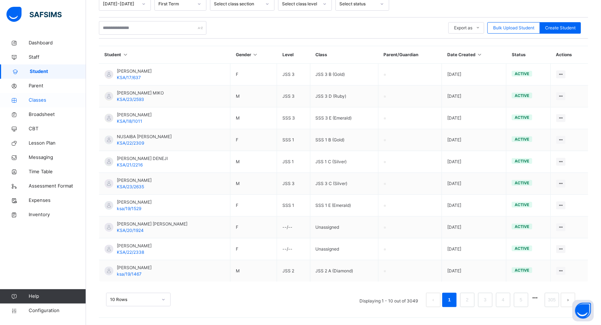
click at [36, 101] on span "Classes" at bounding box center [57, 100] width 57 height 7
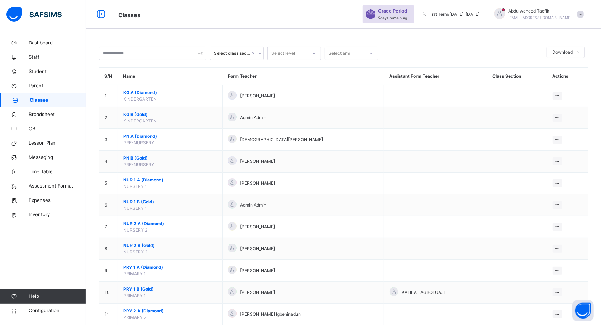
scroll to position [157, 0]
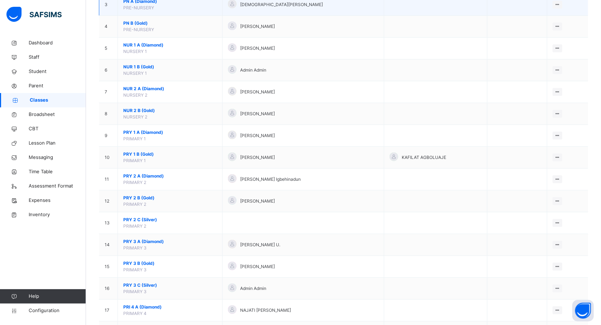
click at [160, 1] on span "PN A (Diamond)" at bounding box center [170, 1] width 94 height 6
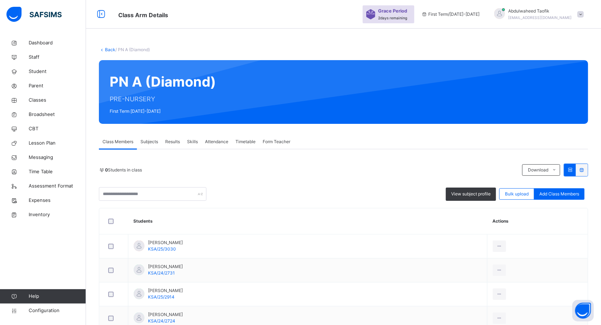
scroll to position [157, 0]
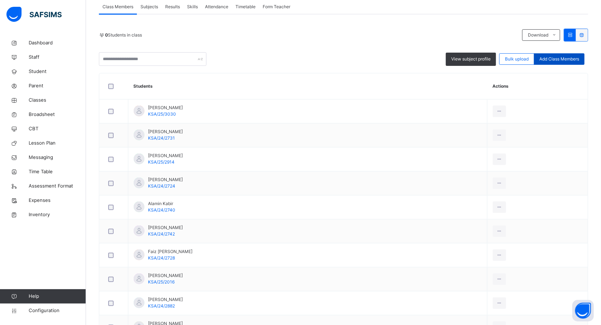
click at [553, 58] on span "Add Class Members" at bounding box center [559, 59] width 40 height 6
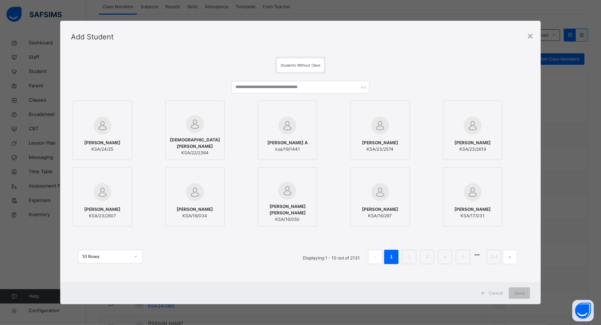
click at [286, 104] on label "Mubarak Suleiman A ksa/19/1441" at bounding box center [288, 131] width 60 height 60
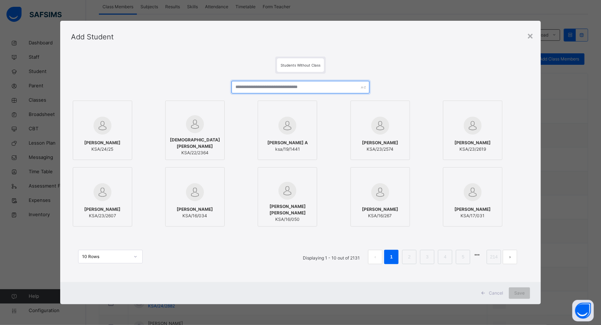
click at [307, 83] on input "text" at bounding box center [301, 87] width 138 height 13
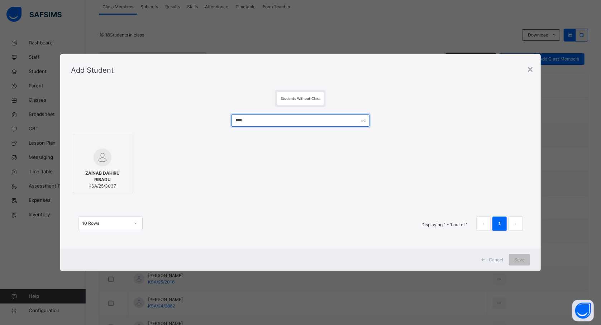
type input "****"
click at [91, 184] on span "KSA/25/3037" at bounding box center [103, 186] width 52 height 6
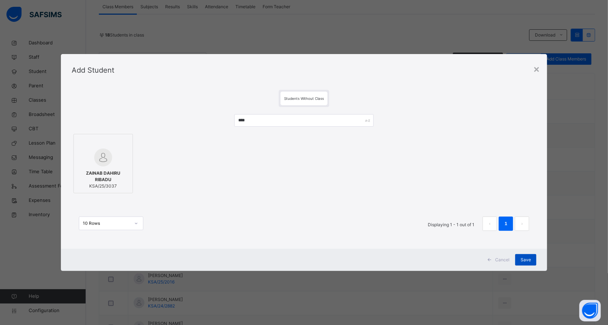
click at [525, 260] on span "Save" at bounding box center [526, 260] width 10 height 6
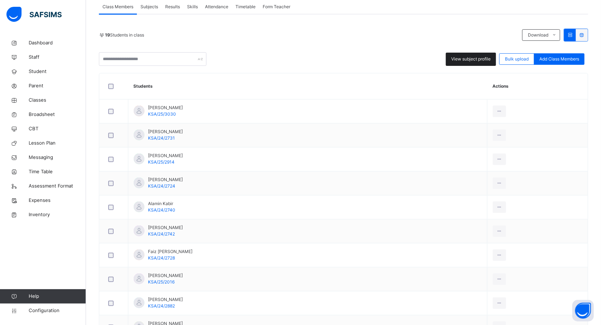
click at [475, 57] on span "View subject profile" at bounding box center [470, 59] width 39 height 6
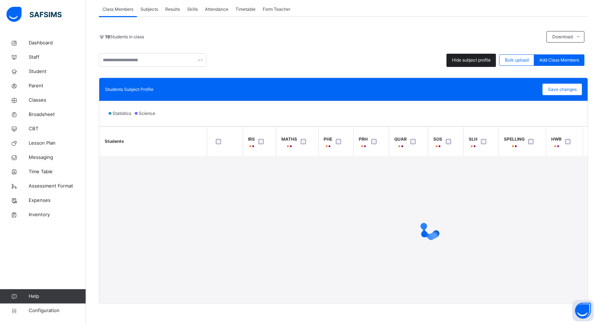
scroll to position [156, 0]
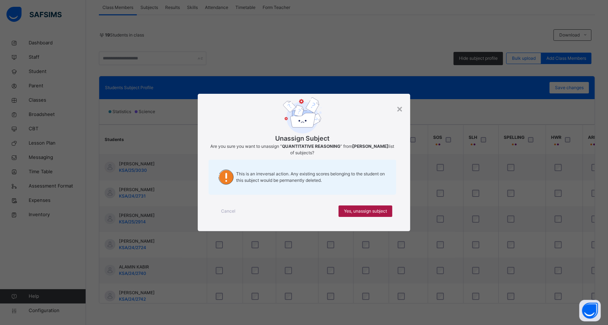
click at [357, 215] on div "Yes, unassign subject" at bounding box center [366, 211] width 54 height 11
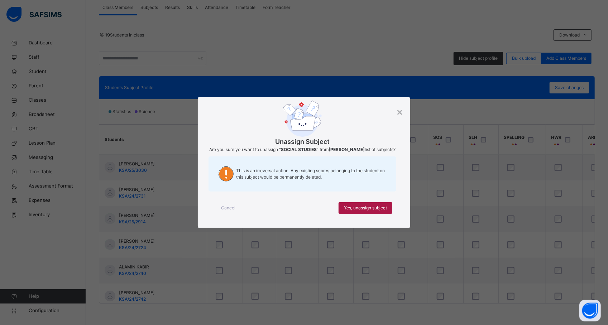
click at [352, 210] on span "Yes, unassign subject" at bounding box center [365, 208] width 43 height 6
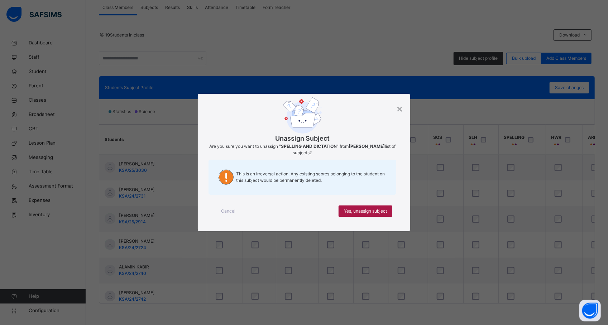
click at [369, 214] on span "Yes, unassign subject" at bounding box center [365, 211] width 43 height 6
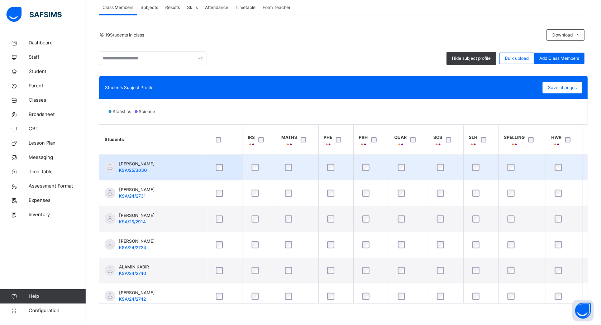
click at [544, 168] on td at bounding box center [522, 168] width 47 height 26
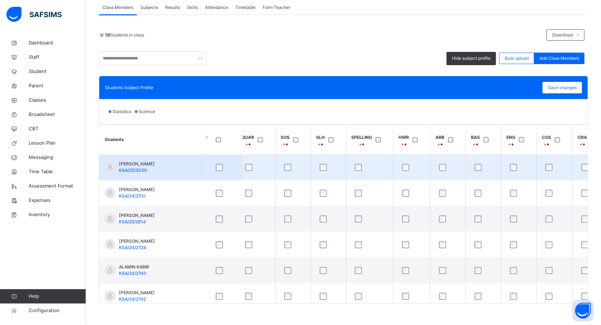
scroll to position [0, 170]
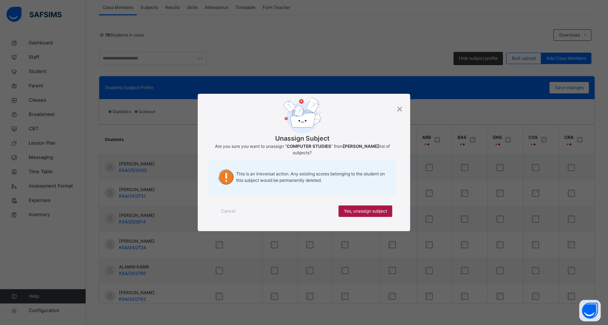
click at [371, 213] on span "Yes, unassign subject" at bounding box center [365, 211] width 43 height 6
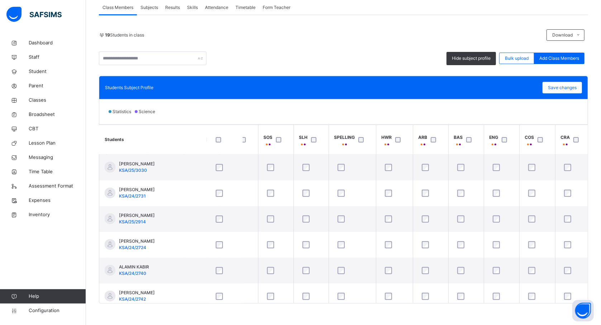
click at [371, 213] on div at bounding box center [352, 219] width 36 height 15
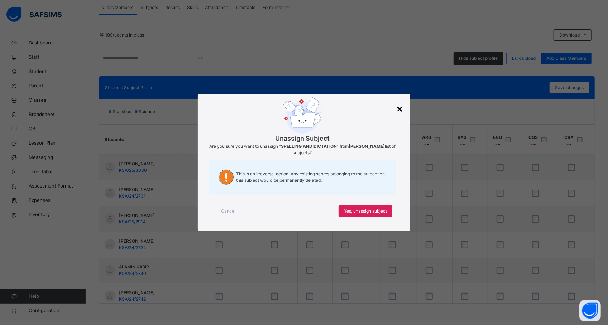
click at [399, 108] on div "×" at bounding box center [399, 108] width 7 height 15
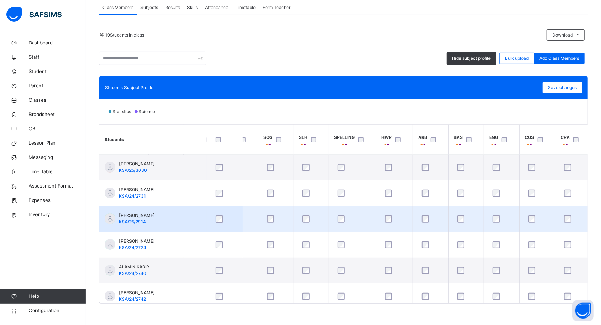
click at [515, 208] on td at bounding box center [501, 219] width 35 height 26
click at [521, 212] on td at bounding box center [537, 219] width 36 height 26
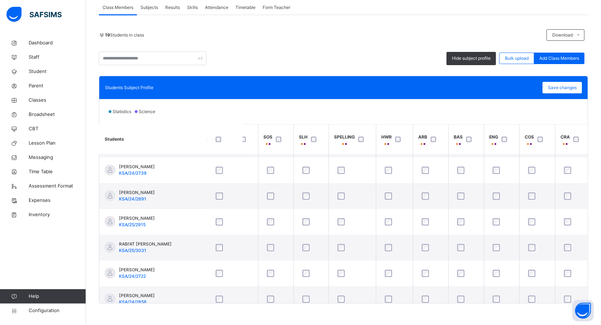
scroll to position [248, 170]
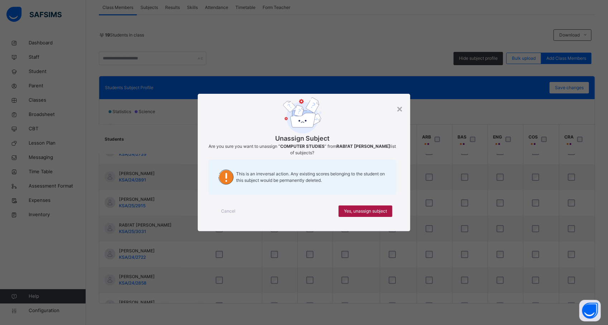
click at [370, 207] on div "Yes, unassign subject" at bounding box center [366, 211] width 54 height 11
click at [357, 210] on span "Yes, unassign subject" at bounding box center [365, 211] width 43 height 6
click at [359, 212] on span "Yes, unassign subject" at bounding box center [365, 211] width 43 height 6
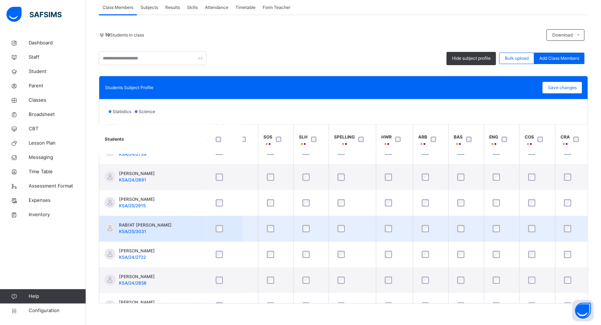
click at [375, 219] on td at bounding box center [352, 229] width 47 height 26
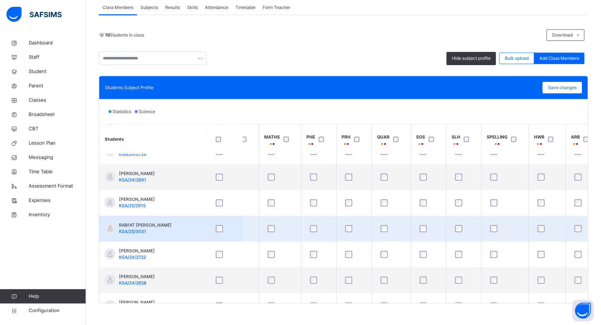
scroll to position [248, 0]
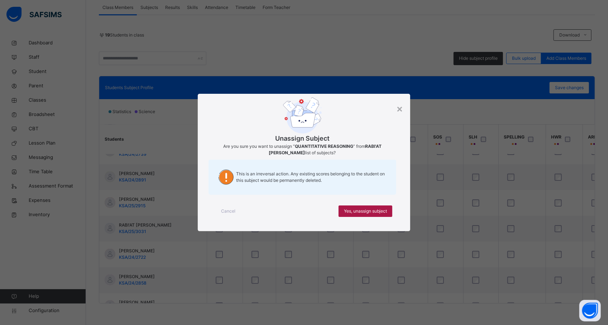
click at [370, 213] on span "Yes, unassign subject" at bounding box center [365, 211] width 43 height 6
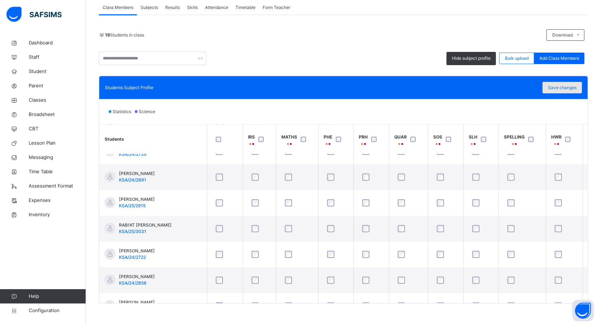
click at [561, 89] on span "Save changes" at bounding box center [562, 88] width 29 height 6
click at [567, 87] on span "Save changes" at bounding box center [562, 88] width 29 height 6
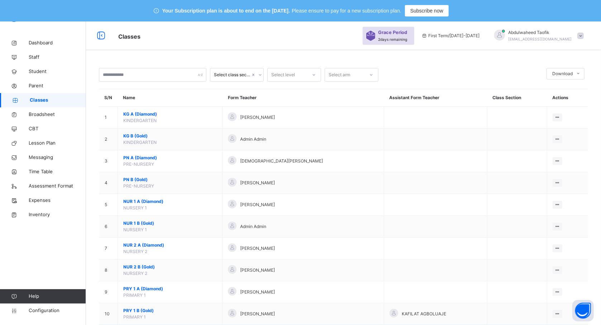
click at [584, 35] on span at bounding box center [580, 36] width 6 height 6
click at [564, 108] on span "Logout" at bounding box center [560, 111] width 47 height 10
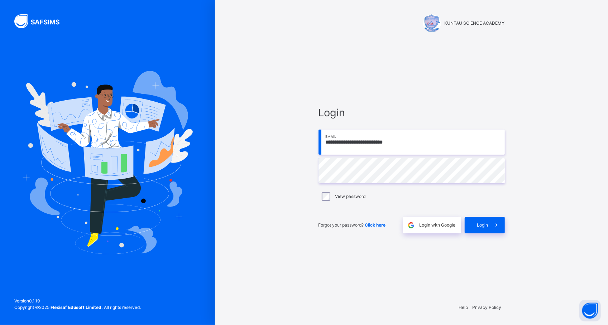
click at [423, 142] on input "**********" at bounding box center [412, 142] width 186 height 25
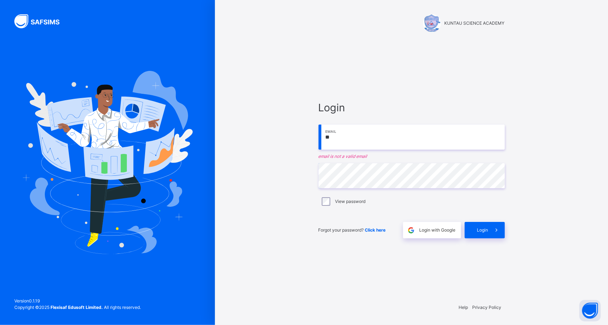
type input "*"
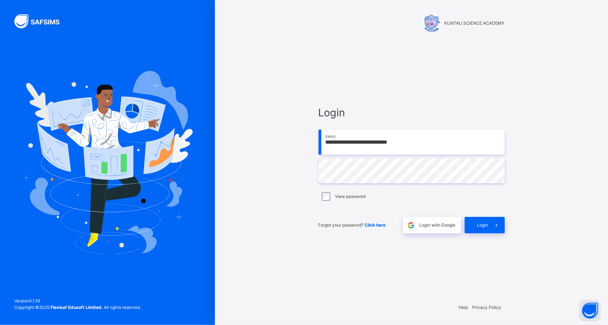
type input "**********"
click at [472, 219] on div "Login" at bounding box center [485, 225] width 40 height 16
click at [370, 144] on input "**********" at bounding box center [412, 141] width 186 height 25
type input "**********"
click at [478, 222] on span "Login" at bounding box center [482, 224] width 11 height 5
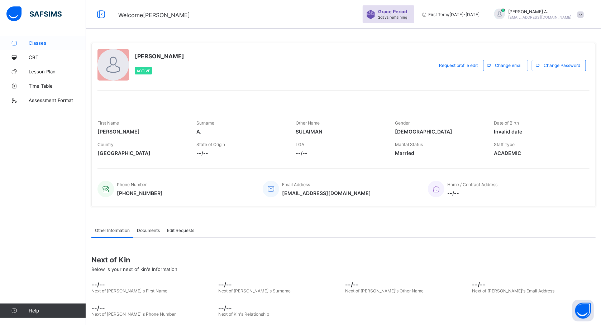
click at [41, 42] on span "Classes" at bounding box center [57, 43] width 57 height 6
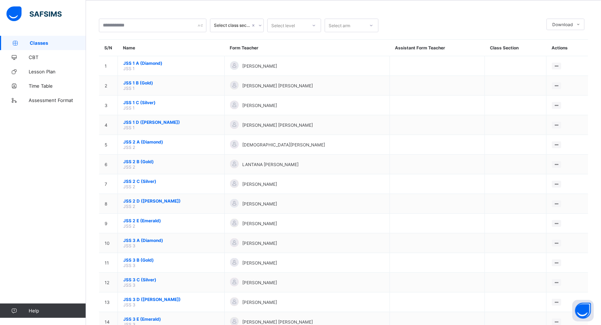
scroll to position [29, 0]
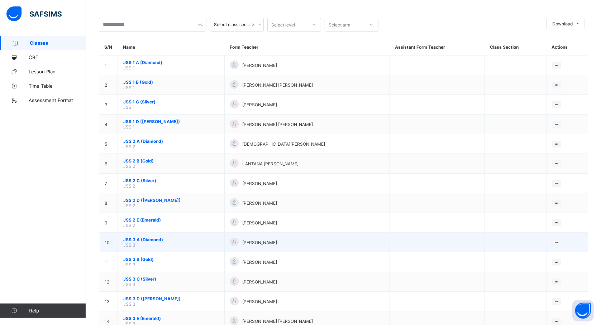
click at [141, 243] on td "JSS 3 A (Diamond) JSS 3" at bounding box center [171, 243] width 107 height 20
click at [148, 239] on span "JSS 3 A (Diamond)" at bounding box center [171, 239] width 96 height 5
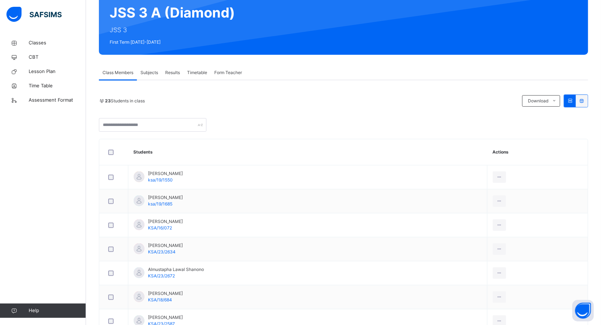
scroll to position [68, 0]
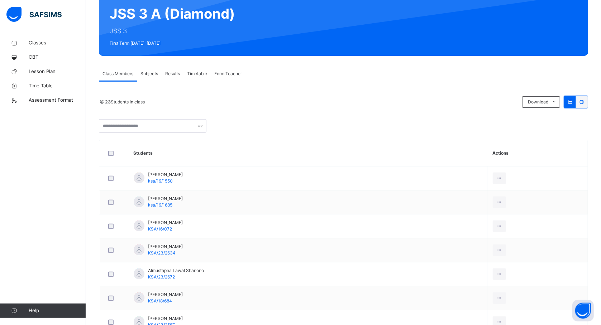
click at [576, 102] on div at bounding box center [570, 102] width 12 height 12
click at [148, 79] on div "Subjects" at bounding box center [149, 74] width 25 height 14
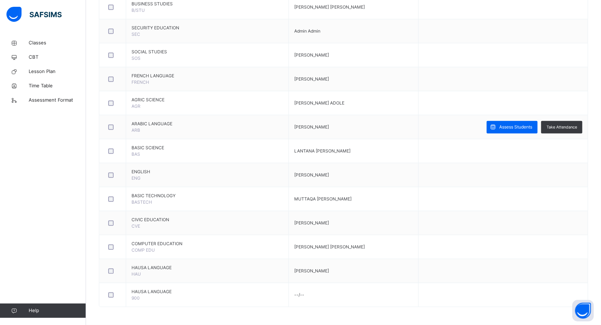
scroll to position [405, 0]
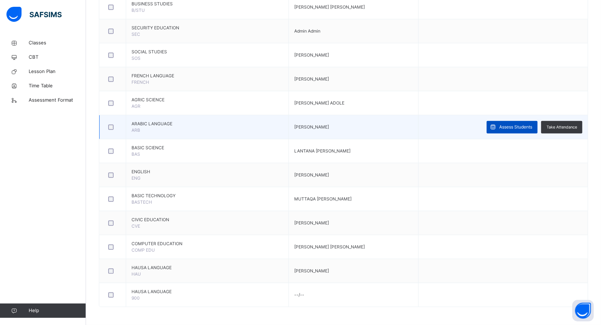
click at [509, 124] on span "Assess Students" at bounding box center [515, 127] width 33 height 6
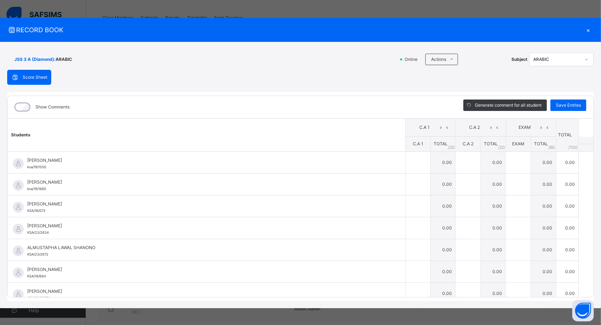
scroll to position [110, 0]
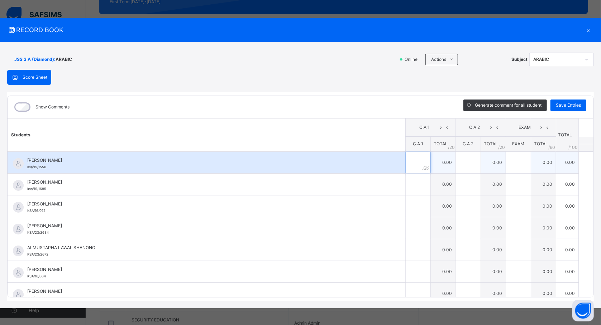
click at [406, 161] on input "text" at bounding box center [418, 163] width 25 height 22
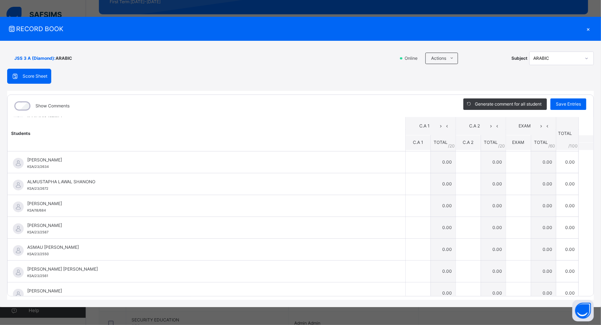
scroll to position [0, 0]
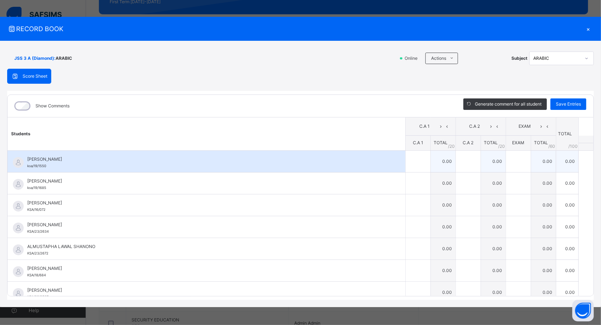
click at [411, 157] on div at bounding box center [418, 162] width 25 height 22
click at [406, 161] on input "text" at bounding box center [418, 162] width 25 height 22
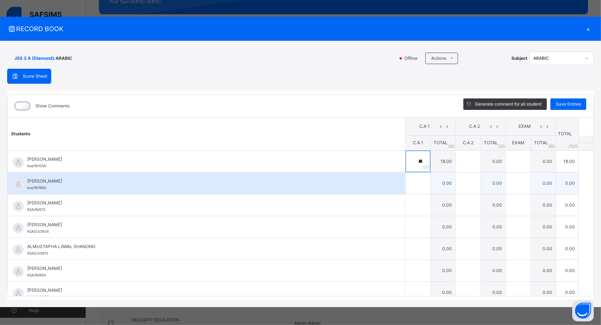
type input "**"
click at [410, 181] on div at bounding box center [418, 184] width 25 height 22
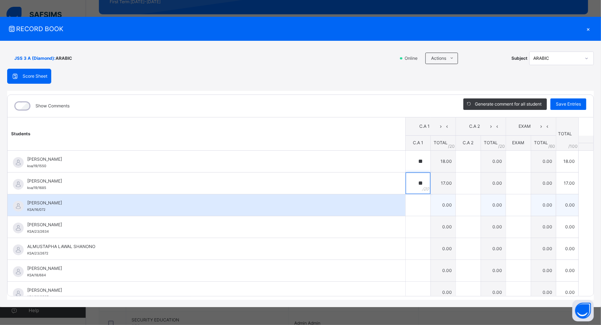
type input "**"
click at [406, 207] on input "text" at bounding box center [418, 206] width 25 height 22
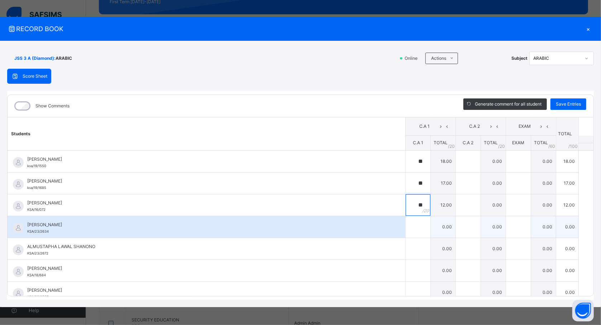
type input "**"
click at [408, 233] on input "text" at bounding box center [418, 228] width 25 height 22
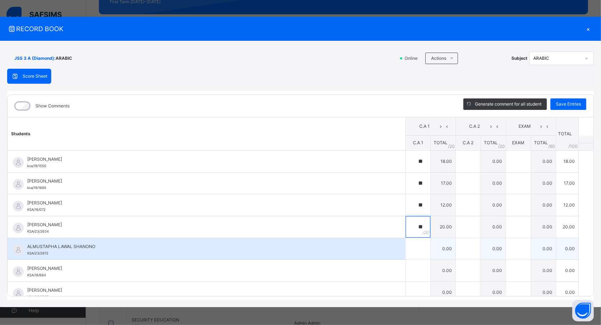
type input "**"
click at [408, 251] on input "text" at bounding box center [418, 249] width 25 height 22
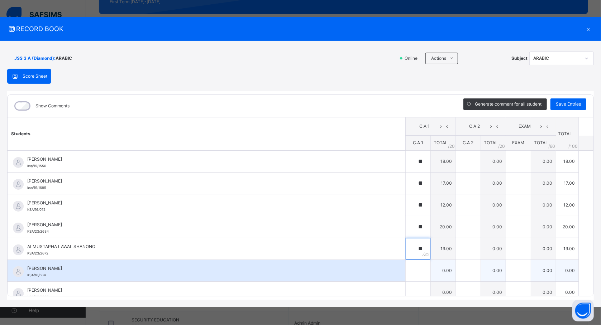
type input "**"
click at [406, 272] on input "text" at bounding box center [418, 271] width 25 height 22
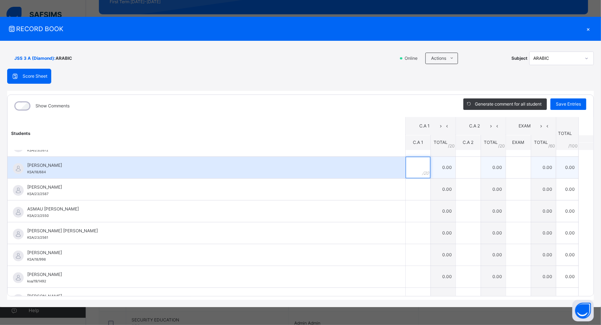
scroll to position [115, 0]
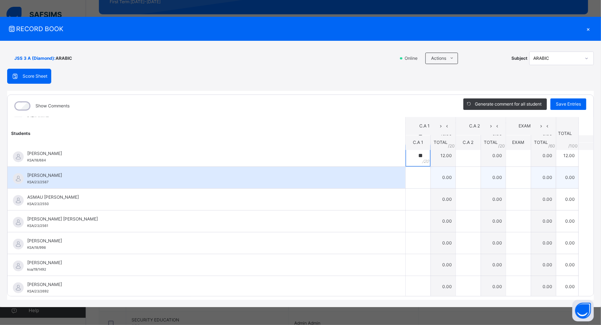
type input "**"
click at [408, 177] on input "text" at bounding box center [418, 178] width 25 height 22
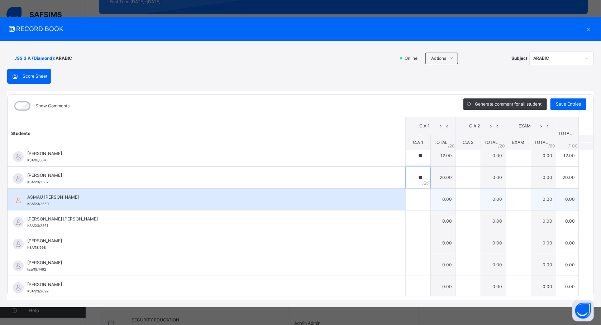
type input "**"
click at [406, 200] on input "text" at bounding box center [418, 200] width 25 height 22
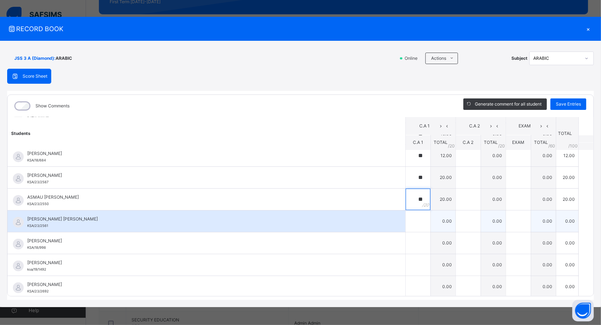
type input "**"
click at [406, 222] on input "text" at bounding box center [418, 222] width 25 height 22
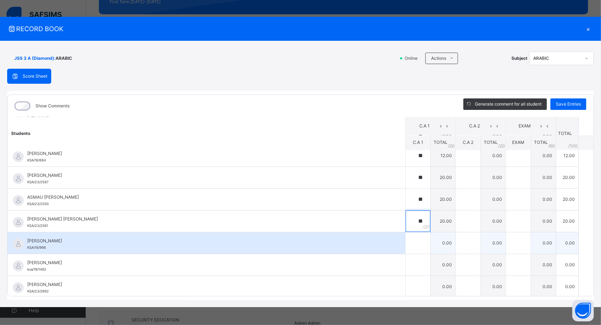
type input "**"
click at [406, 247] on input "text" at bounding box center [418, 244] width 25 height 22
type input "**"
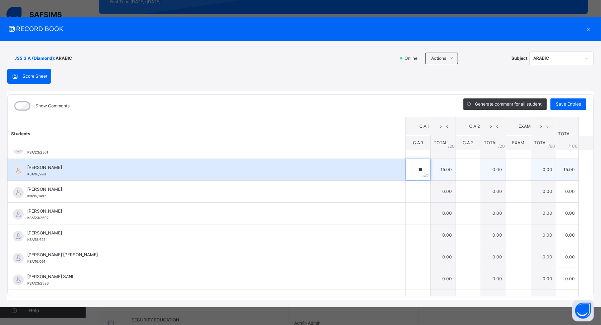
scroll to position [189, 0]
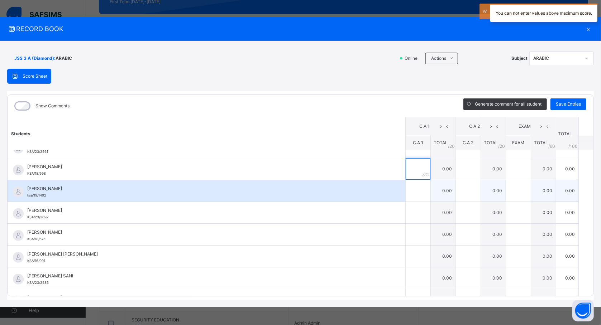
type input "*"
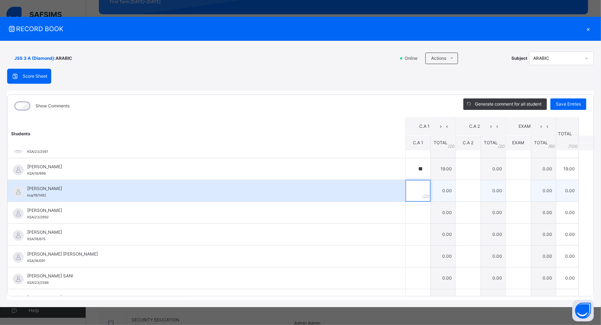
click at [406, 190] on input "text" at bounding box center [418, 191] width 25 height 22
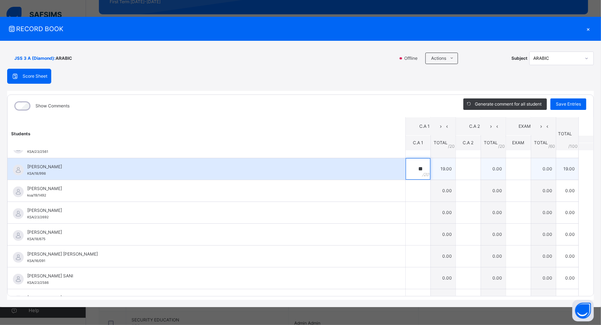
click at [413, 168] on div "**" at bounding box center [418, 169] width 25 height 22
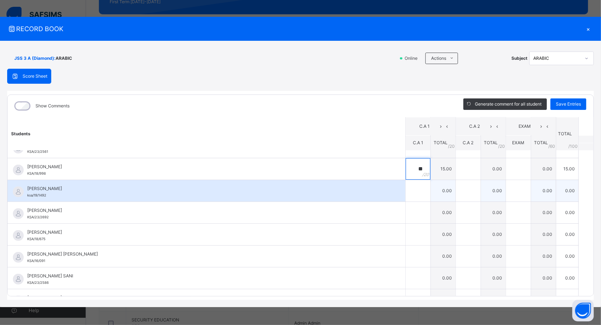
type input "**"
click at [407, 191] on input "text" at bounding box center [418, 191] width 25 height 22
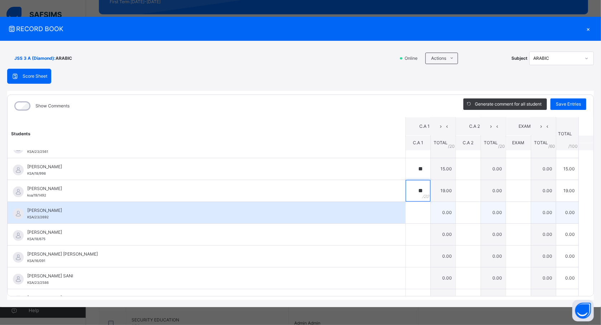
type input "**"
click at [406, 215] on input "text" at bounding box center [418, 213] width 25 height 22
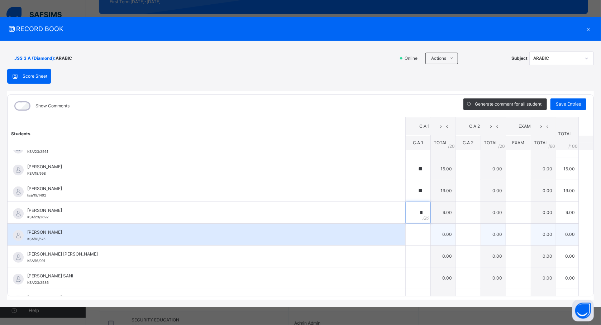
type input "*"
click at [406, 234] on input "text" at bounding box center [418, 235] width 25 height 22
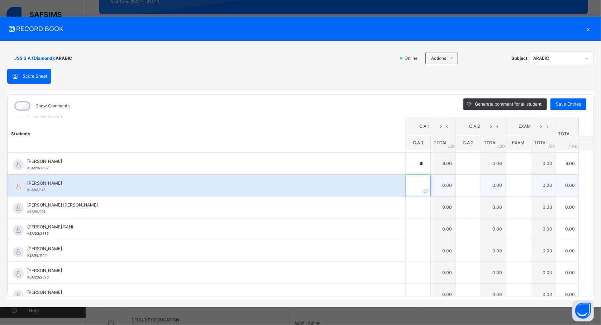
scroll to position [249, 0]
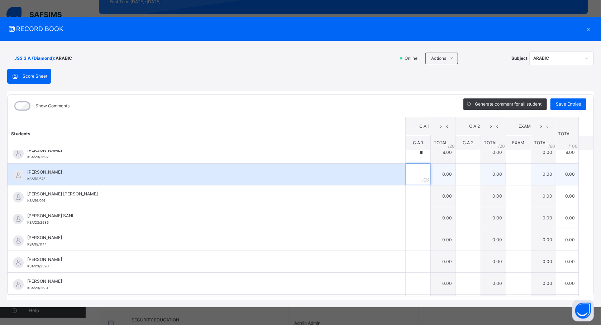
click at [409, 175] on input "text" at bounding box center [418, 175] width 25 height 22
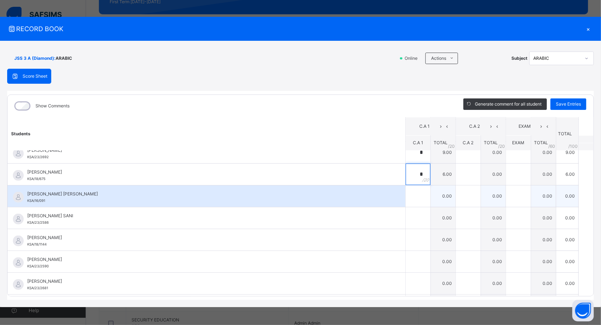
type input "*"
click at [406, 198] on input "text" at bounding box center [418, 197] width 25 height 22
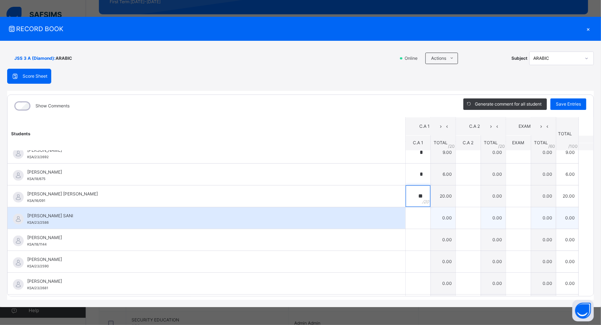
type input "**"
click at [406, 219] on input "text" at bounding box center [418, 219] width 25 height 22
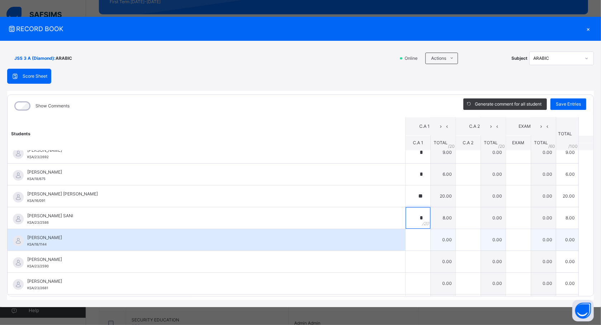
type input "*"
click at [406, 239] on input "text" at bounding box center [418, 240] width 25 height 22
click at [406, 244] on input "text" at bounding box center [418, 240] width 25 height 22
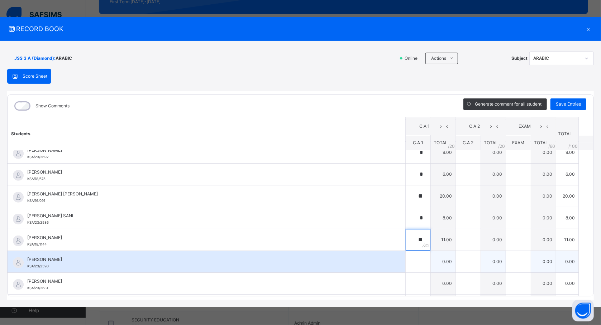
type input "**"
click at [411, 264] on div at bounding box center [418, 262] width 25 height 22
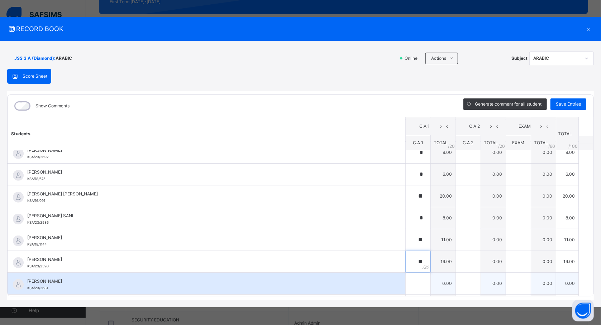
type input "**"
click at [408, 279] on input "text" at bounding box center [418, 284] width 25 height 22
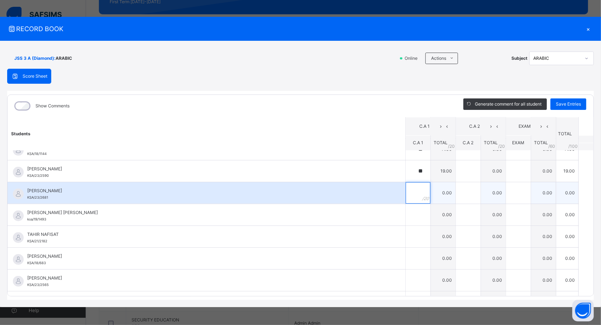
scroll to position [360, 0]
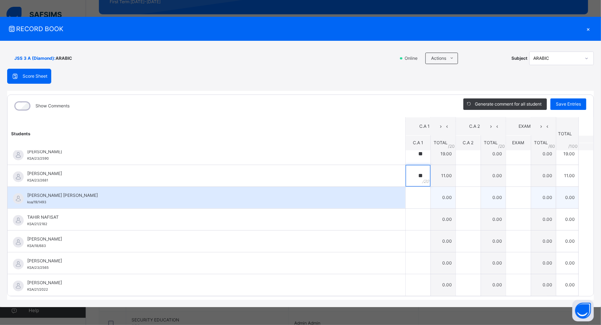
type input "**"
click at [410, 198] on div at bounding box center [418, 198] width 25 height 22
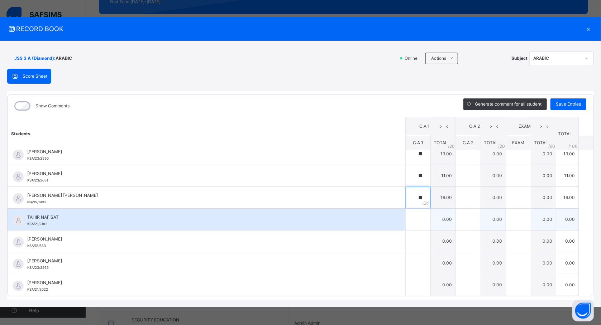
type input "**"
click at [406, 216] on input "text" at bounding box center [418, 220] width 25 height 22
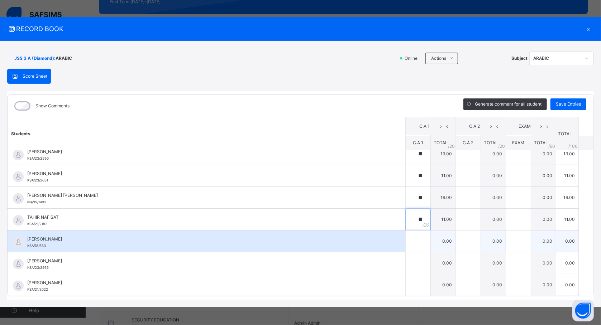
type input "**"
click at [406, 237] on input "text" at bounding box center [418, 242] width 25 height 22
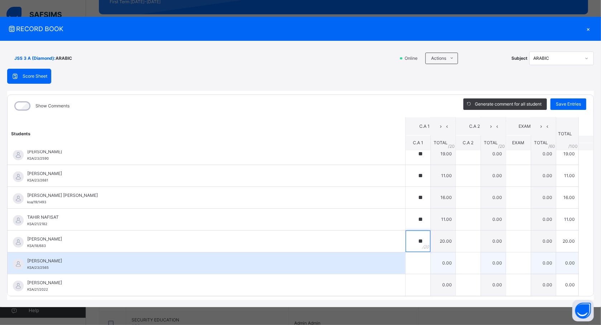
type input "**"
click at [406, 263] on input "text" at bounding box center [418, 264] width 25 height 22
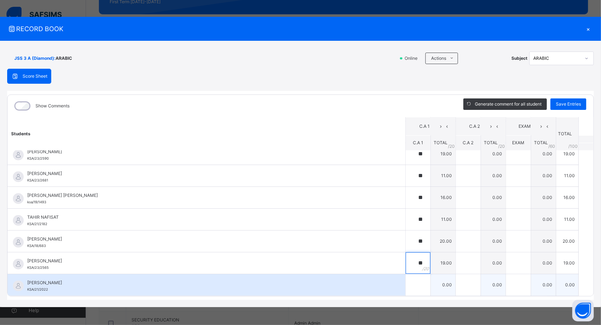
type input "**"
click at [406, 285] on input "text" at bounding box center [418, 286] width 25 height 22
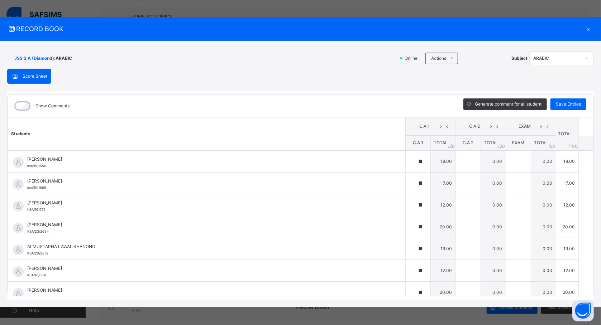
scroll to position [0, 0]
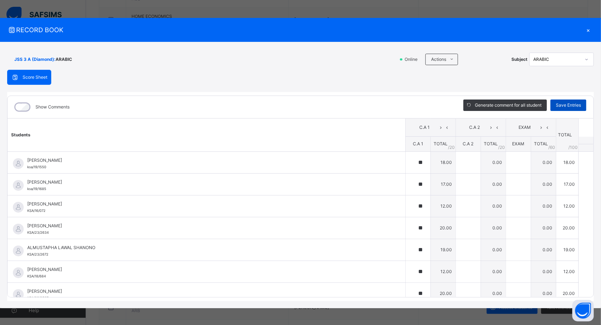
type input "**"
click at [563, 102] on div "Save Entries" at bounding box center [569, 105] width 36 height 11
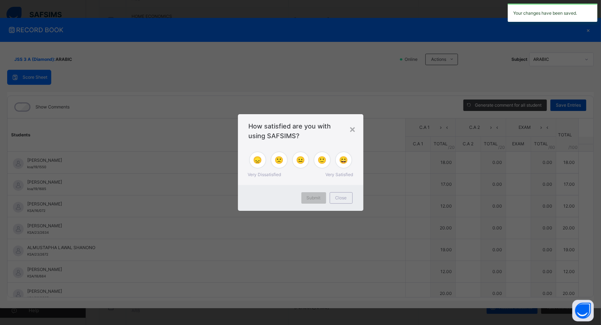
type input "**"
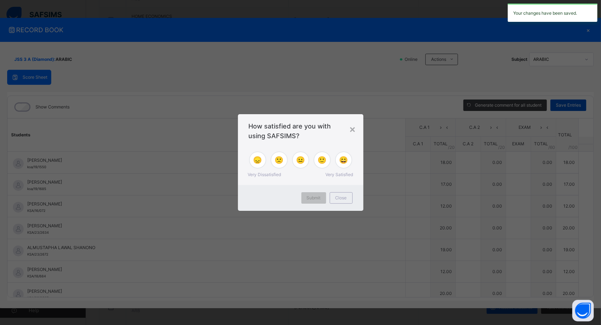
type input "**"
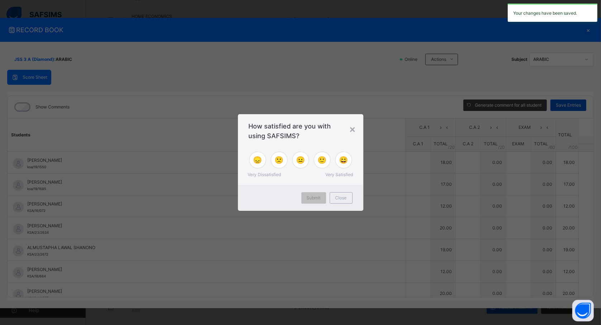
type input "**"
type input "*"
type input "**"
type input "*"
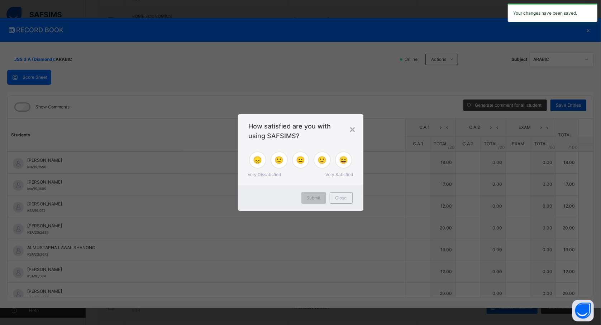
type input "**"
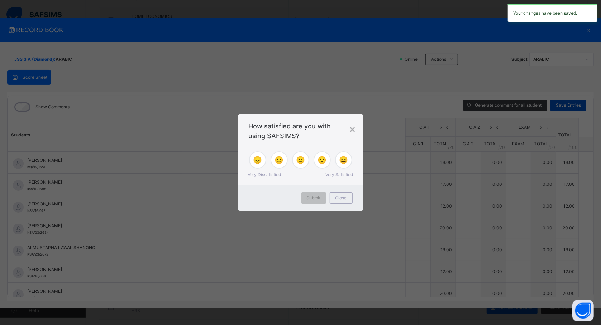
type input "**"
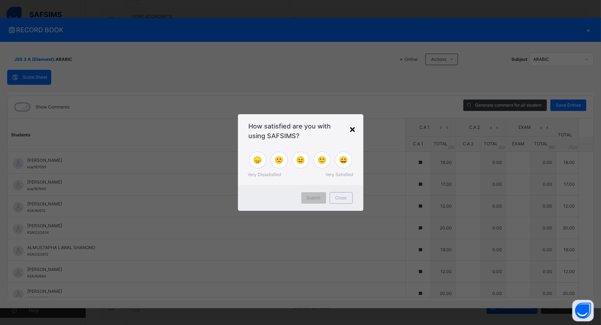
click at [355, 127] on div "×" at bounding box center [352, 129] width 7 height 15
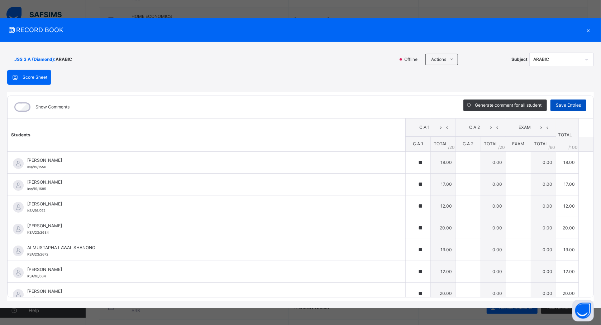
click at [563, 105] on span "Save Entries" at bounding box center [568, 105] width 25 height 6
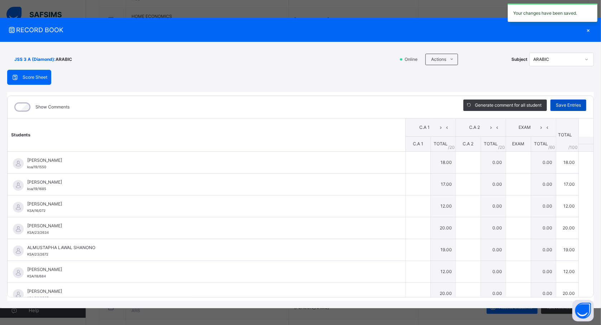
type input "**"
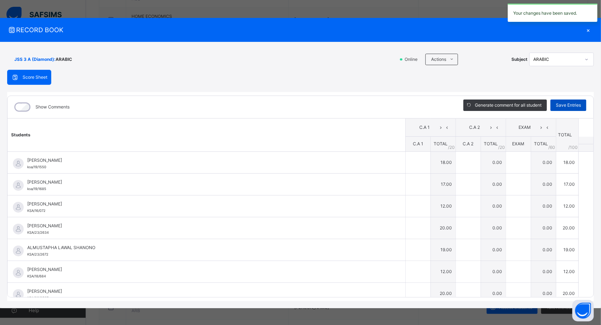
type input "**"
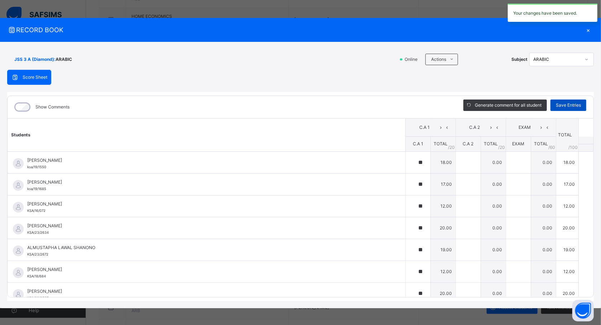
type input "**"
type input "*"
type input "**"
type input "*"
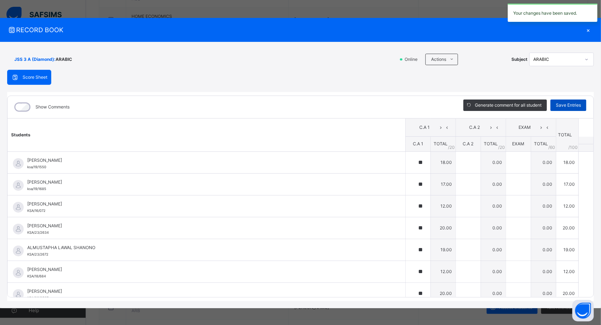
type input "**"
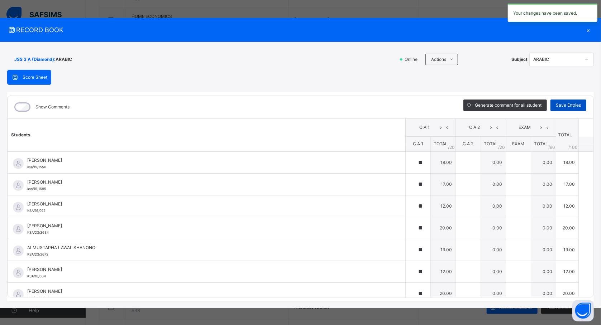
type input "**"
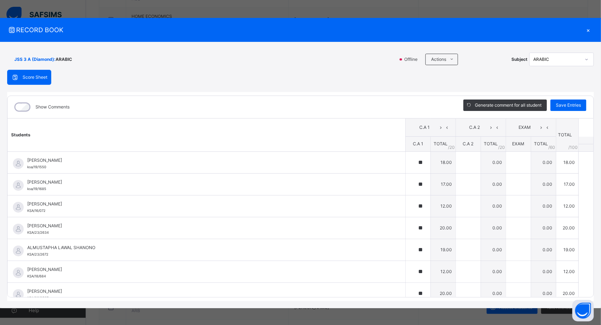
click at [585, 28] on div "×" at bounding box center [588, 30] width 11 height 10
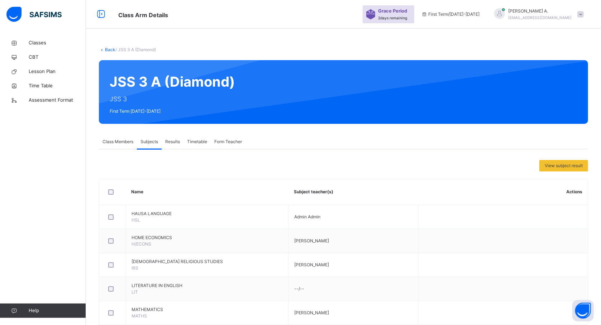
click at [148, 145] on span "Subjects" at bounding box center [150, 142] width 18 height 6
click at [151, 142] on span "Subjects" at bounding box center [150, 142] width 18 height 6
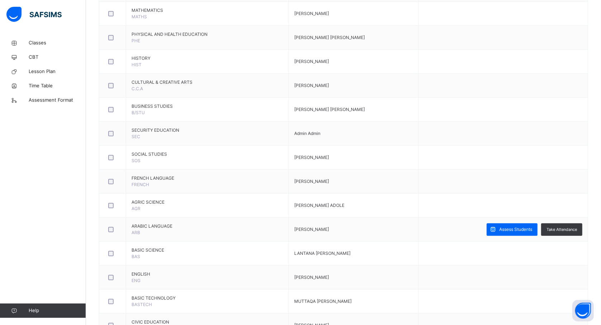
scroll to position [405, 0]
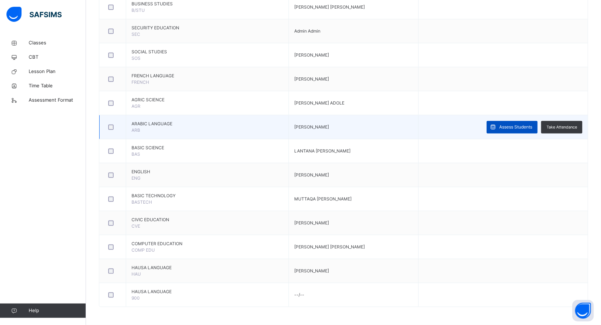
click at [531, 127] on span "Assess Students" at bounding box center [515, 127] width 33 height 6
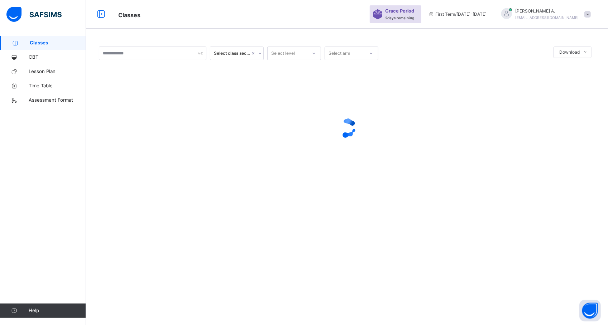
click at [583, 15] on div "AHMAD A. ahmadsulaimonadebayo@gmail.com" at bounding box center [544, 14] width 100 height 13
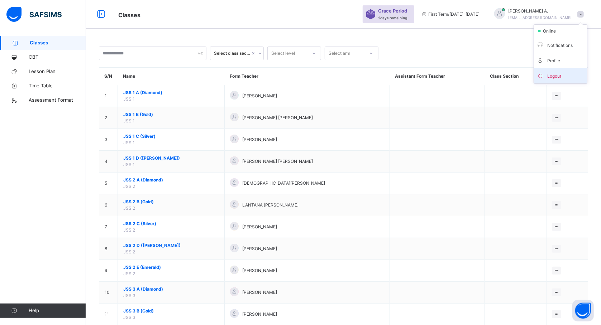
click at [563, 76] on span "Logout" at bounding box center [560, 76] width 47 height 10
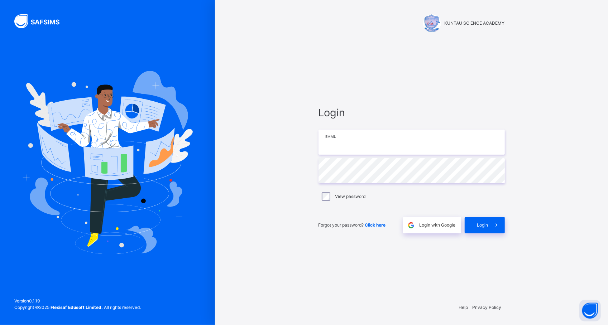
type input "**********"
click at [488, 225] on span "Login" at bounding box center [482, 225] width 11 height 6
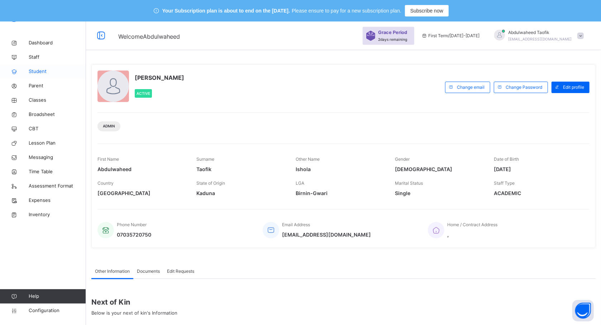
click at [37, 71] on span "Student" at bounding box center [57, 71] width 57 height 7
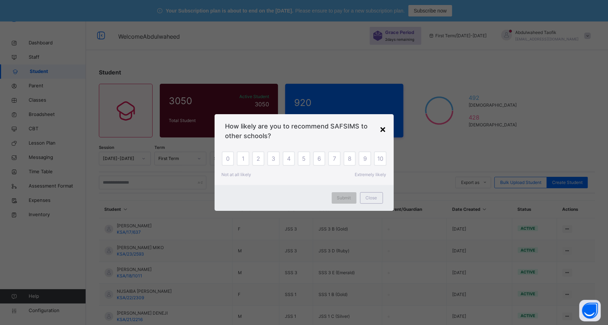
click at [384, 129] on div "×" at bounding box center [383, 129] width 7 height 15
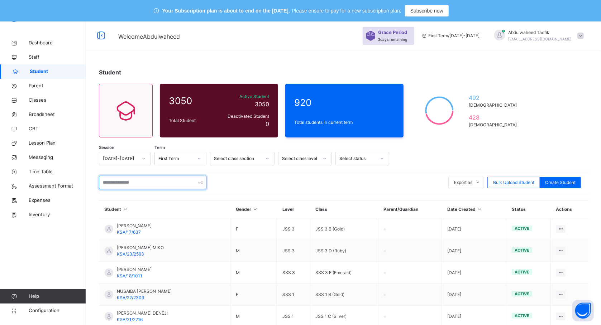
click at [182, 185] on input "text" at bounding box center [153, 183] width 108 height 14
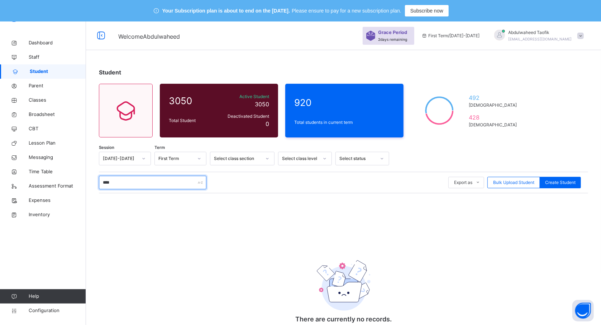
click at [126, 181] on input "****" at bounding box center [153, 183] width 108 height 14
type input "****"
click at [49, 248] on div "Dashboard Staff Student Parent Classes Broadsheet CBT Lesson Plan Messaging Tim…" at bounding box center [43, 177] width 86 height 297
click at [42, 98] on span "Classes" at bounding box center [57, 100] width 57 height 7
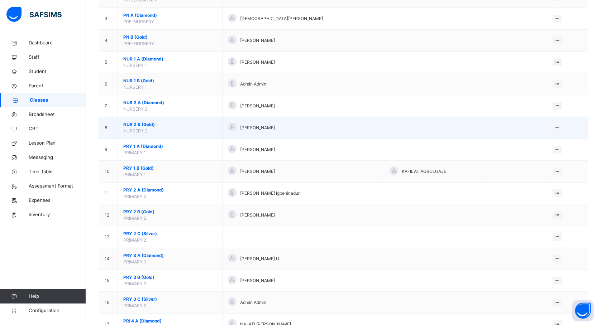
scroll to position [143, 0]
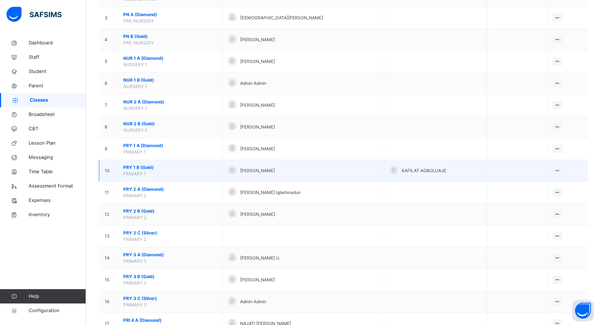
click at [147, 171] on span "PRY 1 B (Gold)" at bounding box center [170, 168] width 94 height 6
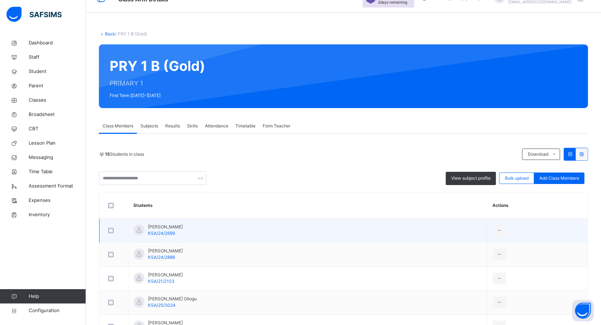
scroll to position [38, 0]
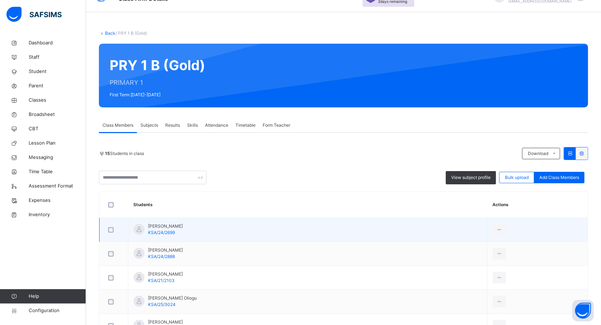
click at [236, 122] on span "Timetable" at bounding box center [246, 125] width 20 height 6
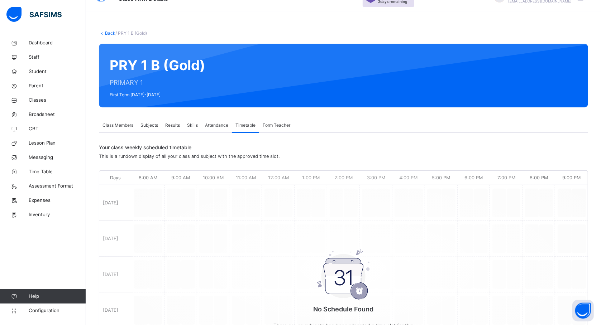
click at [122, 124] on span "Class Members" at bounding box center [118, 125] width 31 height 6
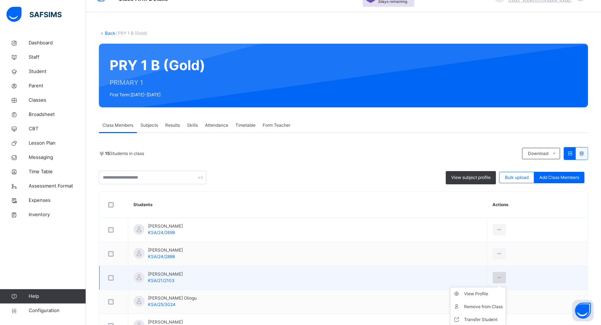
click at [496, 280] on icon at bounding box center [499, 278] width 6 height 6
click at [475, 307] on div "Remove from Class" at bounding box center [483, 307] width 39 height 7
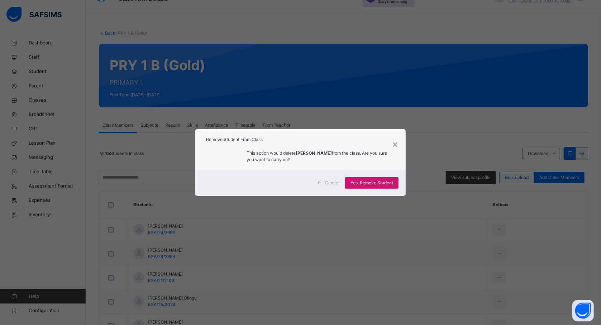
click at [377, 182] on span "Yes, Remove Student" at bounding box center [372, 183] width 43 height 6
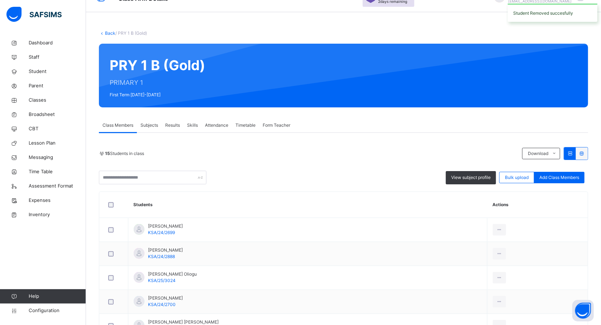
click at [333, 201] on th "Students" at bounding box center [307, 205] width 359 height 26
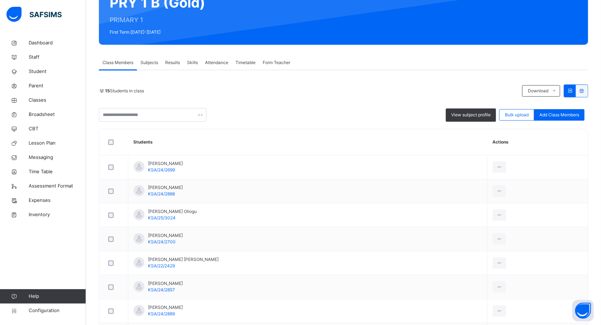
scroll to position [191, 0]
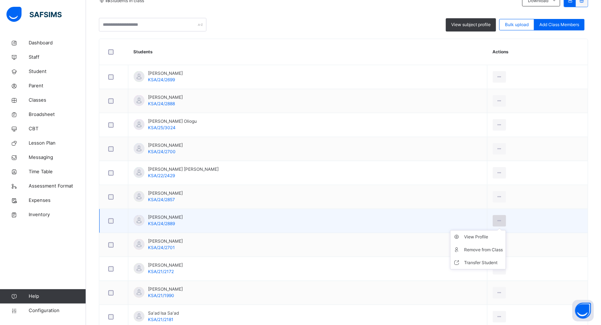
click at [496, 224] on icon at bounding box center [499, 221] width 6 height 6
click at [470, 253] on div "Remove from Class" at bounding box center [483, 250] width 39 height 7
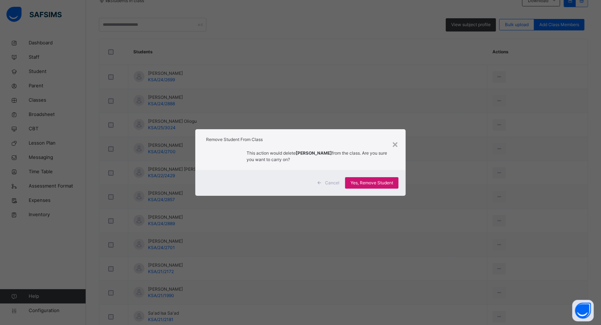
click at [379, 184] on span "Yes, Remove Student" at bounding box center [372, 183] width 43 height 6
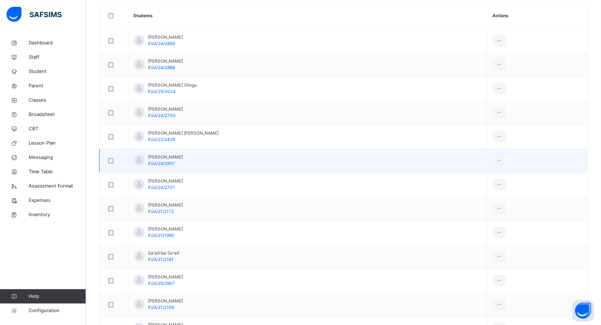
scroll to position [208, 0]
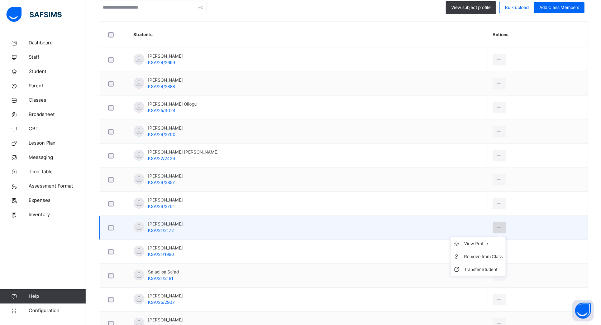
click at [496, 229] on icon at bounding box center [499, 228] width 6 height 6
click at [484, 257] on div "Remove from Class" at bounding box center [483, 256] width 39 height 7
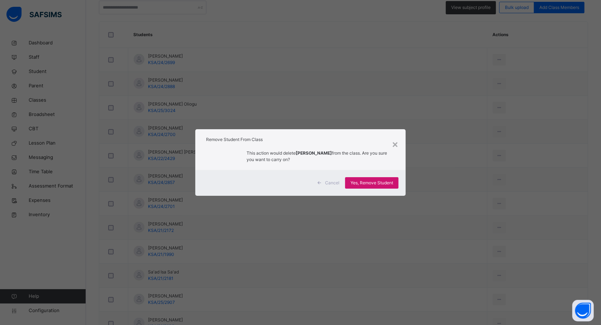
click at [373, 181] on span "Yes, Remove Student" at bounding box center [372, 183] width 43 height 6
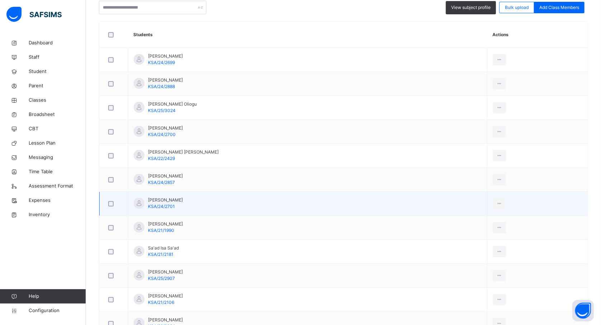
click at [392, 203] on td "Isah Bashir Maifada KSA/24/2701" at bounding box center [307, 204] width 359 height 24
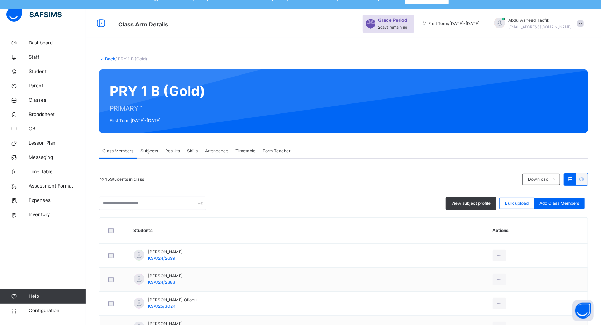
scroll to position [0, 0]
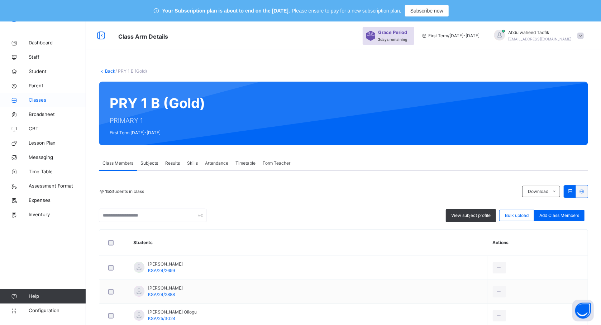
click at [35, 100] on span "Classes" at bounding box center [57, 100] width 57 height 7
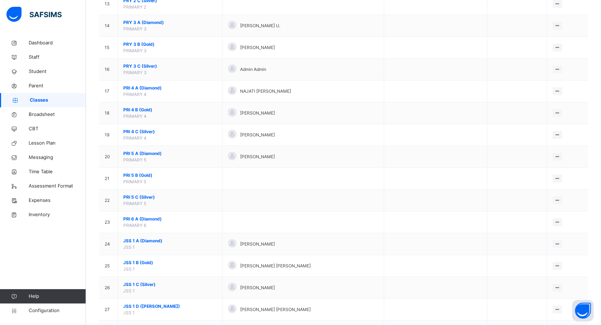
scroll to position [382, 0]
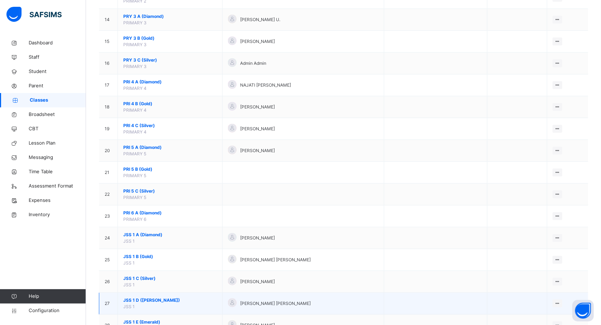
click at [151, 301] on span "JSS 1 D (Ruby)" at bounding box center [170, 301] width 94 height 6
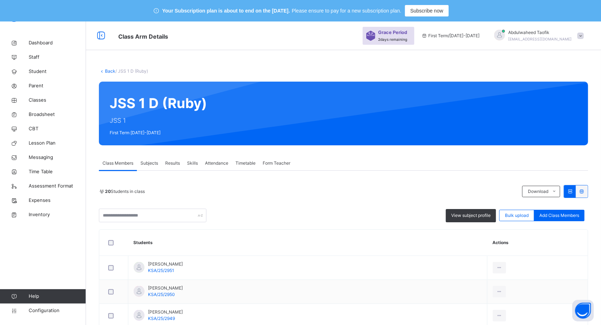
click at [149, 161] on span "Subjects" at bounding box center [150, 163] width 18 height 6
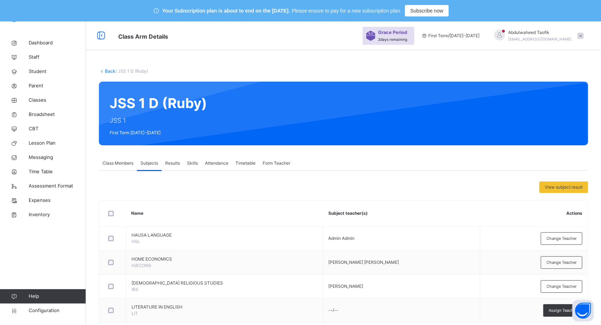
click at [147, 167] on div "Subjects" at bounding box center [149, 163] width 25 height 14
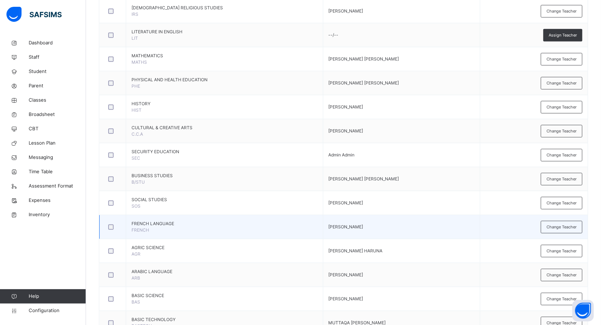
scroll to position [277, 0]
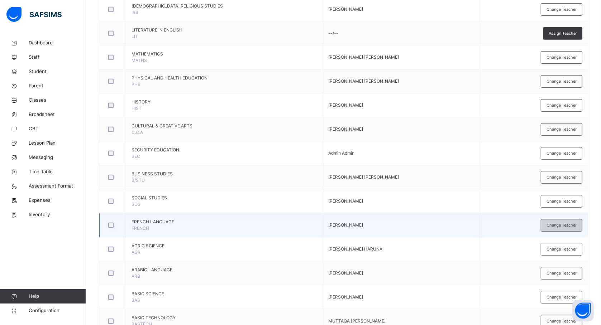
click at [571, 228] on span "Change Teacher" at bounding box center [562, 226] width 30 height 6
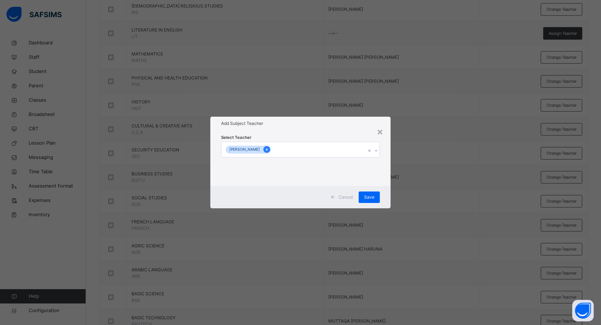
click at [269, 148] on icon at bounding box center [267, 149] width 4 height 5
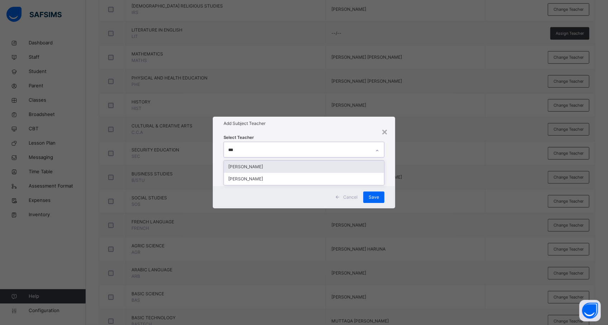
type input "****"
click at [257, 168] on div "[PERSON_NAME]" at bounding box center [304, 167] width 160 height 12
click at [432, 181] on div "× Add Subject Teacher Select Teacher NURADDEEN SULEIMAN Cancel Save" at bounding box center [304, 162] width 608 height 325
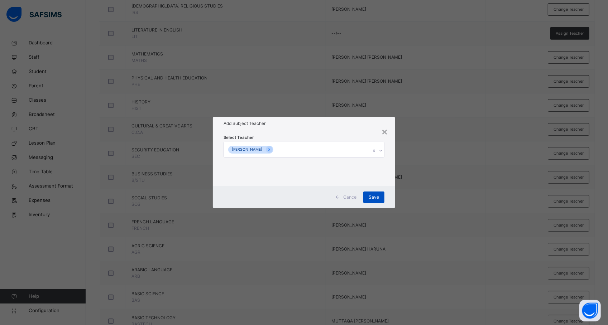
click at [374, 196] on span "Save" at bounding box center [374, 197] width 10 height 6
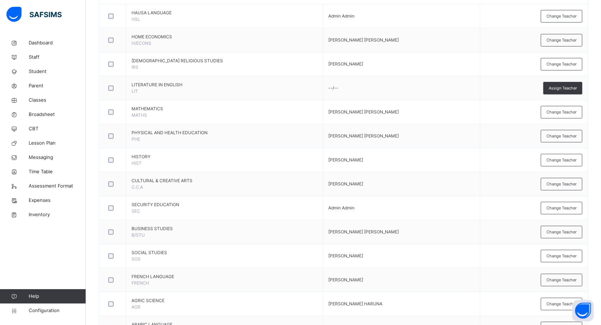
scroll to position [220, 0]
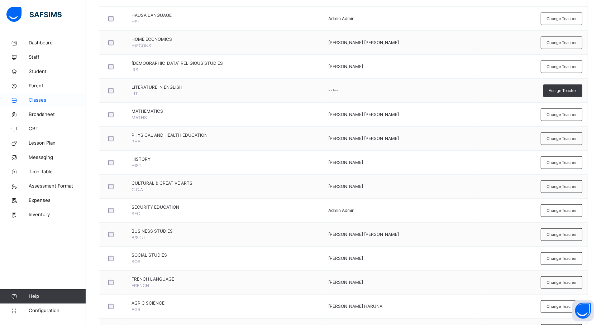
click at [35, 100] on span "Classes" at bounding box center [57, 100] width 57 height 7
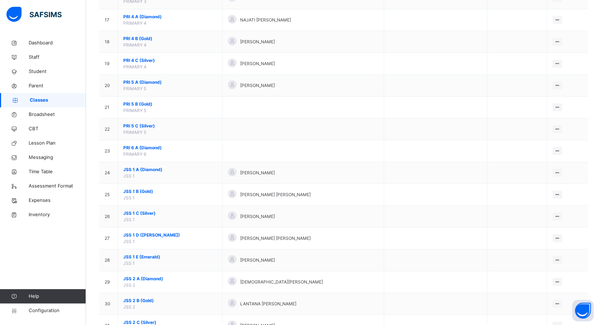
scroll to position [449, 0]
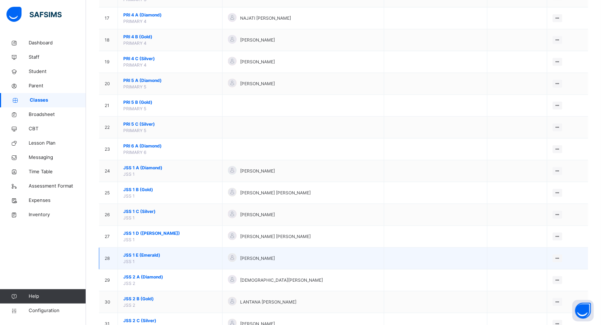
click at [148, 257] on span "JSS 1 E (Emerald)" at bounding box center [170, 255] width 94 height 6
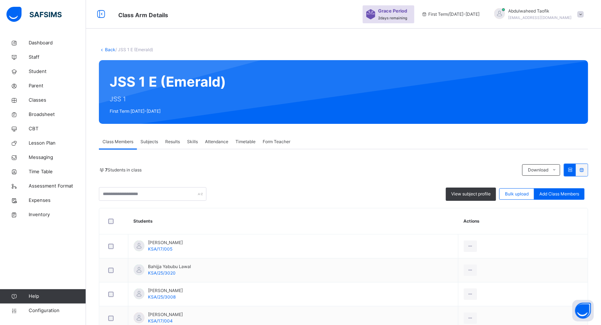
scroll to position [140, 0]
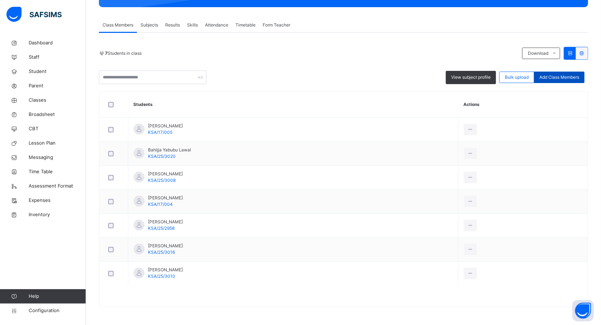
click at [570, 74] on span "Add Class Members" at bounding box center [559, 77] width 40 height 6
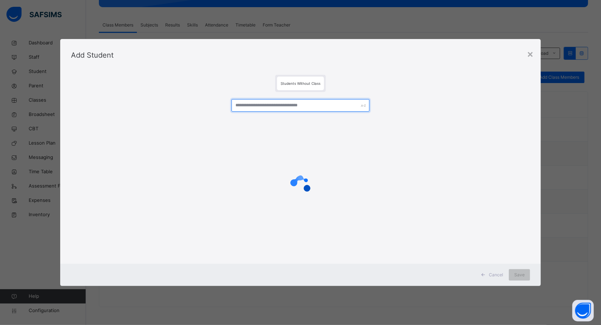
click at [311, 105] on input "text" at bounding box center [301, 105] width 138 height 13
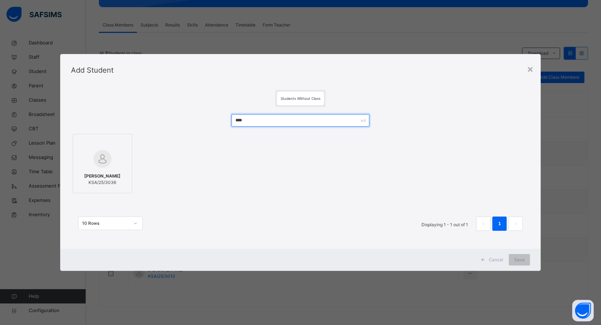
type input "****"
click at [85, 175] on div "AISHA JIBRIL KSA/25/3036" at bounding box center [103, 180] width 52 height 20
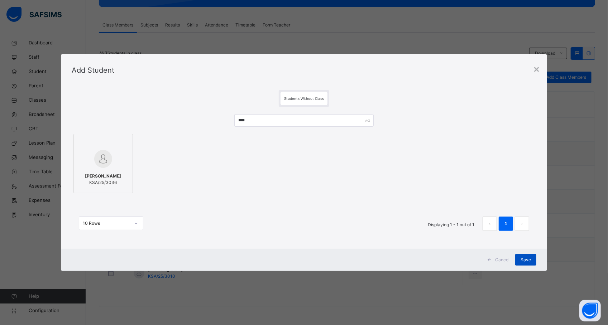
click at [522, 259] on span "Save" at bounding box center [526, 260] width 10 height 6
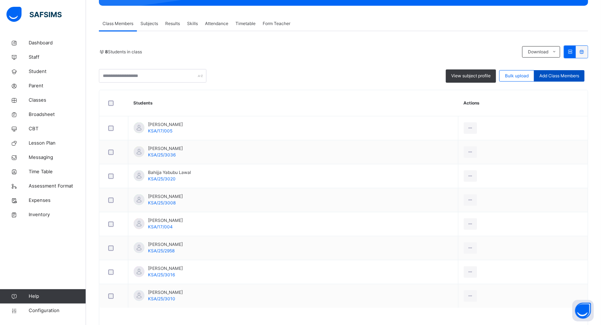
click at [561, 77] on span "Add Class Members" at bounding box center [559, 76] width 40 height 6
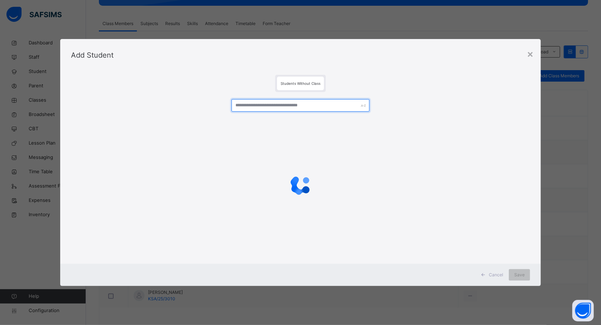
click at [329, 105] on input "text" at bounding box center [301, 105] width 138 height 13
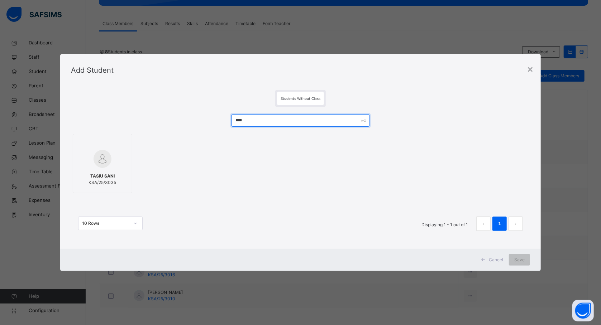
type input "****"
click at [107, 141] on div at bounding box center [103, 143] width 52 height 11
click at [523, 257] on span "Save" at bounding box center [519, 260] width 10 height 6
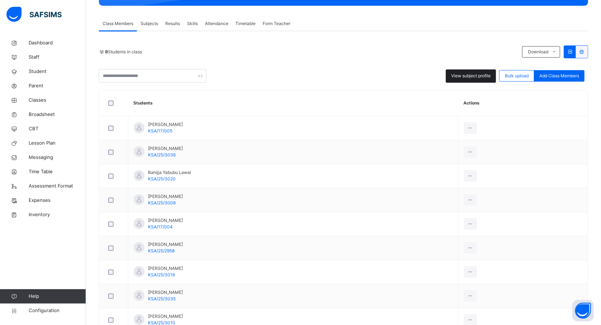
click at [471, 77] on span "View subject profile" at bounding box center [470, 76] width 39 height 6
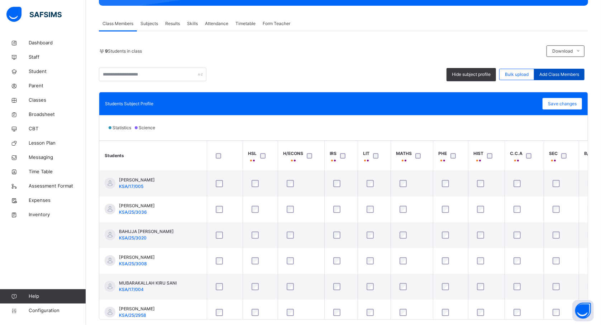
click at [569, 77] on span "Add Class Members" at bounding box center [559, 74] width 40 height 6
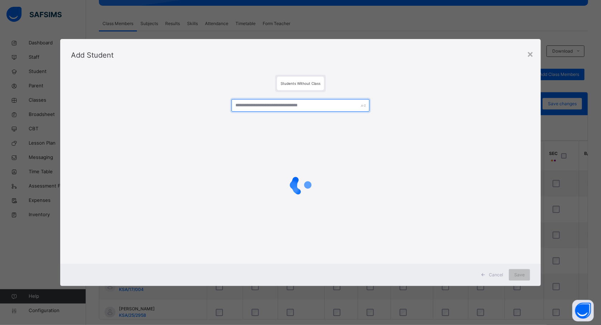
click at [280, 110] on input "text" at bounding box center [301, 105] width 138 height 13
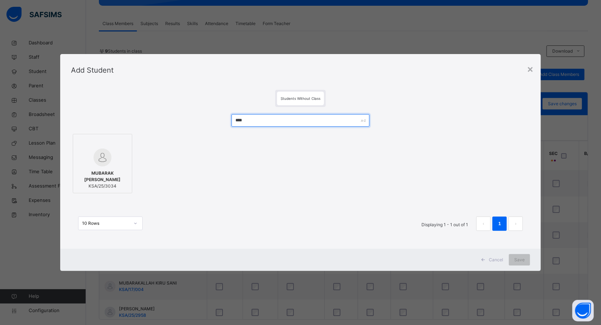
type input "****"
click at [102, 172] on span "MUBARAK SANI YAKASAI" at bounding box center [103, 176] width 52 height 13
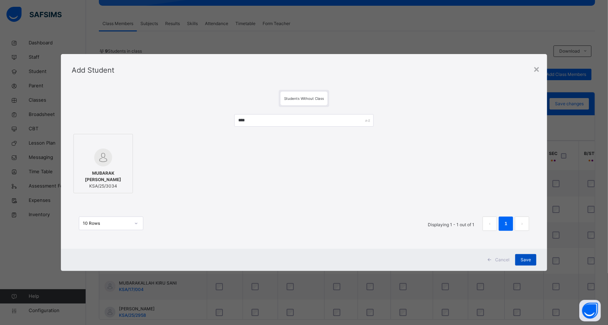
click at [522, 260] on span "Save" at bounding box center [526, 260] width 10 height 6
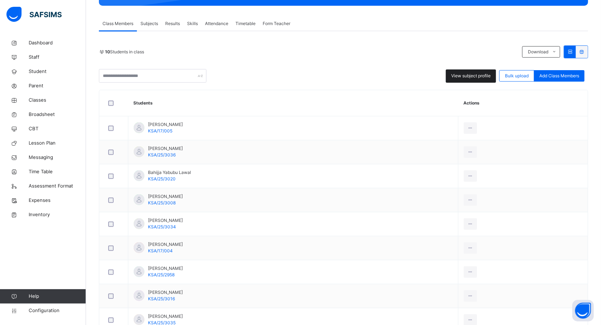
click at [477, 73] on span "View subject profile" at bounding box center [470, 76] width 39 height 6
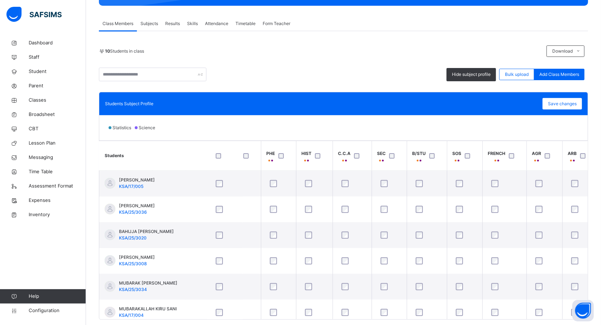
scroll to position [0, 191]
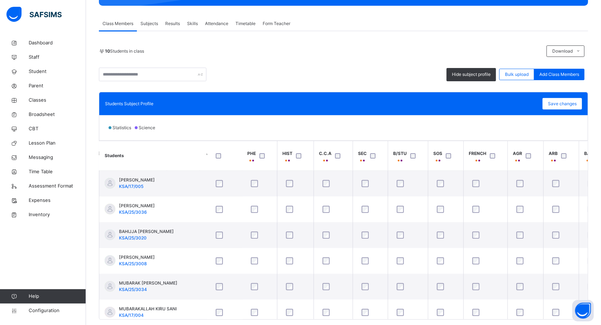
click at [410, 155] on div at bounding box center [415, 155] width 12 height 5
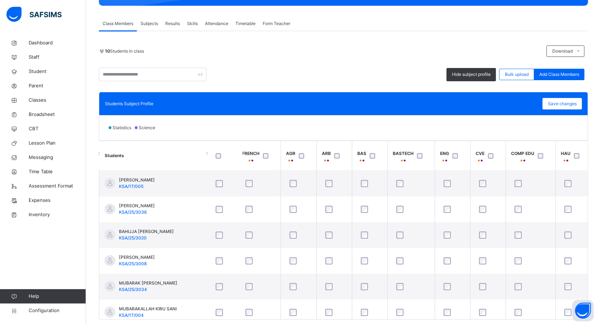
scroll to position [0, 419]
click at [571, 106] on span "Save changes" at bounding box center [562, 104] width 29 height 6
click at [561, 106] on div "Save changes" at bounding box center [562, 103] width 39 height 11
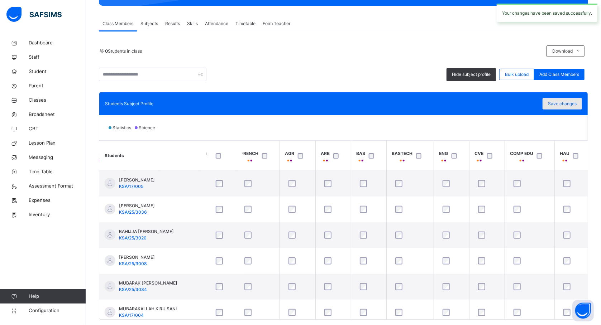
click at [574, 105] on span "Save changes" at bounding box center [562, 104] width 29 height 6
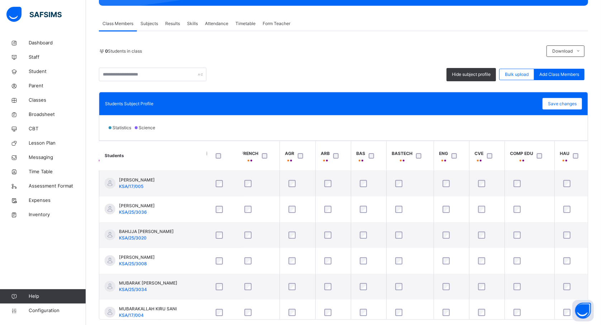
click at [272, 137] on div "Statistics Science" at bounding box center [343, 127] width 489 height 25
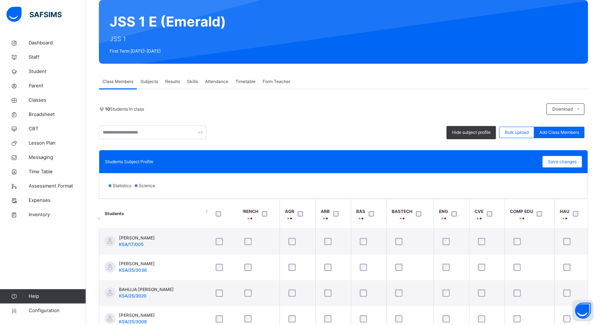
scroll to position [80, 0]
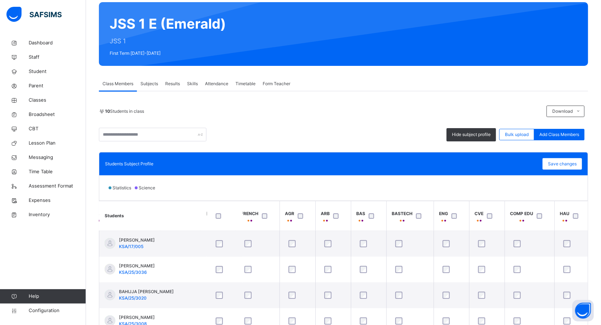
click at [145, 78] on div "Subjects" at bounding box center [149, 84] width 25 height 14
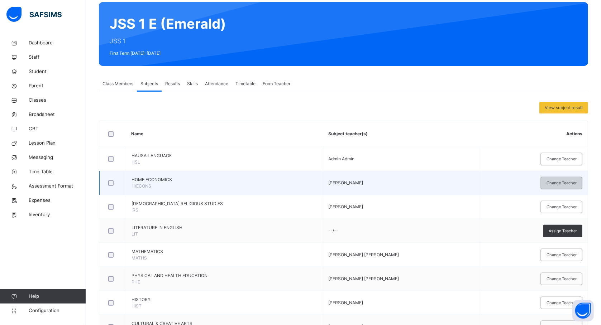
click at [561, 183] on span "Change Teacher" at bounding box center [562, 183] width 30 height 6
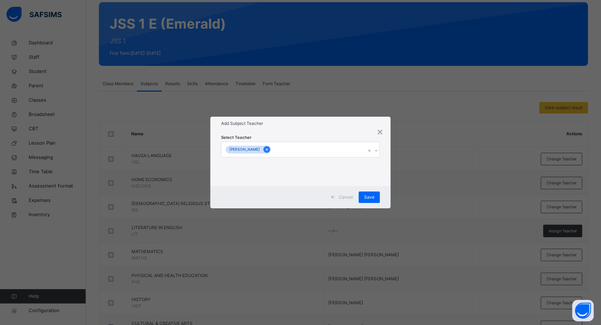
click at [270, 150] on div at bounding box center [266, 149] width 7 height 7
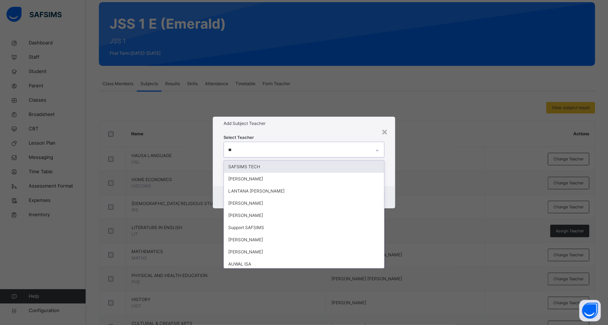
type input "***"
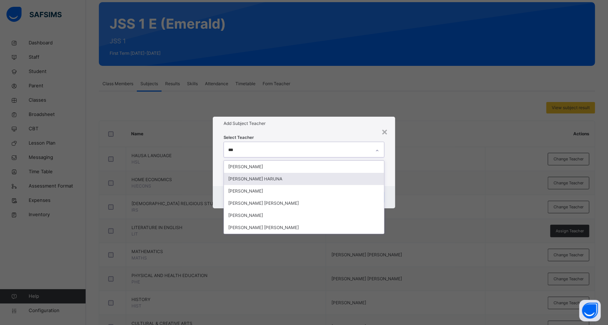
click at [283, 175] on div "[PERSON_NAME] HARUNA" at bounding box center [304, 179] width 160 height 12
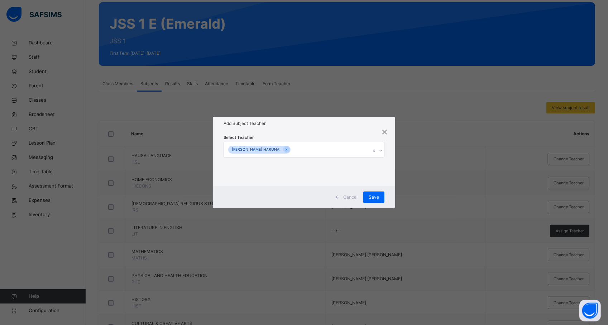
click at [409, 181] on div "× Add Subject Teacher Select Teacher SALAMATU UBALE HARUNA Cancel Save" at bounding box center [304, 162] width 608 height 325
click at [375, 196] on span "Save" at bounding box center [374, 197] width 10 height 6
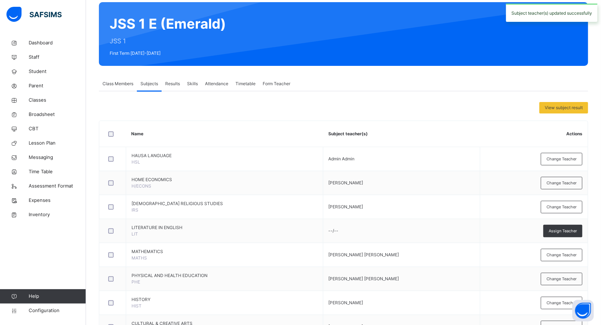
click at [119, 112] on div "View subject result" at bounding box center [343, 107] width 489 height 11
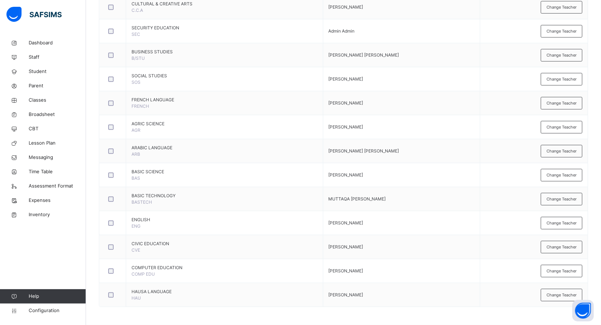
scroll to position [402, 0]
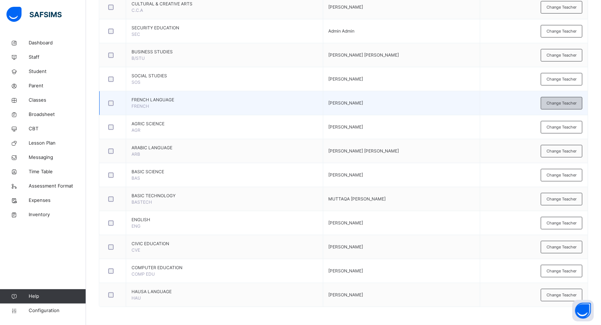
click at [561, 105] on span "Change Teacher" at bounding box center [562, 103] width 30 height 6
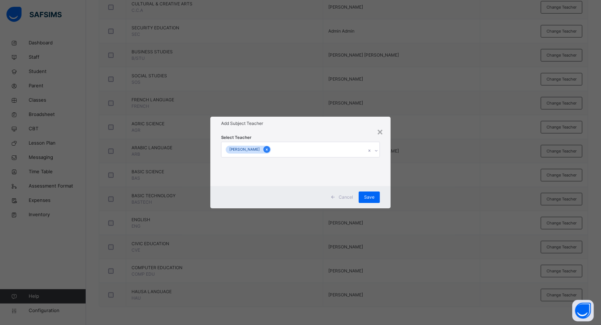
click at [269, 148] on icon at bounding box center [267, 149] width 4 height 5
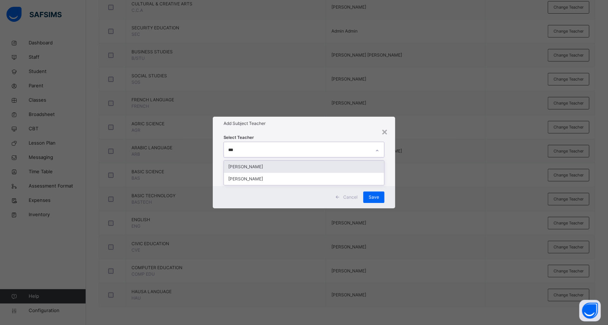
type input "****"
click at [267, 166] on div "[PERSON_NAME]" at bounding box center [304, 167] width 160 height 12
click at [444, 188] on div "× Add Subject Teacher Select Teacher NURADDEEN SULEIMAN Cancel Save" at bounding box center [304, 162] width 608 height 325
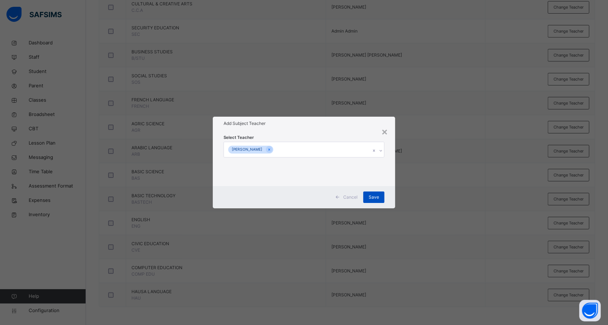
click at [376, 195] on span "Save" at bounding box center [374, 197] width 10 height 6
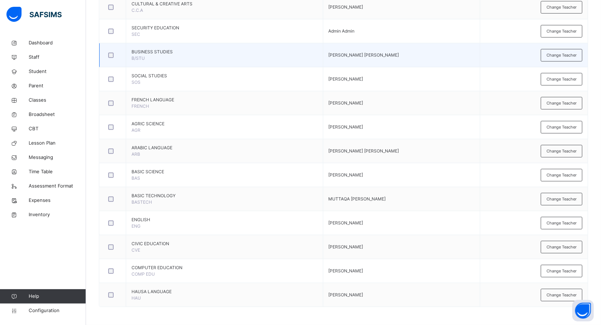
click at [503, 64] on td "Change Teacher" at bounding box center [534, 55] width 108 height 24
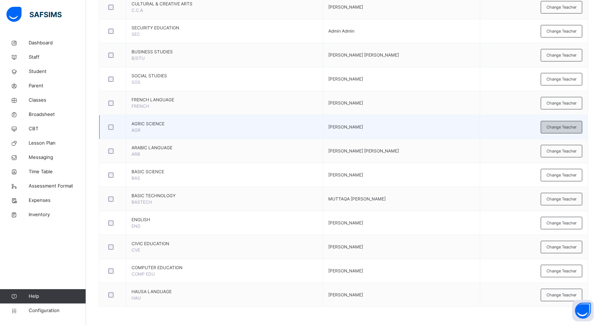
click at [562, 127] on span "Change Teacher" at bounding box center [562, 127] width 30 height 6
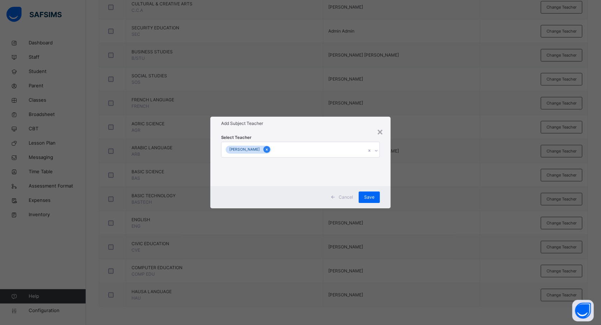
click at [268, 149] on icon at bounding box center [267, 150] width 2 height 2
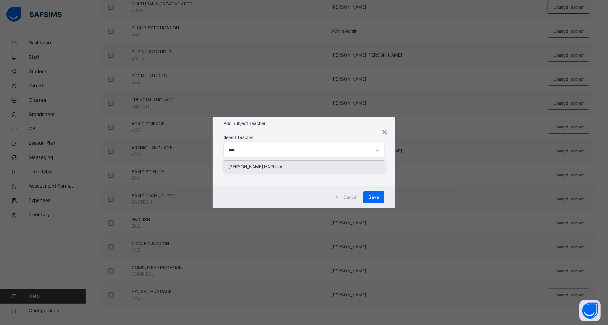
type input "*****"
click at [290, 166] on div "[PERSON_NAME] HARUNA" at bounding box center [304, 167] width 160 height 12
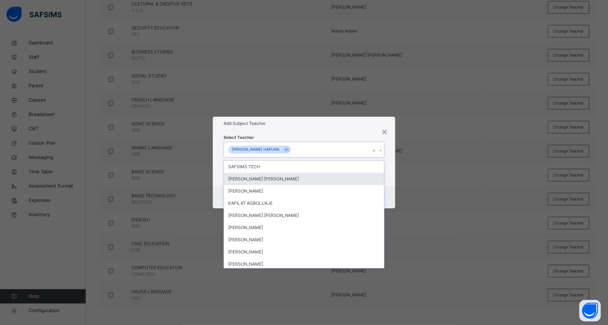
click at [451, 182] on div "× Add Subject Teacher Select Teacher option SALAMATU UBALE HARUNA, selected. op…" at bounding box center [304, 162] width 608 height 325
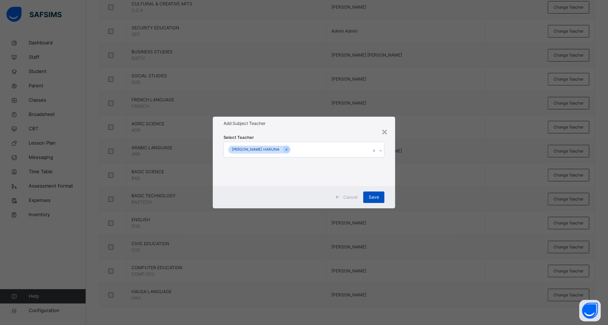
click at [379, 194] on div "Save" at bounding box center [373, 197] width 21 height 11
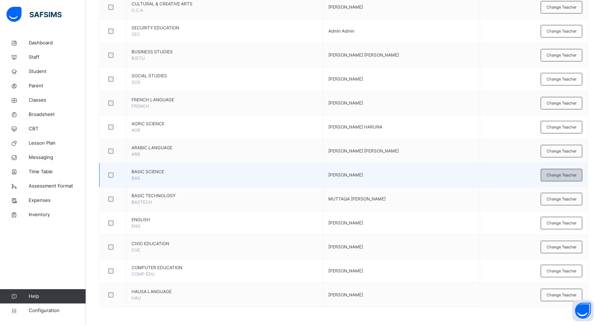
click at [560, 173] on span "Change Teacher" at bounding box center [562, 175] width 30 height 6
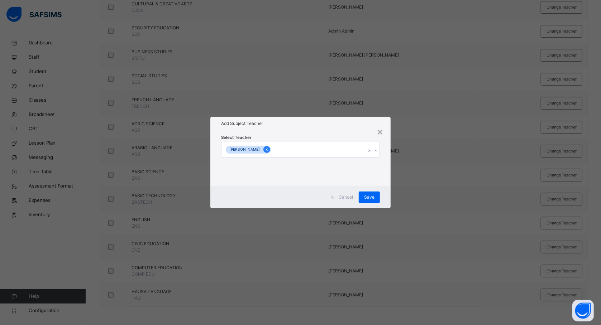
click at [267, 148] on icon at bounding box center [267, 149] width 4 height 5
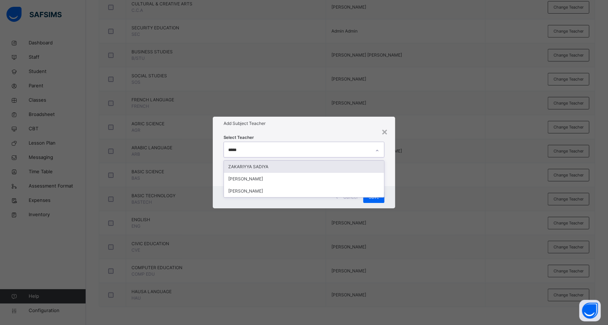
type input "******"
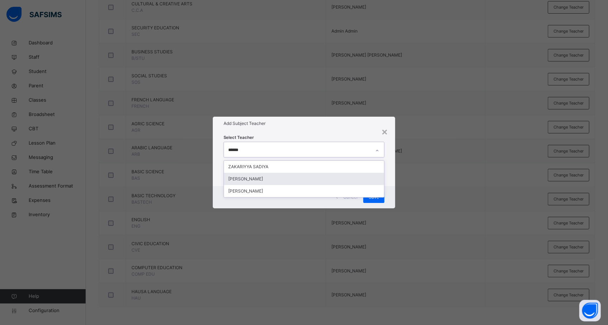
click at [277, 175] on div "[PERSON_NAME]" at bounding box center [304, 179] width 160 height 12
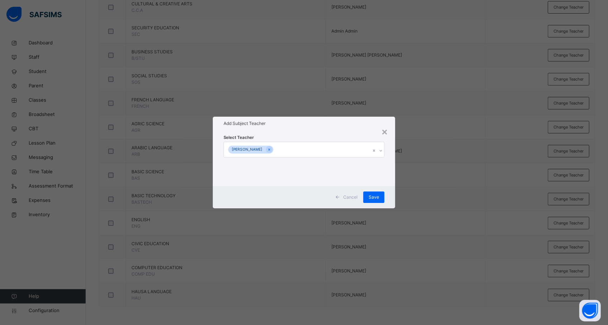
click at [413, 206] on div "× Add Subject Teacher Select Teacher SADIYA YUSHAU ABDULKAKEEM Cancel Save" at bounding box center [304, 162] width 608 height 325
click at [383, 196] on div "Save" at bounding box center [373, 197] width 21 height 11
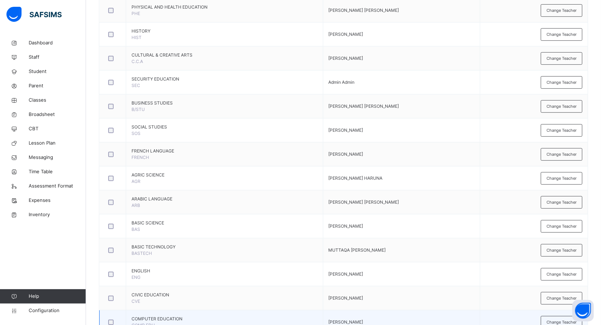
scroll to position [349, 0]
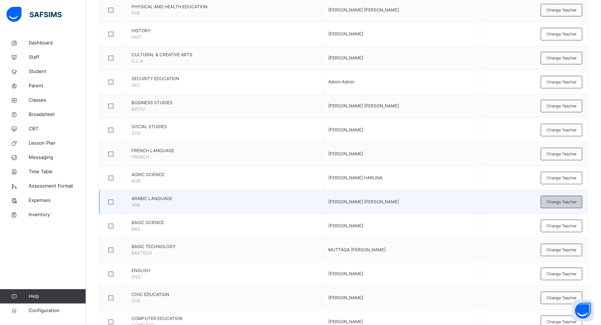
click at [563, 202] on span "Change Teacher" at bounding box center [562, 202] width 30 height 6
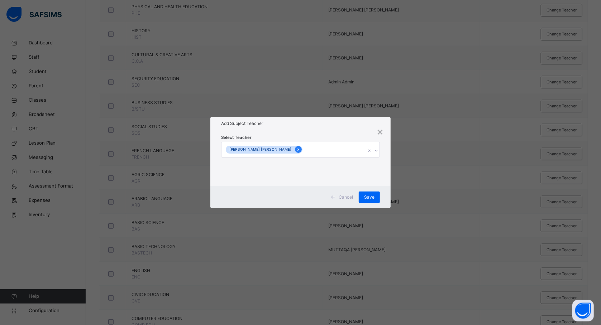
click at [296, 147] on icon at bounding box center [298, 149] width 4 height 5
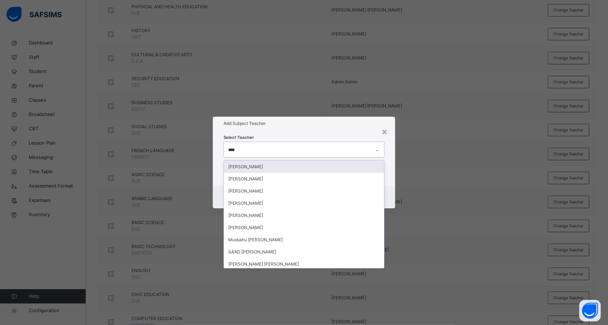
type input "*****"
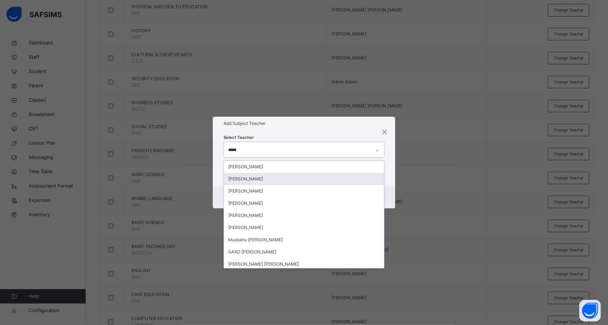
click at [297, 178] on div "[PERSON_NAME]" at bounding box center [304, 179] width 160 height 12
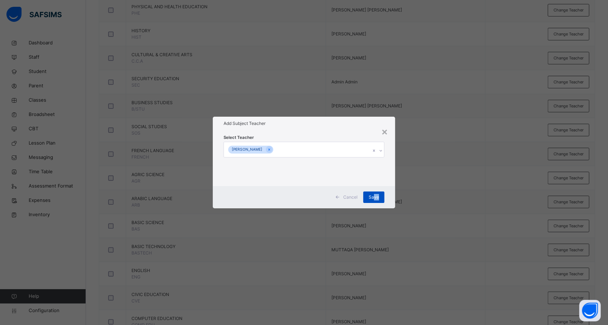
drag, startPoint x: 446, startPoint y: 202, endPoint x: 375, endPoint y: 194, distance: 71.9
click at [375, 194] on div "× Add Subject Teacher Select Teacher AHMAD A. SULAIMAN Cancel Save" at bounding box center [304, 162] width 608 height 325
click at [375, 194] on div "Save" at bounding box center [373, 197] width 21 height 11
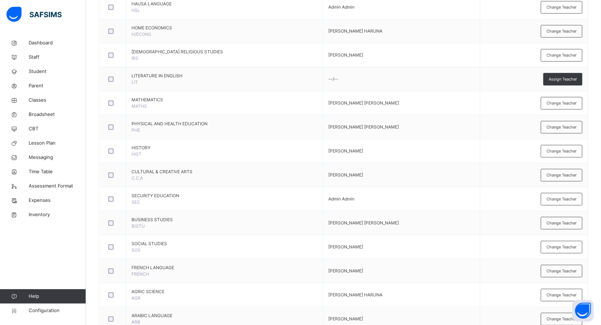
scroll to position [234, 0]
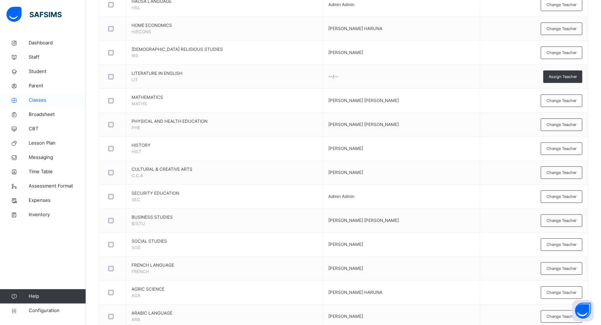
click at [39, 100] on span "Classes" at bounding box center [57, 100] width 57 height 7
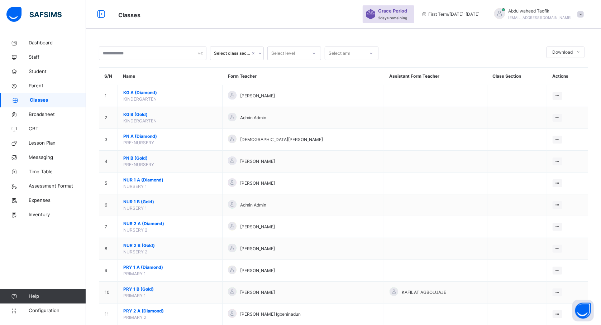
scroll to position [965, 0]
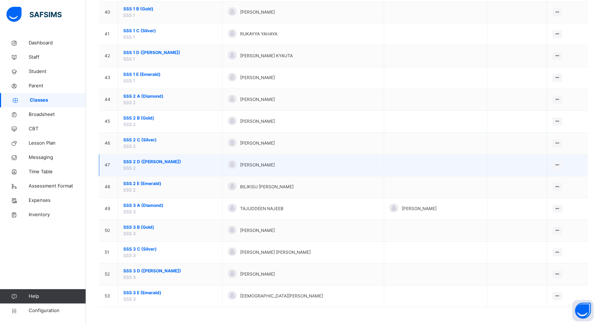
click at [146, 161] on span "SSS 2 D (Ruby)" at bounding box center [170, 162] width 94 height 6
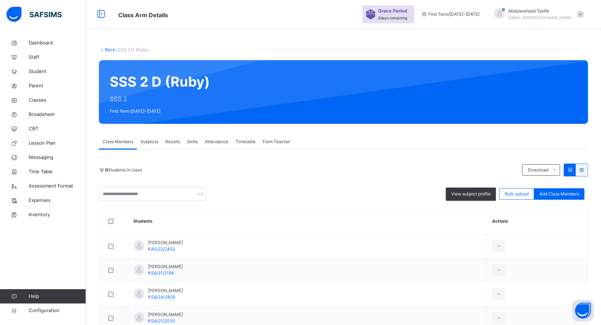
scroll to position [381, 0]
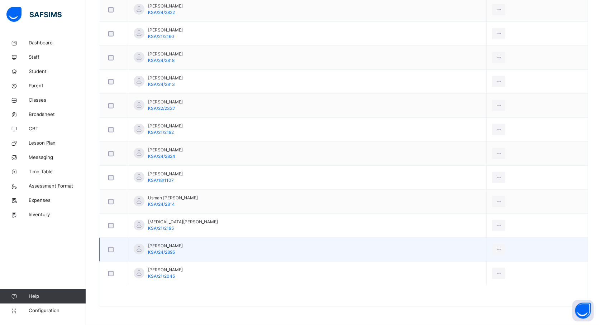
drag, startPoint x: 601, startPoint y: 205, endPoint x: 375, endPoint y: 255, distance: 232.0
click at [375, 255] on td "Yunusa Hassan KSA/24/2895" at bounding box center [307, 250] width 358 height 24
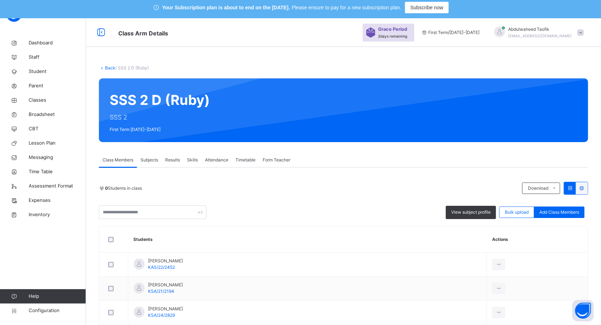
scroll to position [0, 0]
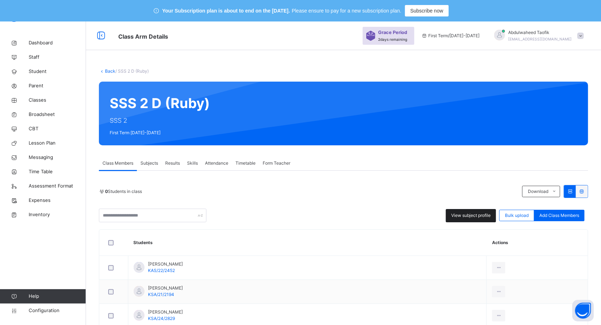
click at [481, 211] on div "View subject profile" at bounding box center [471, 215] width 50 height 13
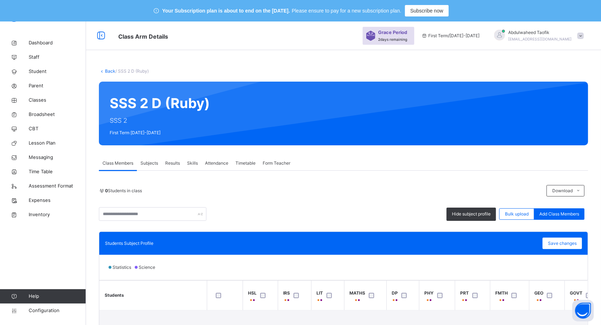
click at [145, 165] on span "Subjects" at bounding box center [150, 163] width 18 height 6
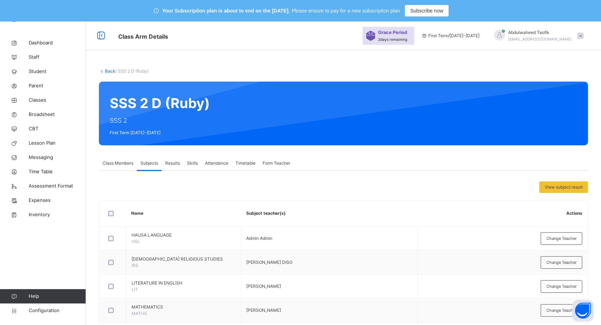
click at [117, 160] on span "Class Members" at bounding box center [118, 163] width 31 height 6
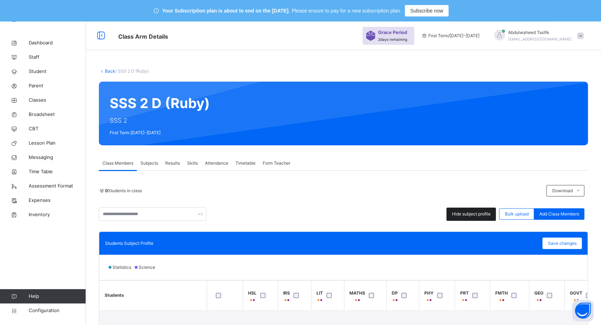
click at [468, 213] on span "Hide subject profile" at bounding box center [471, 214] width 39 height 6
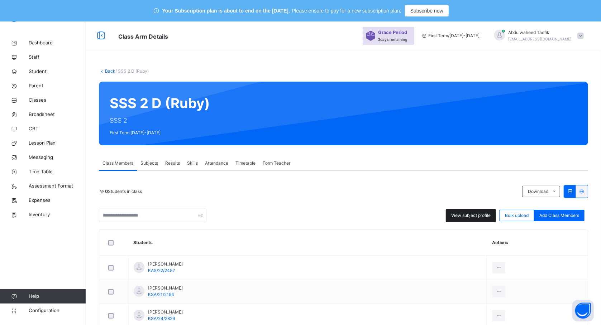
click at [482, 217] on span "View subject profile" at bounding box center [470, 216] width 39 height 6
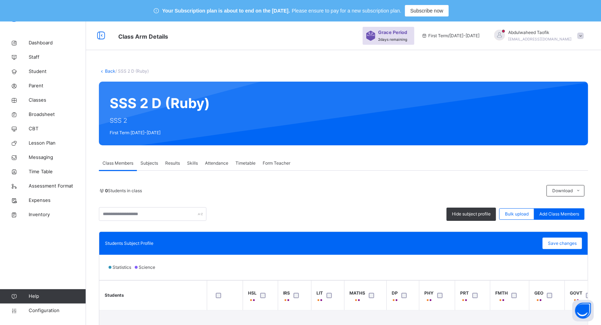
click at [429, 265] on div "Statistics Science" at bounding box center [343, 267] width 489 height 25
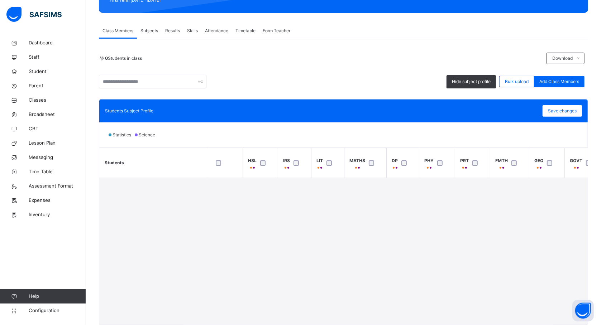
scroll to position [134, 0]
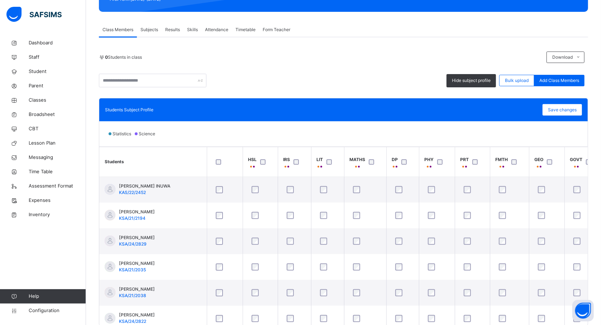
click at [490, 174] on th "FMTH" at bounding box center [509, 162] width 39 height 30
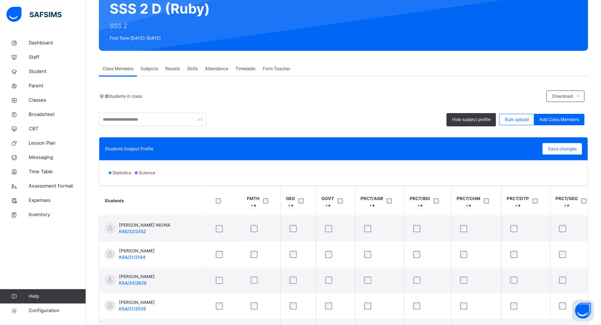
scroll to position [80, 0]
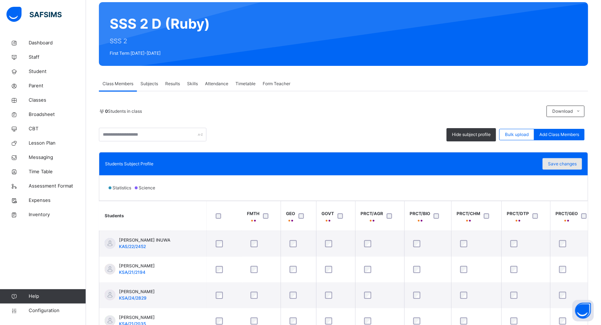
click at [569, 164] on span "Save changes" at bounding box center [562, 164] width 29 height 6
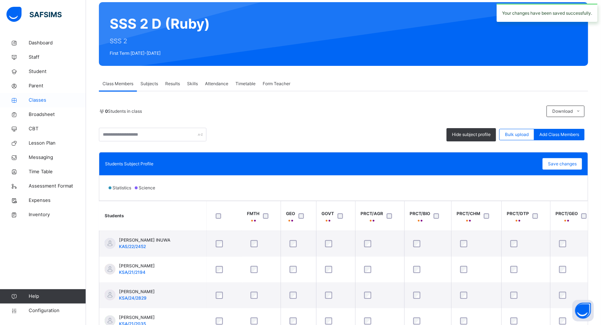
click at [41, 98] on span "Classes" at bounding box center [57, 100] width 57 height 7
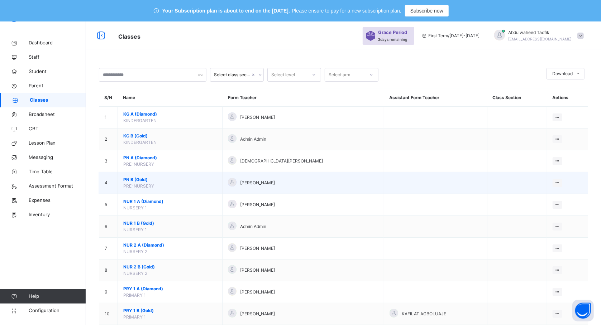
click at [144, 180] on span "PN B (Gold)" at bounding box center [170, 180] width 94 height 6
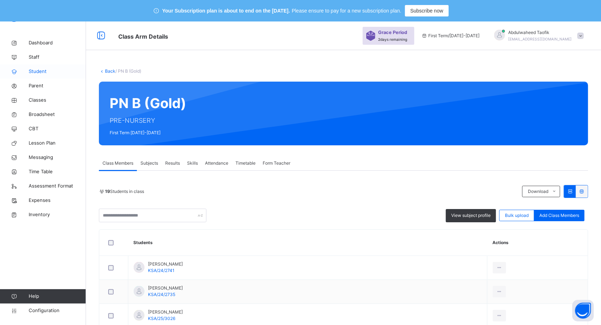
click at [34, 71] on span "Student" at bounding box center [57, 71] width 57 height 7
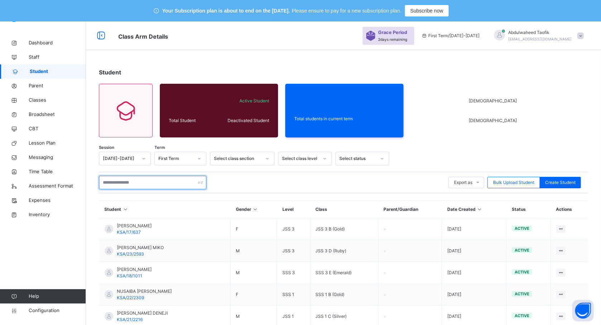
click at [120, 183] on input "text" at bounding box center [153, 183] width 108 height 14
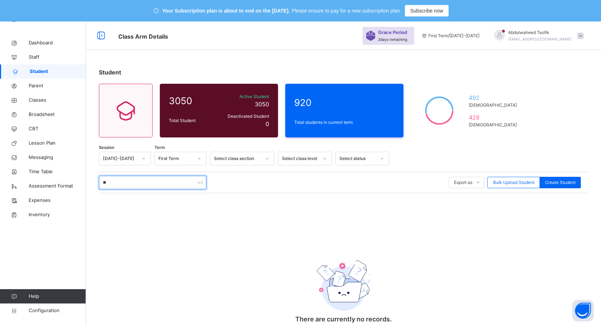
type input "*"
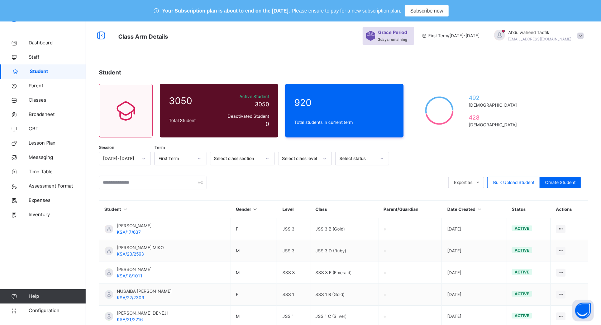
click at [572, 30] on span "Abdulwaheed Taofik" at bounding box center [540, 32] width 63 height 6
click at [561, 108] on span "Logout" at bounding box center [560, 111] width 47 height 10
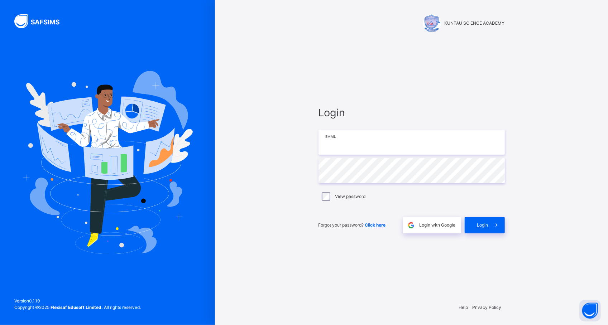
type input "**********"
